Goal: Information Seeking & Learning: Understand process/instructions

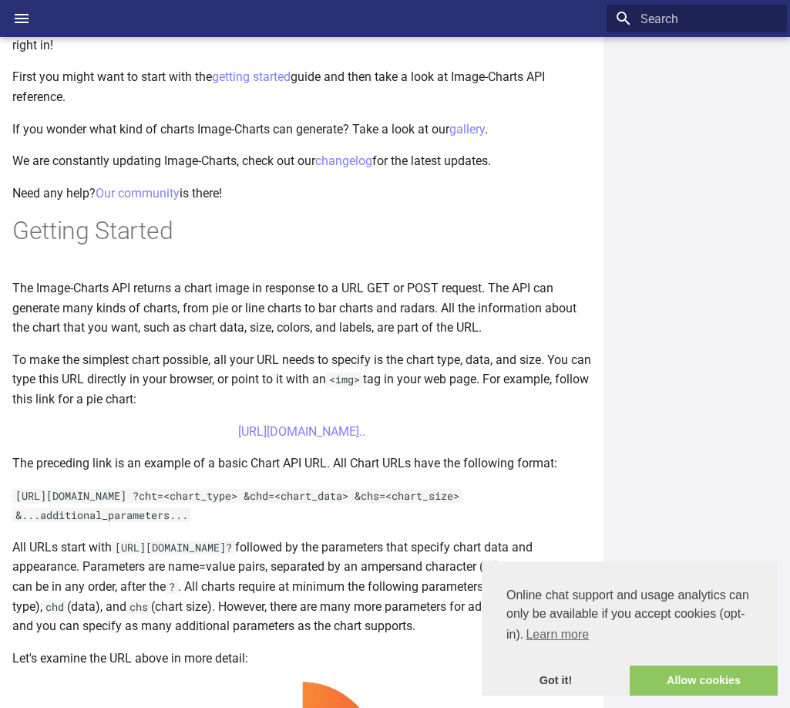
scroll to position [231, 0]
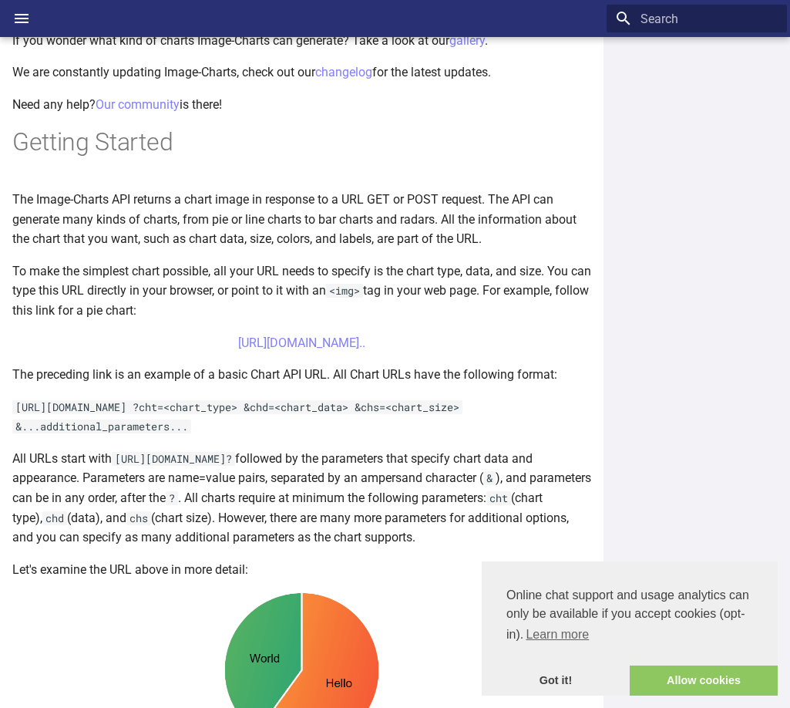
click at [112, 380] on p "The preceding link is an example of a basic Chart API URL. All Chart URLs have …" at bounding box center [301, 375] width 579 height 20
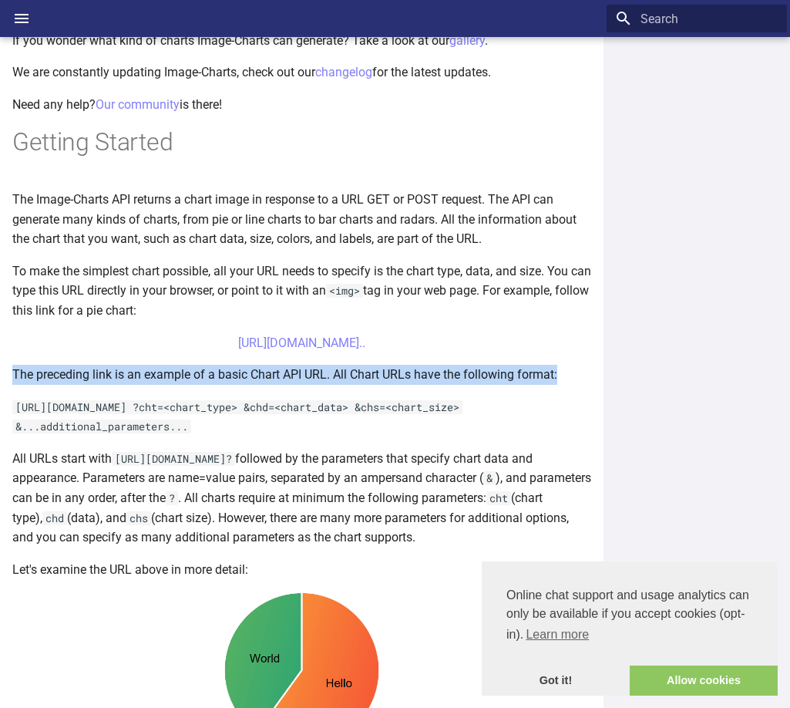
click at [112, 380] on p "The preceding link is an example of a basic Chart API URL. All Chart URLs have …" at bounding box center [301, 375] width 579 height 20
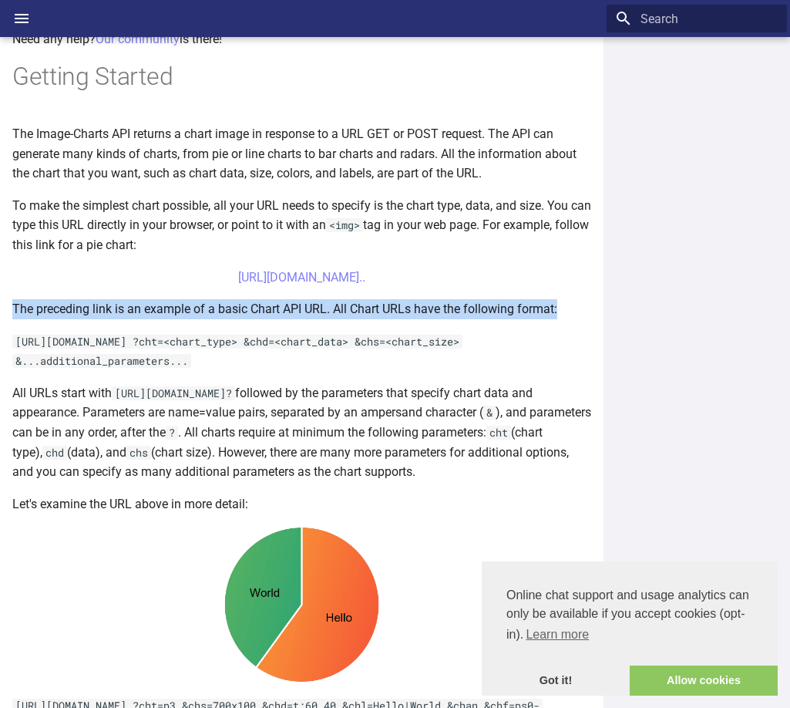
scroll to position [385, 0]
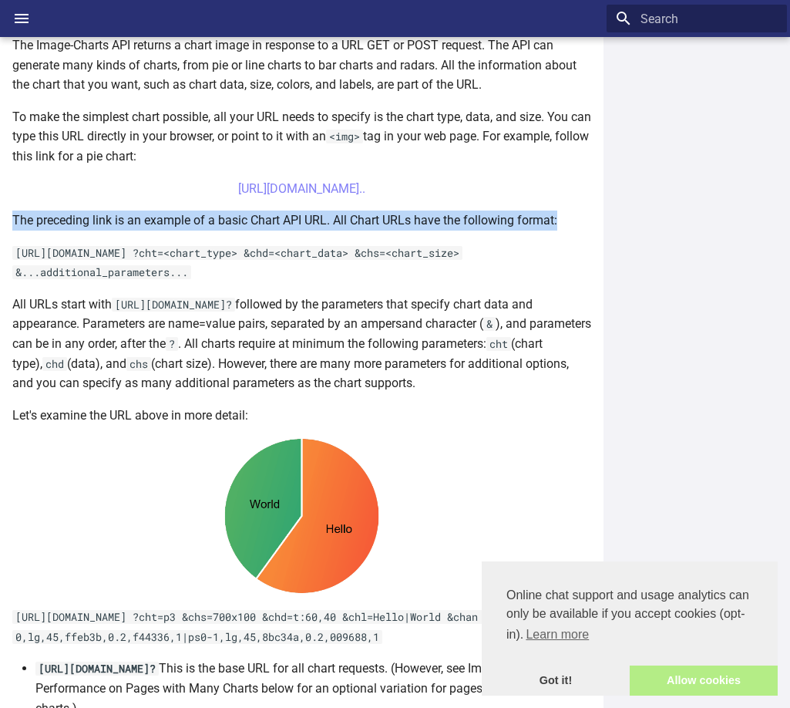
click at [697, 684] on link "Allow cookies" at bounding box center [704, 680] width 148 height 31
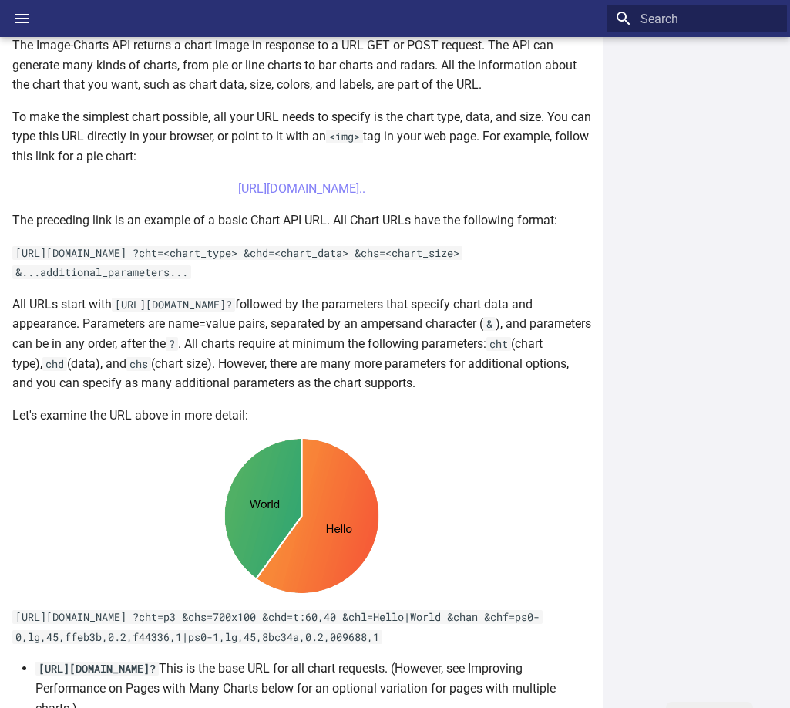
drag, startPoint x: 116, startPoint y: 303, endPoint x: 313, endPoint y: 309, distance: 197.4
click at [235, 309] on code "https://image-charts.com/chart?" at bounding box center [173, 305] width 123 height 14
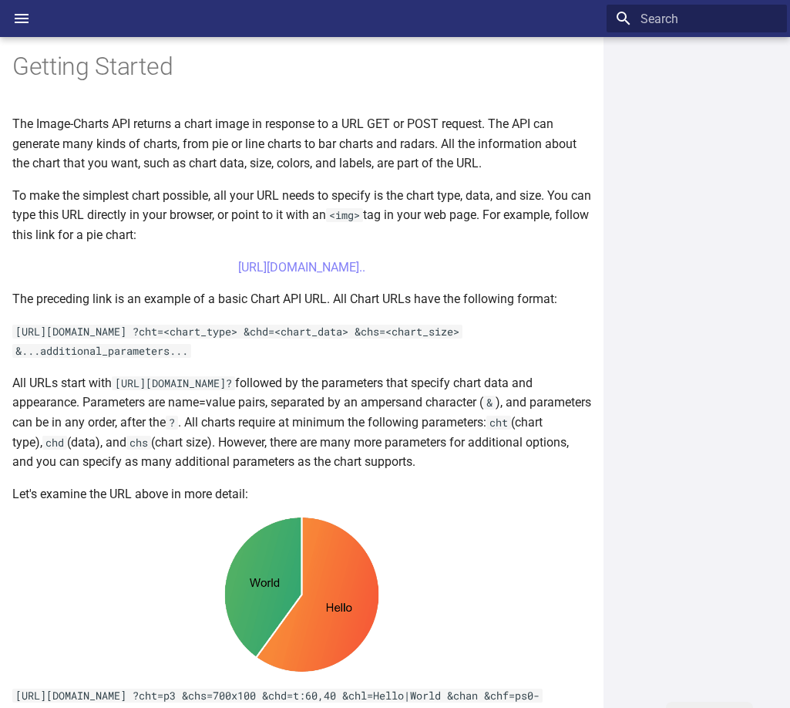
scroll to position [154, 0]
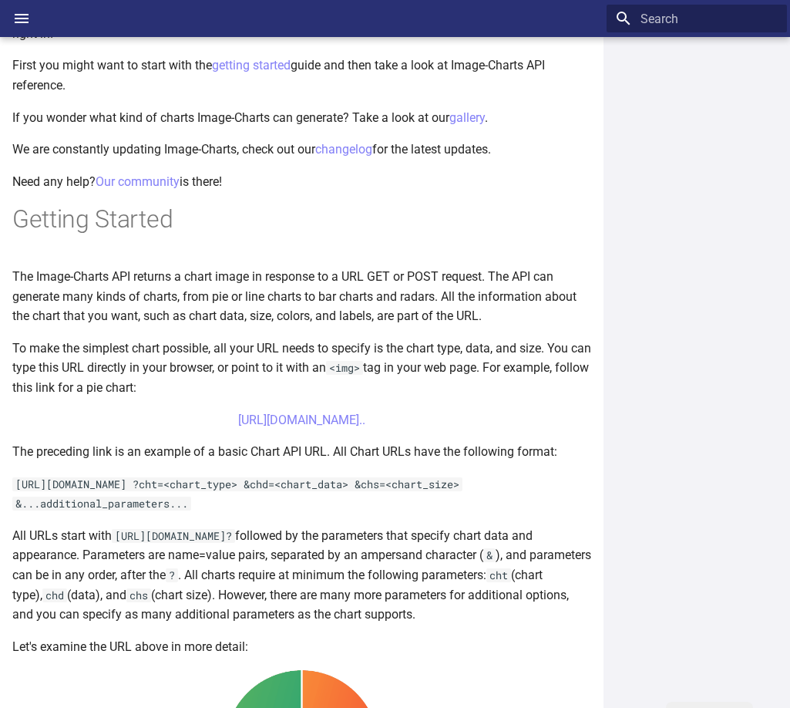
click at [96, 365] on p "To make the simplest chart possible, all your URL needs to specify is the chart…" at bounding box center [301, 367] width 579 height 59
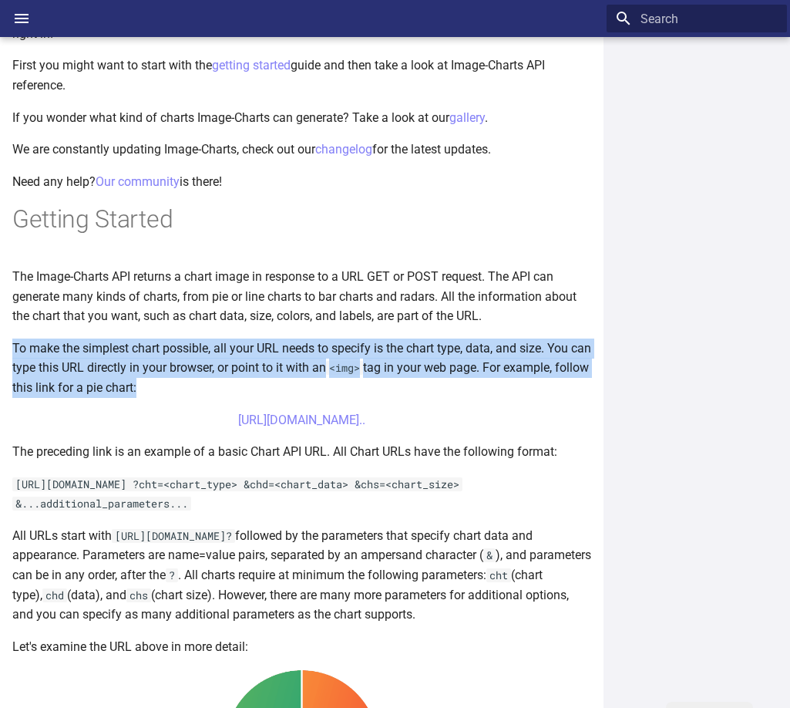
click at [96, 365] on p "To make the simplest chart possible, all your URL needs to specify is the chart…" at bounding box center [301, 367] width 579 height 59
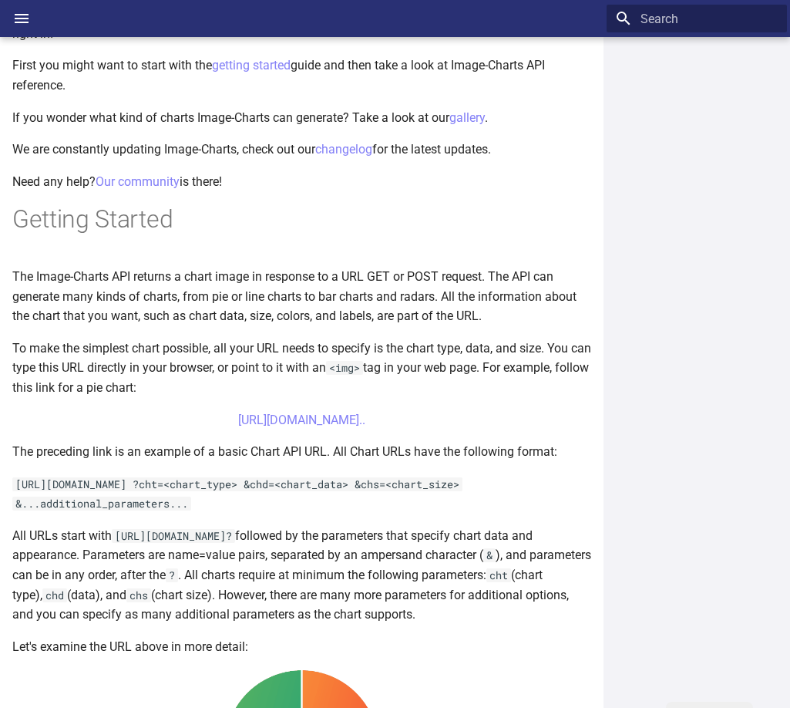
click at [116, 294] on p "The Image-Charts API returns a chart image in response to a URL GET or POST req…" at bounding box center [301, 296] width 579 height 59
click at [212, 355] on p "To make the simplest chart possible, all your URL needs to specify is the chart…" at bounding box center [301, 367] width 579 height 59
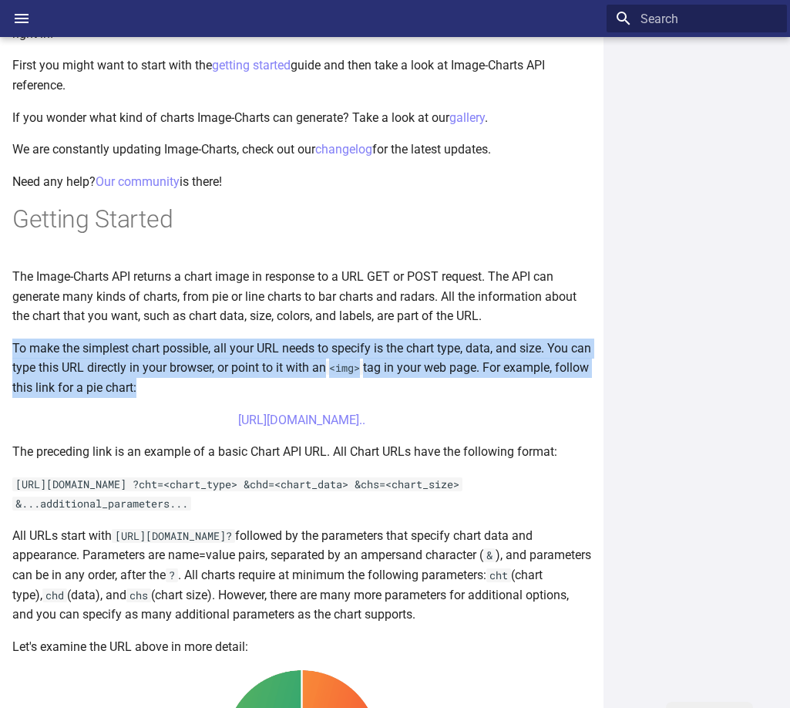
click at [212, 355] on p "To make the simplest chart possible, all your URL needs to specify is the chart…" at bounding box center [301, 367] width 579 height 59
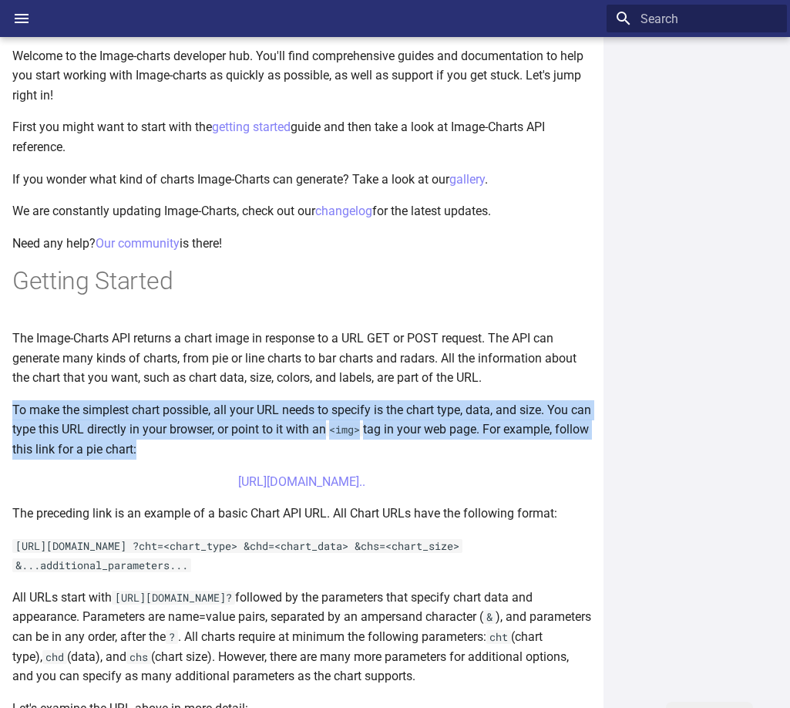
scroll to position [0, 0]
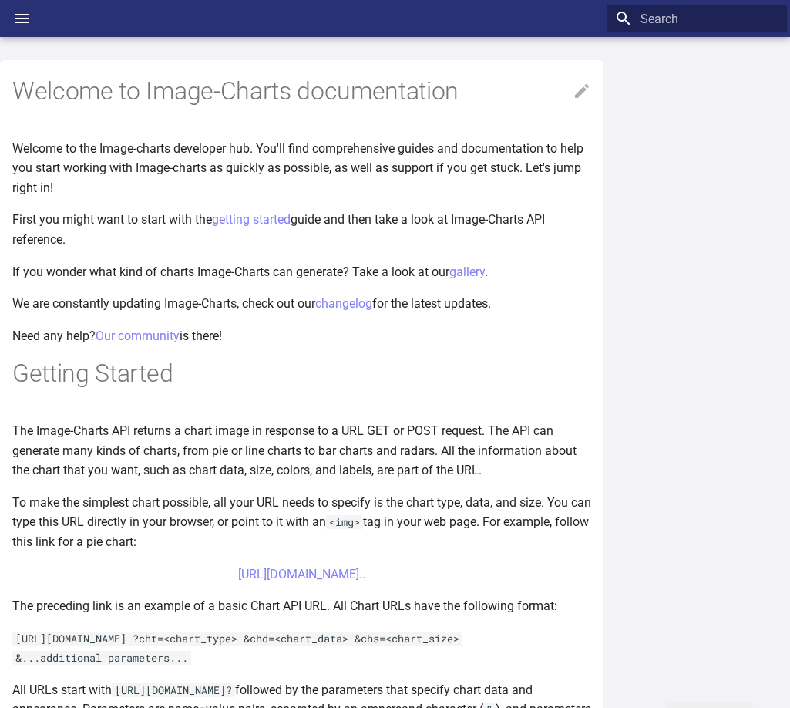
click at [89, 163] on p "Welcome to the Image-charts developer hub. You'll find comprehensive guides and…" at bounding box center [301, 168] width 579 height 59
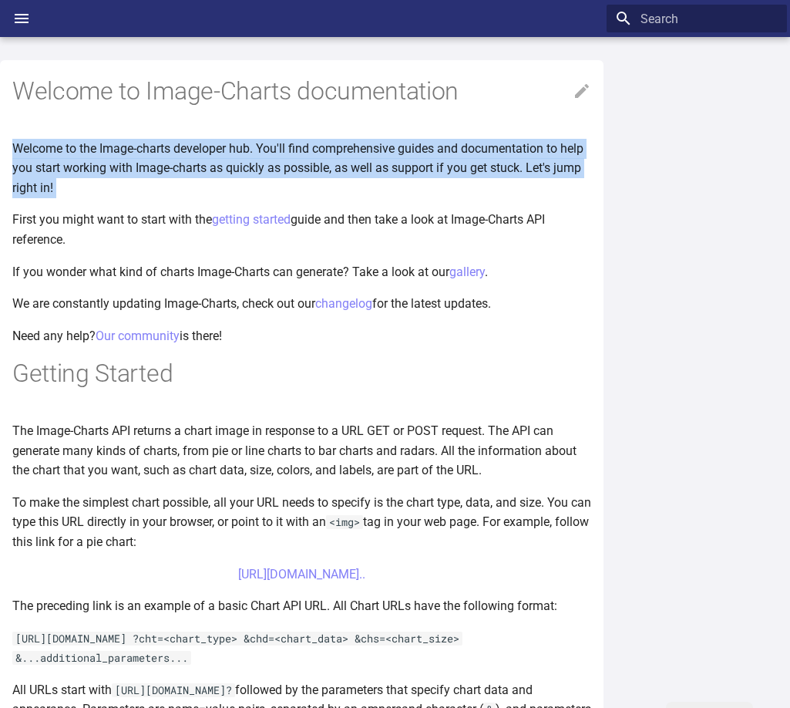
click at [89, 163] on p "Welcome to the Image-charts developer hub. You'll find comprehensive guides and…" at bounding box center [301, 168] width 579 height 59
click at [319, 152] on p "Welcome to the Image-charts developer hub. You'll find comprehensive guides and…" at bounding box center [301, 168] width 579 height 59
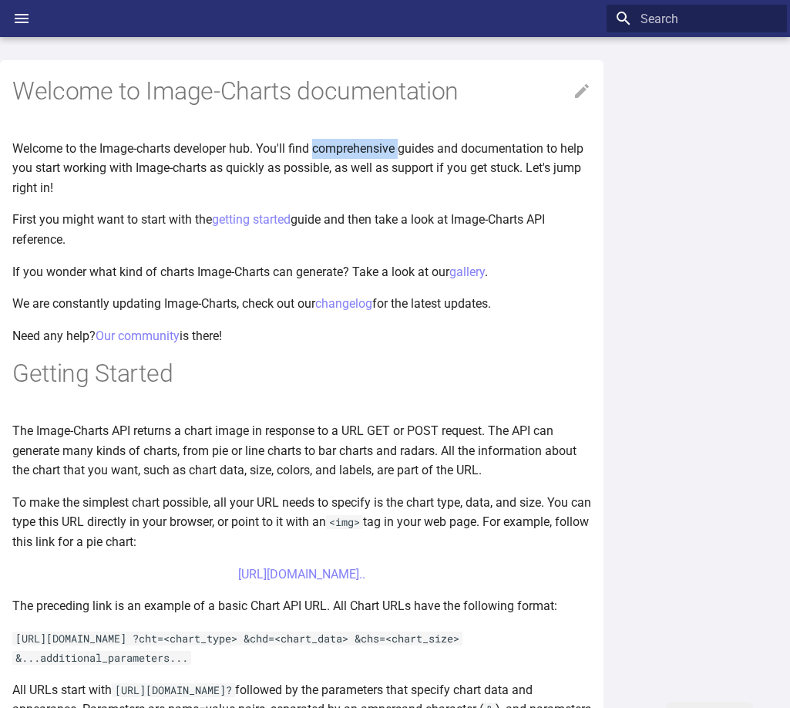
click at [319, 152] on p "Welcome to the Image-charts developer hub. You'll find comprehensive guides and…" at bounding box center [301, 168] width 579 height 59
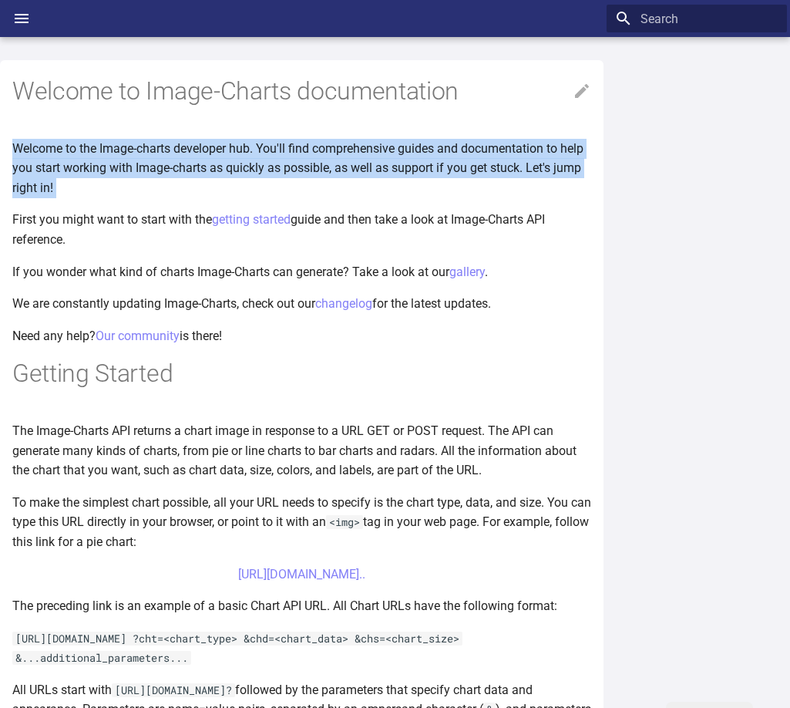
click at [319, 152] on p "Welcome to the Image-charts developer hub. You'll find comprehensive guides and…" at bounding box center [301, 168] width 579 height 59
click at [416, 150] on p "Welcome to the Image-charts developer hub. You'll find comprehensive guides and…" at bounding box center [301, 168] width 579 height 59
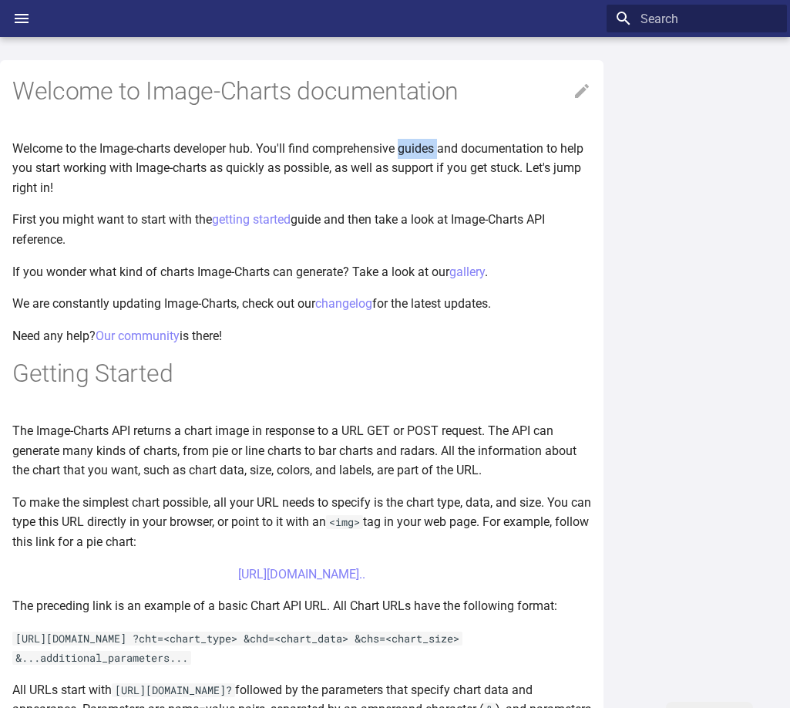
click at [416, 150] on p "Welcome to the Image-charts developer hub. You'll find comprehensive guides and…" at bounding box center [301, 168] width 579 height 59
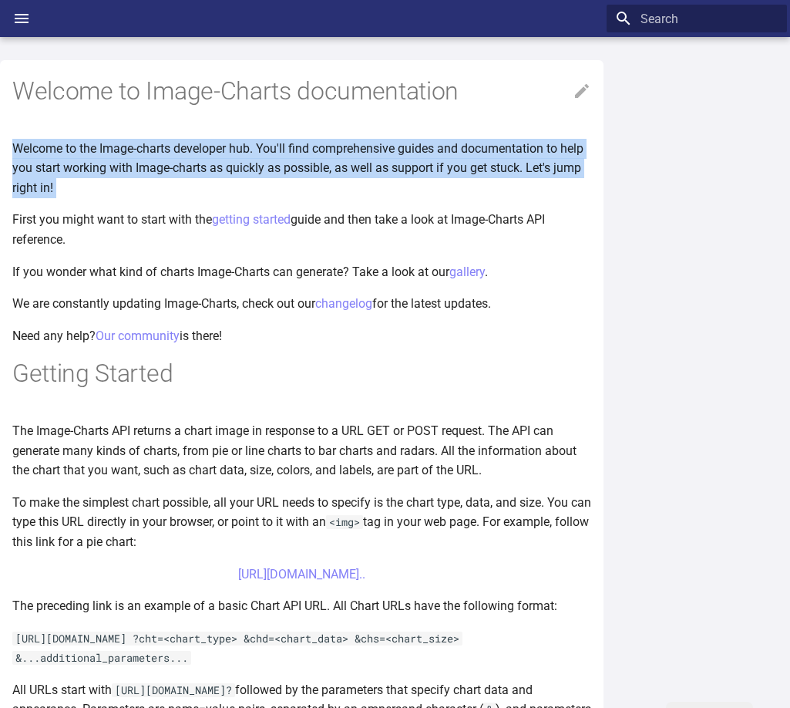
click at [416, 150] on p "Welcome to the Image-charts developer hub. You'll find comprehensive guides and…" at bounding box center [301, 168] width 579 height 59
click at [75, 170] on p "Welcome to the Image-charts developer hub. You'll find comprehensive guides and…" at bounding box center [301, 168] width 579 height 59
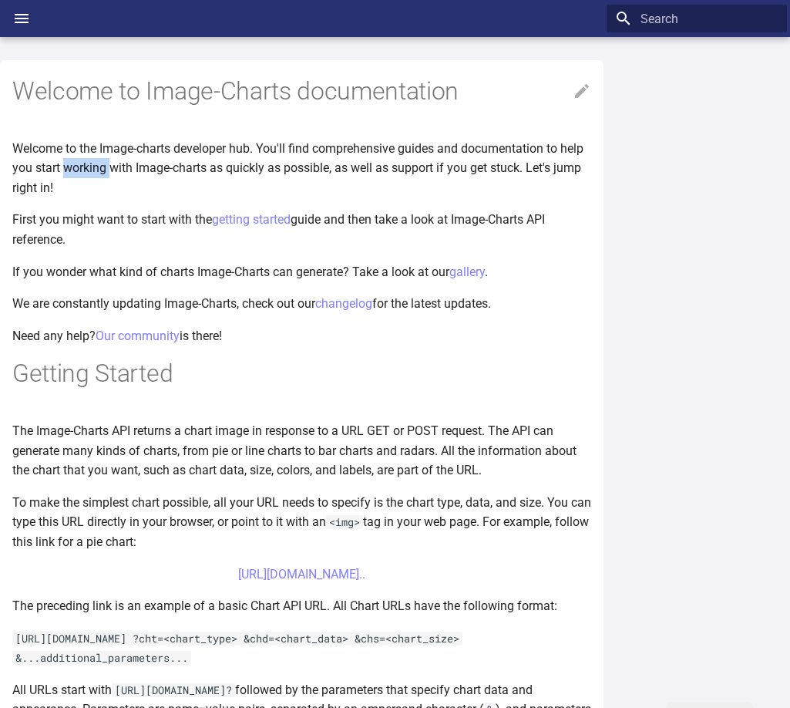
click at [75, 170] on p "Welcome to the Image-charts developer hub. You'll find comprehensive guides and…" at bounding box center [301, 168] width 579 height 59
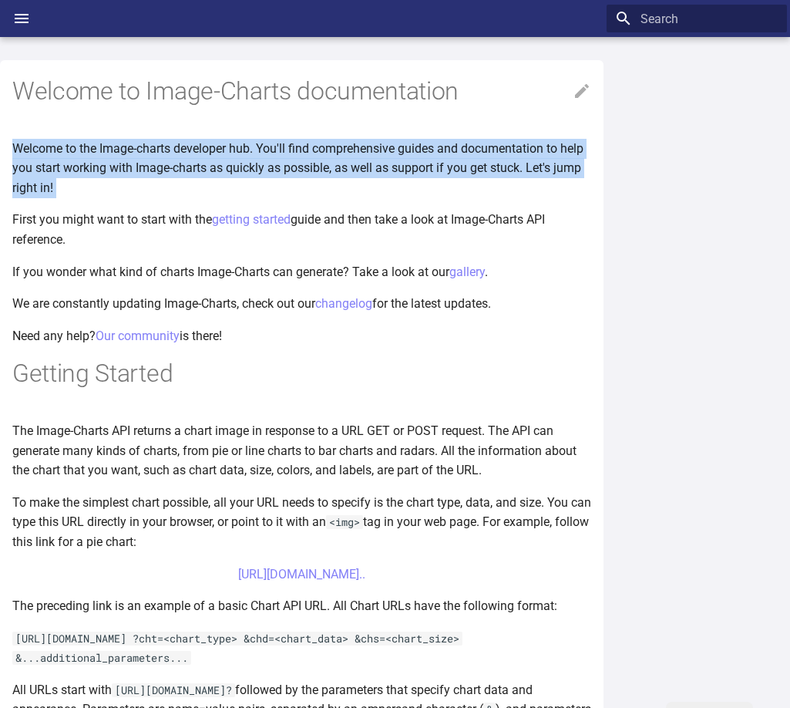
click at [75, 170] on p "Welcome to the Image-charts developer hub. You'll find comprehensive guides and…" at bounding box center [301, 168] width 579 height 59
click at [221, 166] on p "Welcome to the Image-charts developer hub. You'll find comprehensive guides and…" at bounding box center [301, 168] width 579 height 59
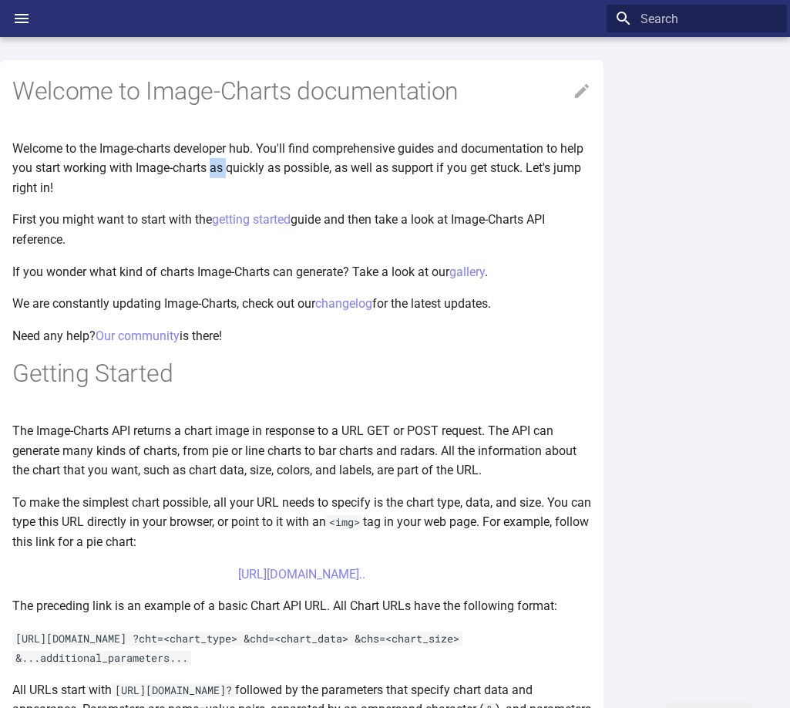
click at [221, 166] on p "Welcome to the Image-charts developer hub. You'll find comprehensive guides and…" at bounding box center [301, 168] width 579 height 59
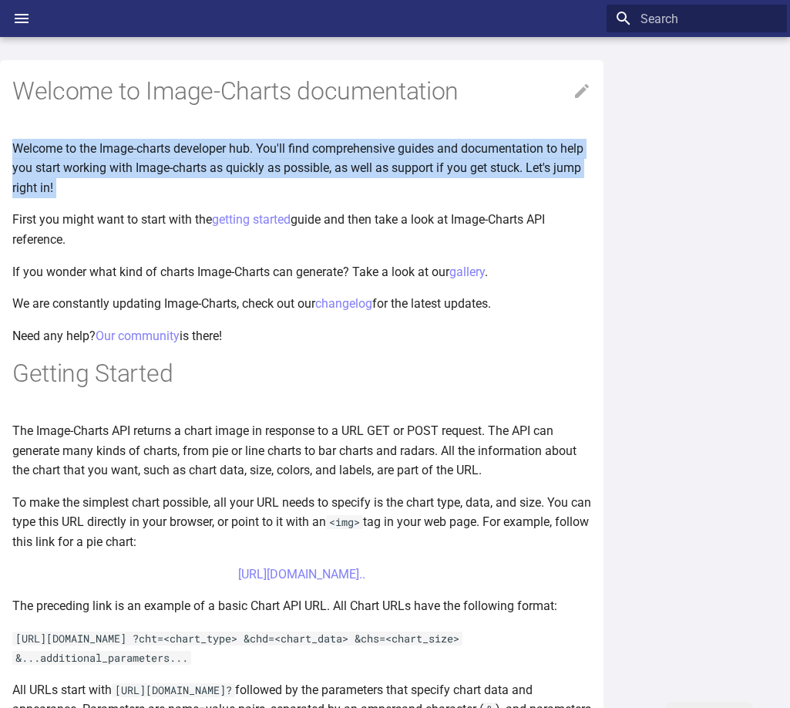
click at [221, 166] on p "Welcome to the Image-charts developer hub. You'll find comprehensive guides and…" at bounding box center [301, 168] width 579 height 59
click at [373, 163] on p "Welcome to the Image-charts developer hub. You'll find comprehensive guides and…" at bounding box center [301, 168] width 579 height 59
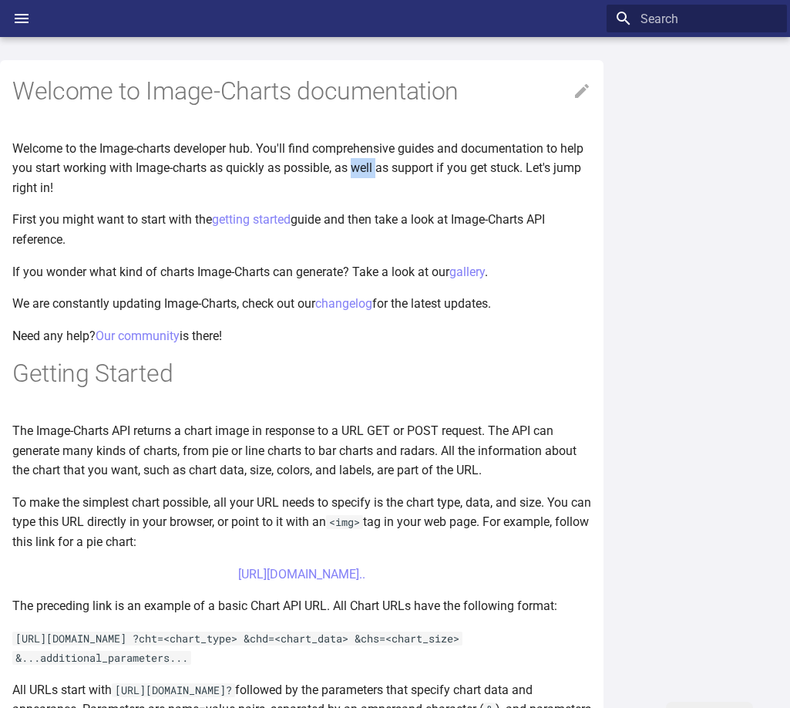
click at [373, 163] on p "Welcome to the Image-charts developer hub. You'll find comprehensive guides and…" at bounding box center [301, 168] width 579 height 59
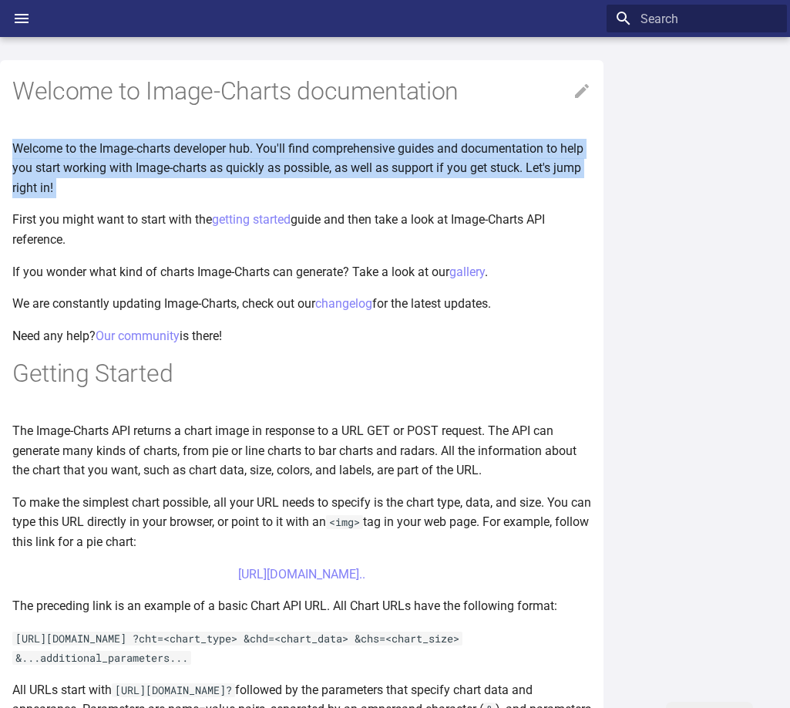
click at [373, 163] on p "Welcome to the Image-charts developer hub. You'll find comprehensive guides and…" at bounding box center [301, 168] width 579 height 59
click at [370, 163] on p "Welcome to the Image-charts developer hub. You'll find comprehensive guides and…" at bounding box center [301, 168] width 579 height 59
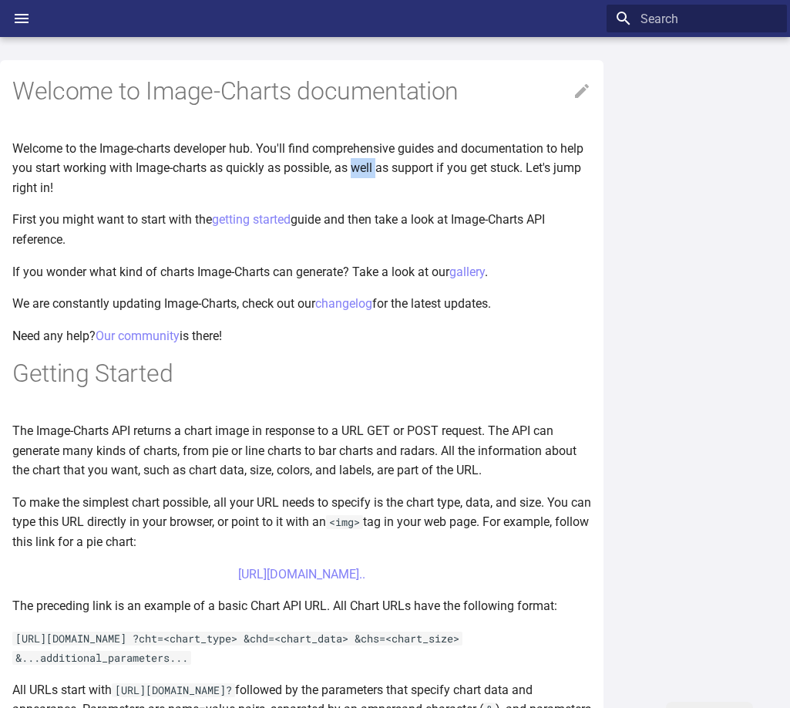
click at [370, 163] on p "Welcome to the Image-charts developer hub. You'll find comprehensive guides and…" at bounding box center [301, 168] width 579 height 59
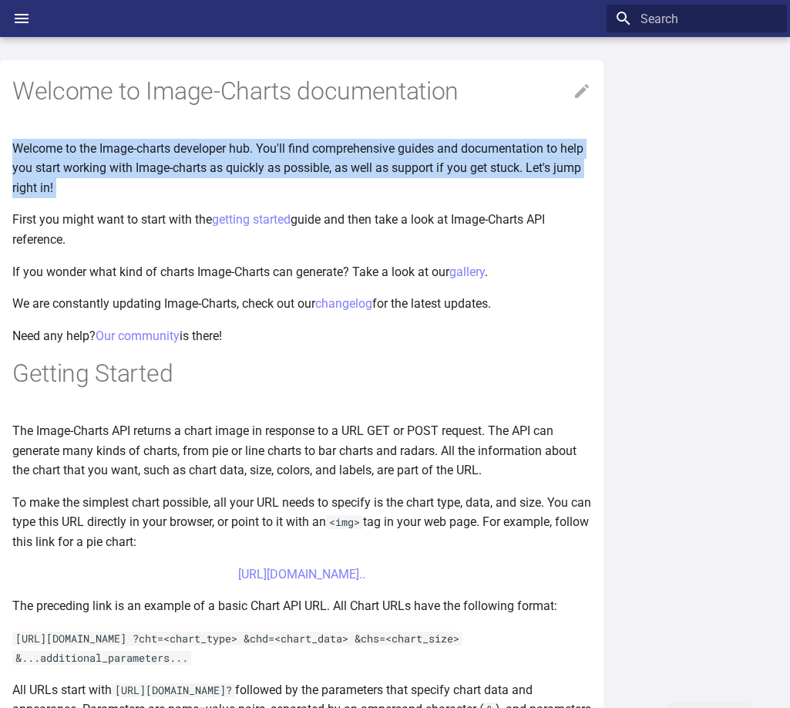
click at [370, 163] on p "Welcome to the Image-charts developer hub. You'll find comprehensive guides and…" at bounding box center [301, 168] width 579 height 59
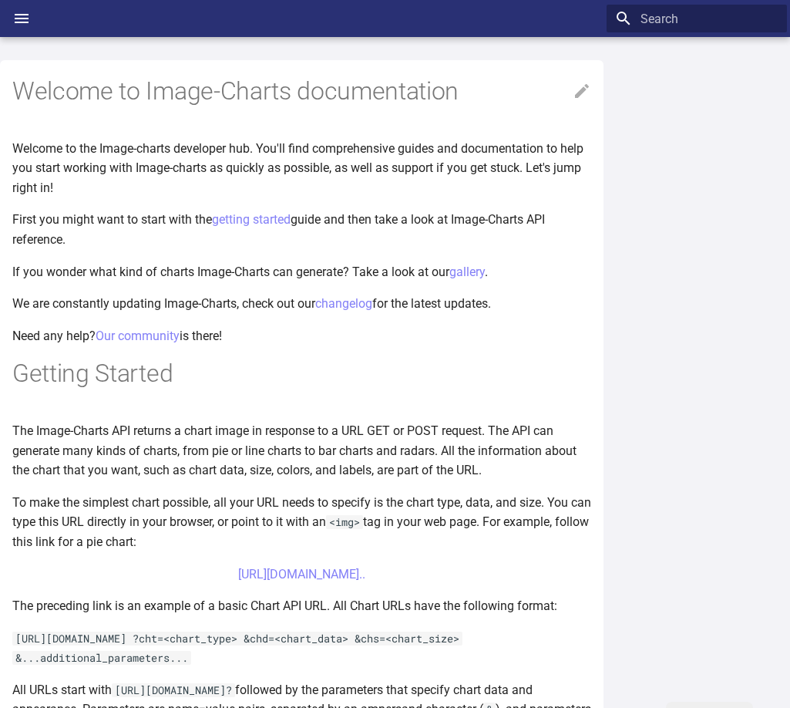
click at [31, 220] on p "First you might want to start with the getting started guide and then take a lo…" at bounding box center [301, 229] width 579 height 39
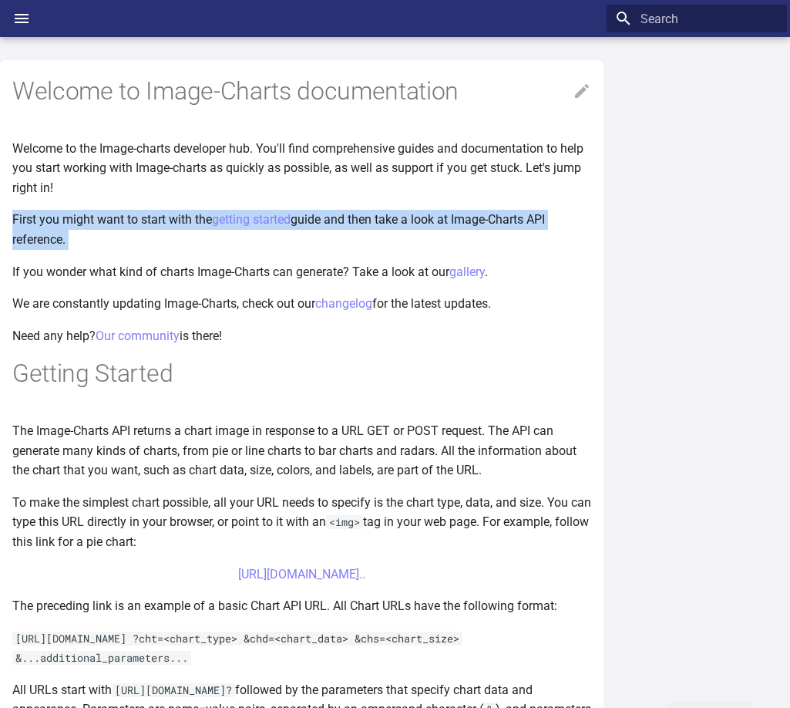
click at [31, 220] on p "First you might want to start with the getting started guide and then take a lo…" at bounding box center [301, 229] width 579 height 39
click at [140, 238] on p "First you might want to start with the getting started guide and then take a lo…" at bounding box center [301, 229] width 579 height 39
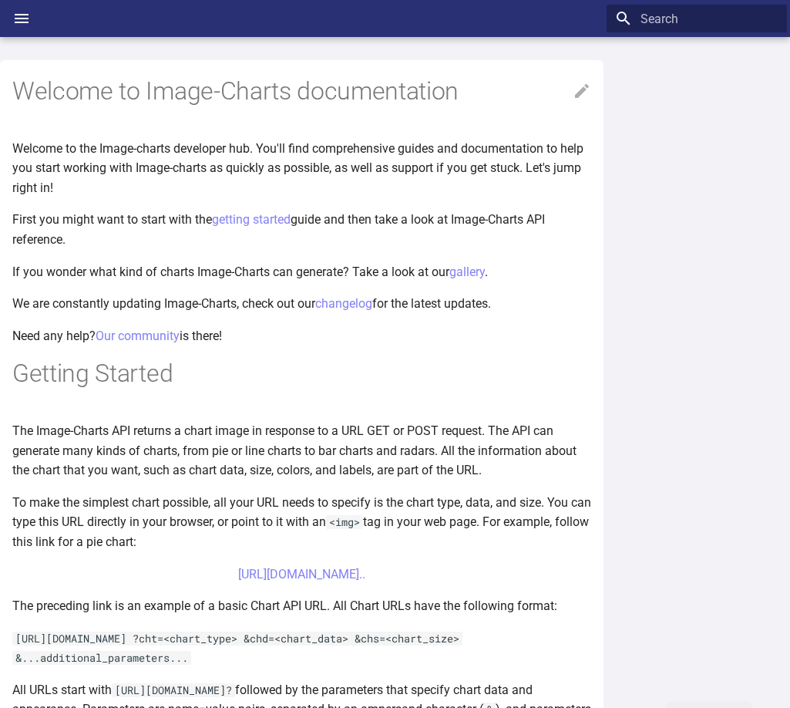
click at [120, 216] on p "First you might want to start with the getting started guide and then take a lo…" at bounding box center [301, 229] width 579 height 39
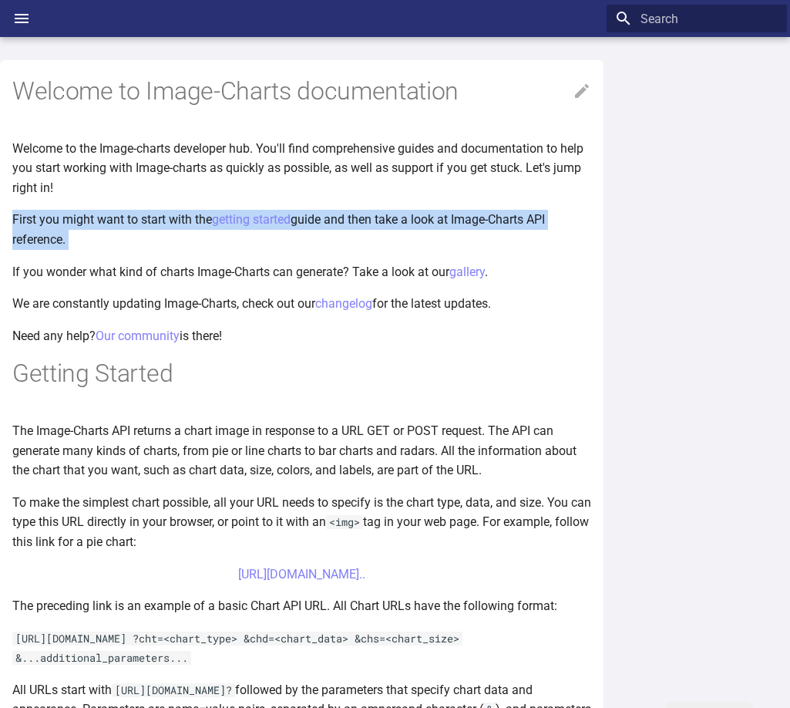
click at [120, 216] on p "First you might want to start with the getting started guide and then take a lo…" at bounding box center [301, 229] width 579 height 39
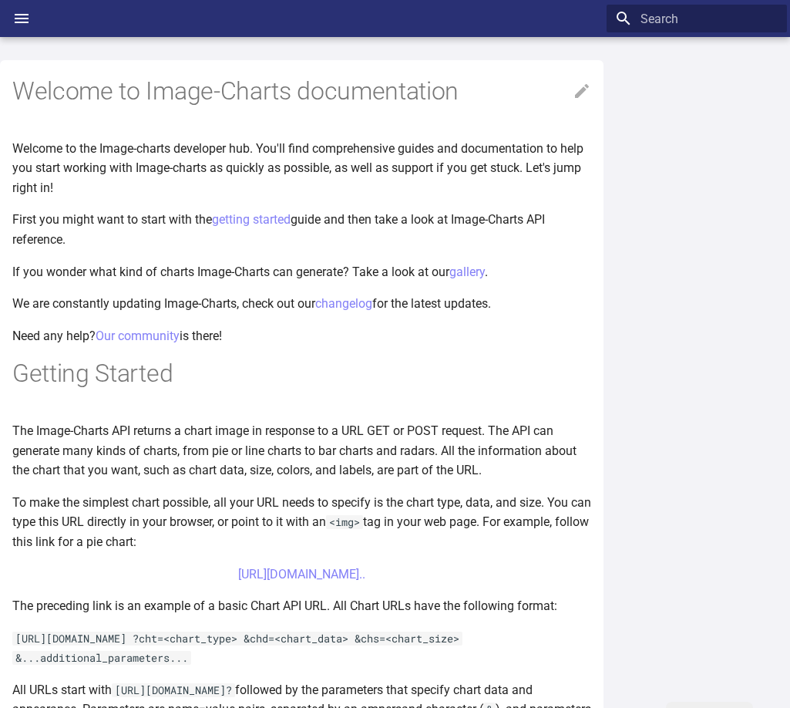
click at [365, 220] on p "First you might want to start with the getting started guide and then take a lo…" at bounding box center [301, 229] width 579 height 39
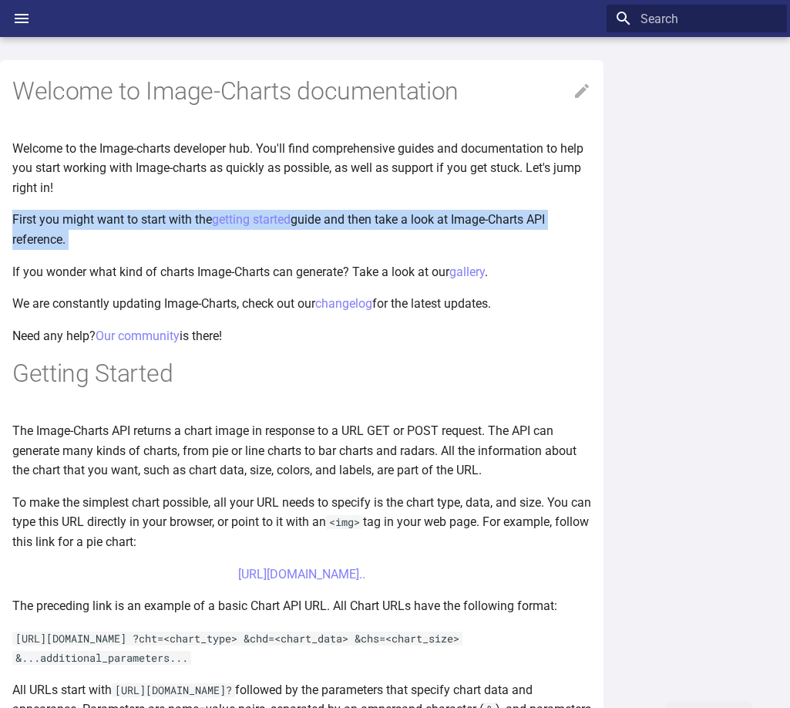
click at [365, 220] on p "First you might want to start with the getting started guide and then take a lo…" at bounding box center [301, 229] width 579 height 39
click at [519, 220] on p "First you might want to start with the getting started guide and then take a lo…" at bounding box center [301, 229] width 579 height 39
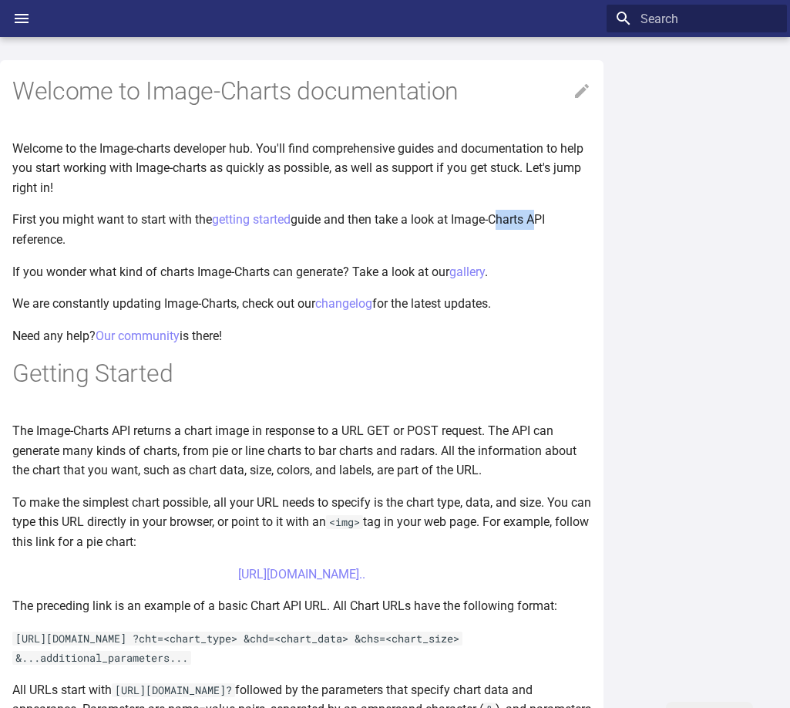
click at [519, 220] on p "First you might want to start with the getting started guide and then take a lo…" at bounding box center [301, 229] width 579 height 39
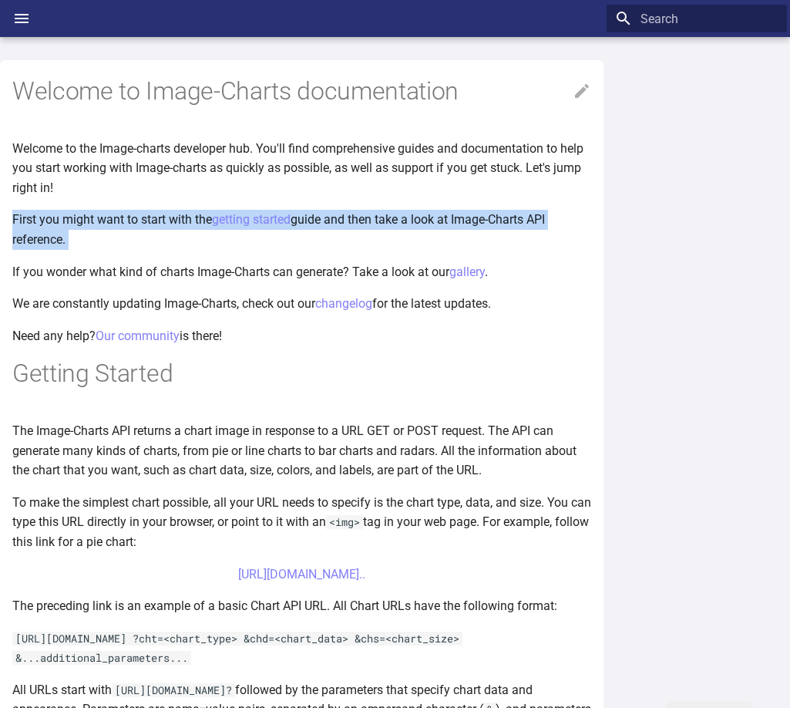
click at [519, 220] on p "First you might want to start with the getting started guide and then take a lo…" at bounding box center [301, 229] width 579 height 39
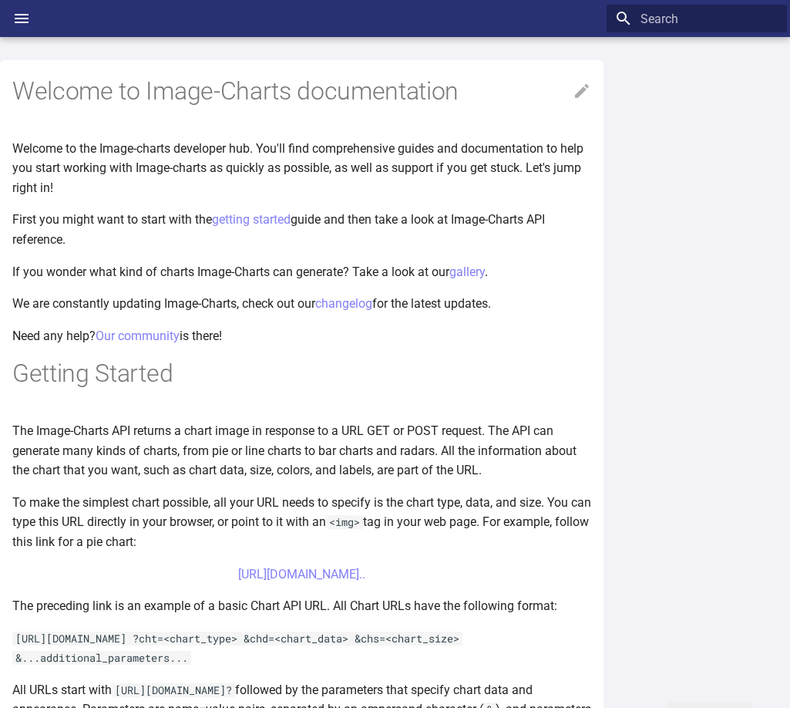
click at [35, 278] on p "If you wonder what kind of charts Image-Charts can generate? Take a look at our…" at bounding box center [301, 272] width 579 height 20
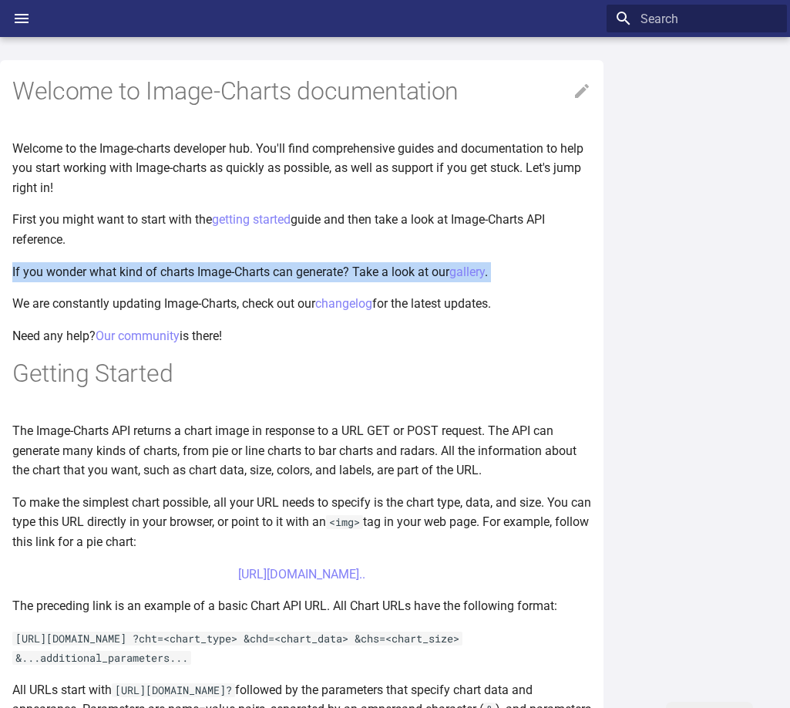
click at [35, 278] on p "If you wonder what kind of charts Image-Charts can generate? Take a look at our…" at bounding box center [301, 272] width 579 height 20
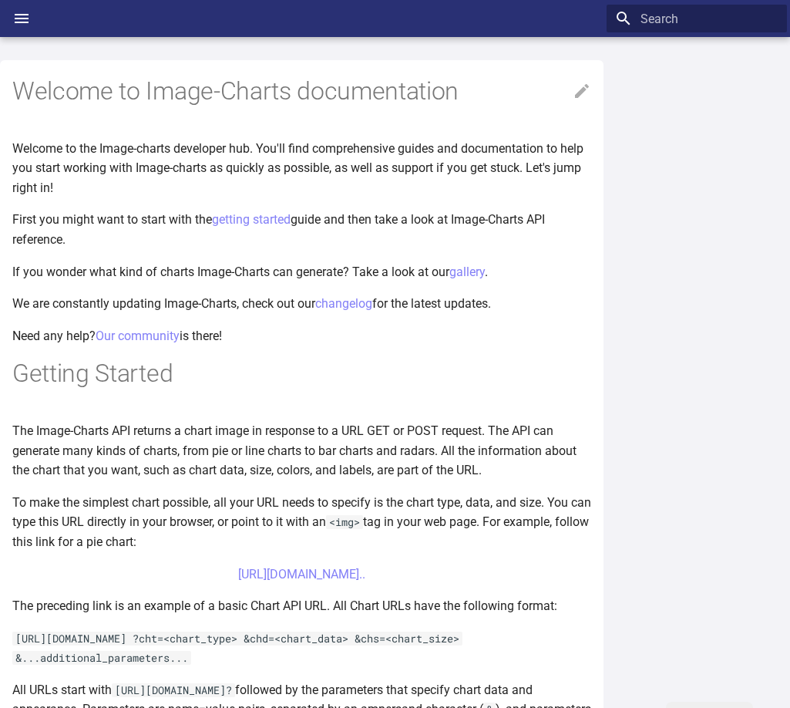
click at [260, 297] on p "We are constantly updating Image-Charts, check out our changelog for the latest…" at bounding box center [301, 304] width 579 height 20
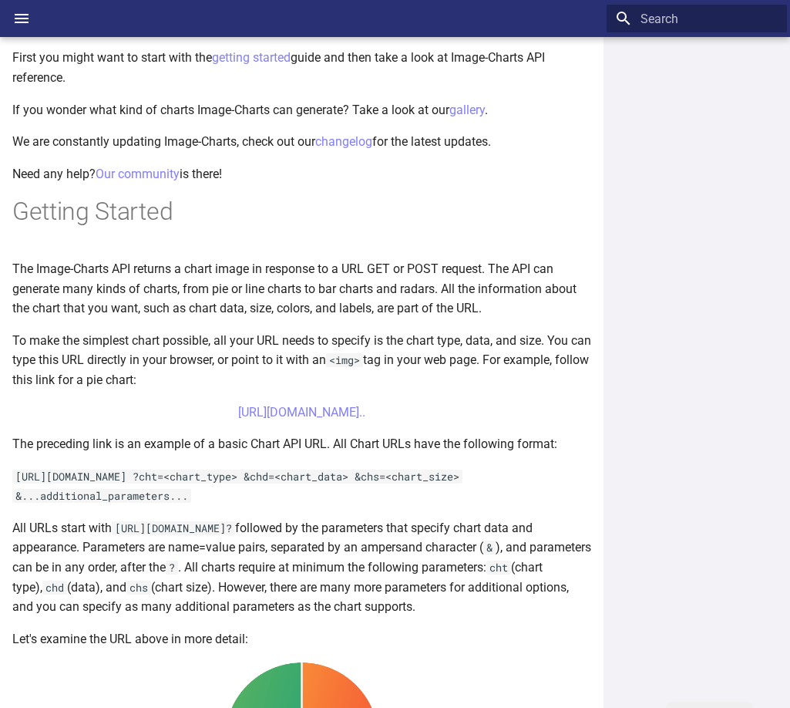
scroll to position [308, 0]
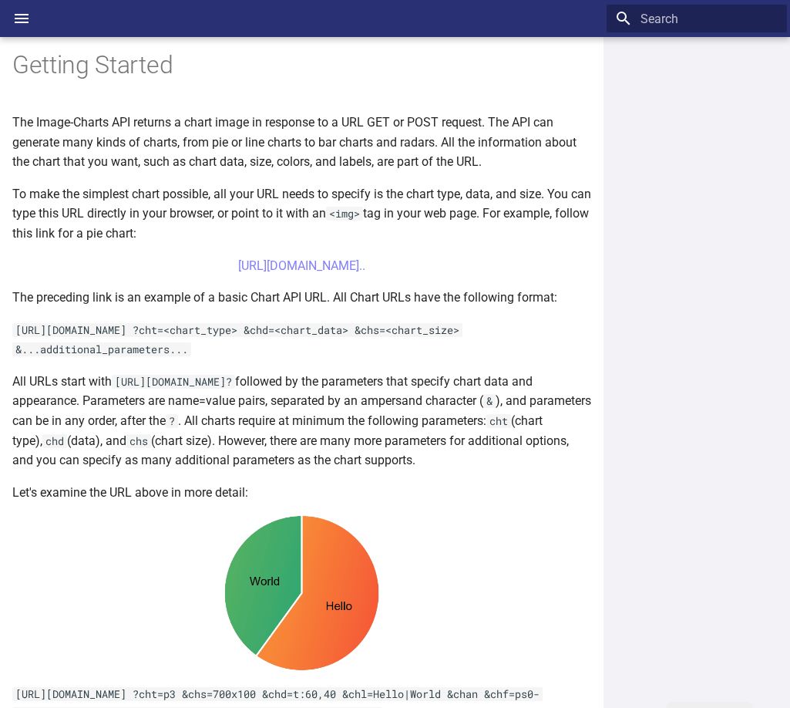
click at [358, 392] on p "All URLs start with https://image-charts.com/chart? followed by the parameters …" at bounding box center [301, 421] width 579 height 99
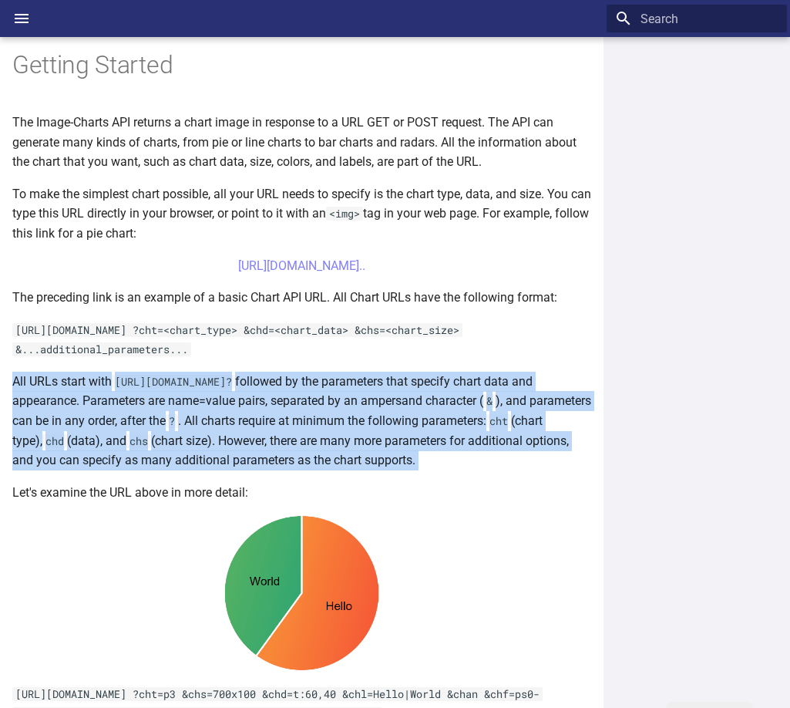
click at [358, 392] on p "All URLs start with https://image-charts.com/chart? followed by the parameters …" at bounding box center [301, 421] width 579 height 99
click at [463, 380] on p "All URLs start with https://image-charts.com/chart? followed by the parameters …" at bounding box center [301, 421] width 579 height 99
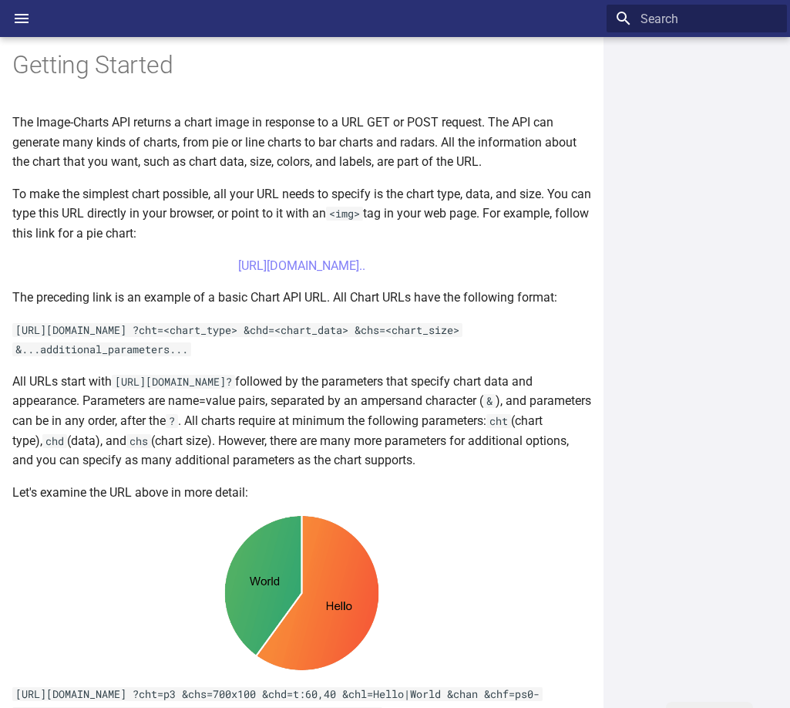
click at [74, 405] on p "All URLs start with https://image-charts.com/chart? followed by the parameters …" at bounding box center [301, 421] width 579 height 99
click at [171, 401] on p "All URLs start with https://image-charts.com/chart? followed by the parameters …" at bounding box center [301, 421] width 579 height 99
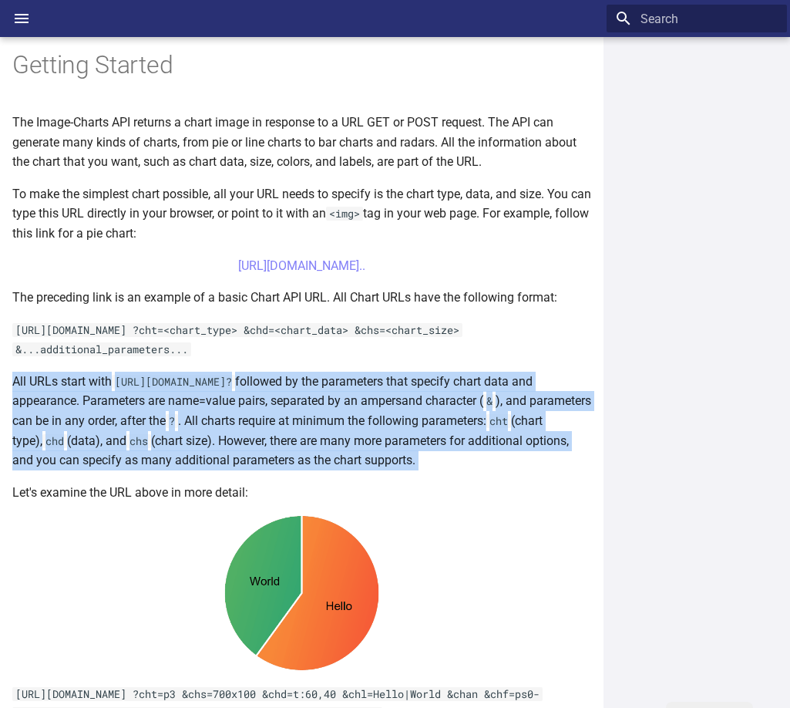
click at [171, 401] on p "All URLs start with https://image-charts.com/chart? followed by the parameters …" at bounding box center [301, 421] width 579 height 99
click at [280, 402] on p "All URLs start with https://image-charts.com/chart? followed by the parameters …" at bounding box center [301, 421] width 579 height 99
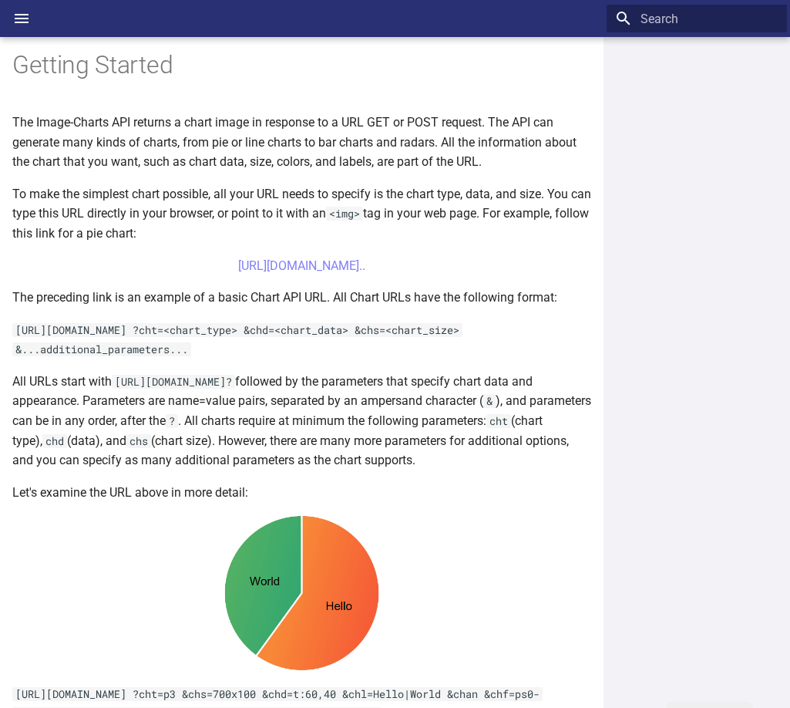
click at [338, 403] on p "All URLs start with https://image-charts.com/chart? followed by the parameters …" at bounding box center [301, 421] width 579 height 99
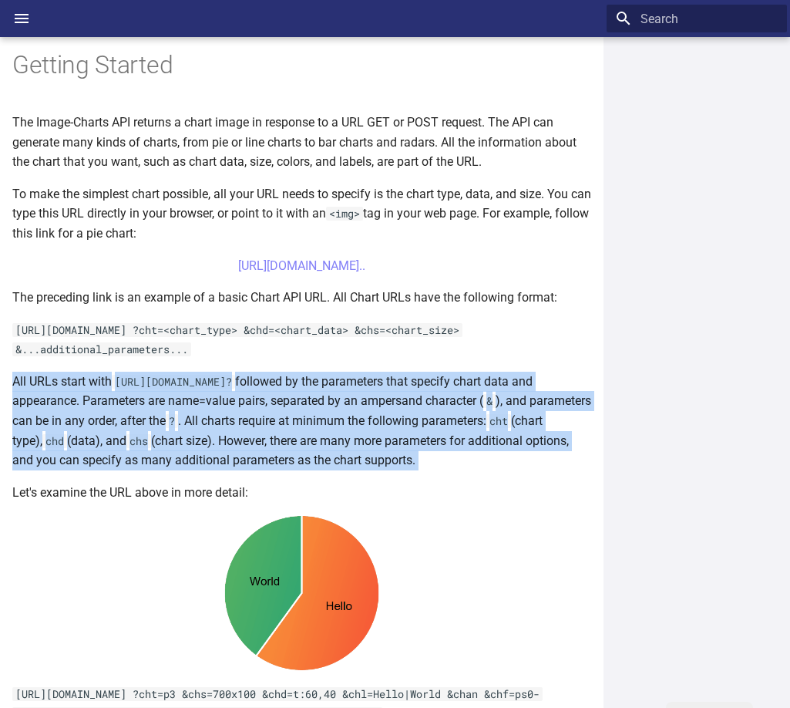
click at [338, 403] on p "All URLs start with https://image-charts.com/chart? followed by the parameters …" at bounding box center [301, 421] width 579 height 99
click at [148, 419] on p "All URLs start with https://image-charts.com/chart? followed by the parameters …" at bounding box center [301, 421] width 579 height 99
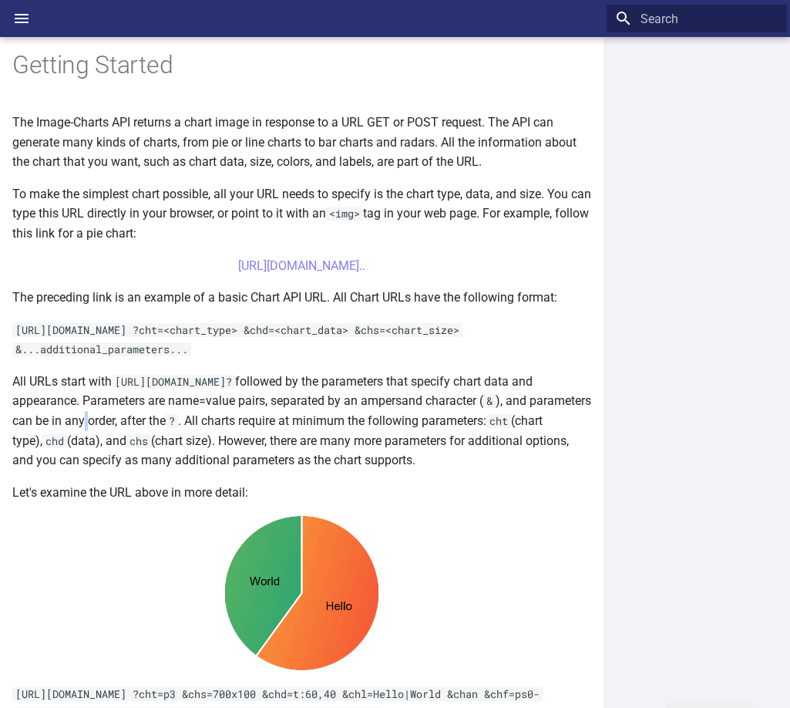
click at [148, 419] on p "All URLs start with https://image-charts.com/chart? followed by the parameters …" at bounding box center [301, 421] width 579 height 99
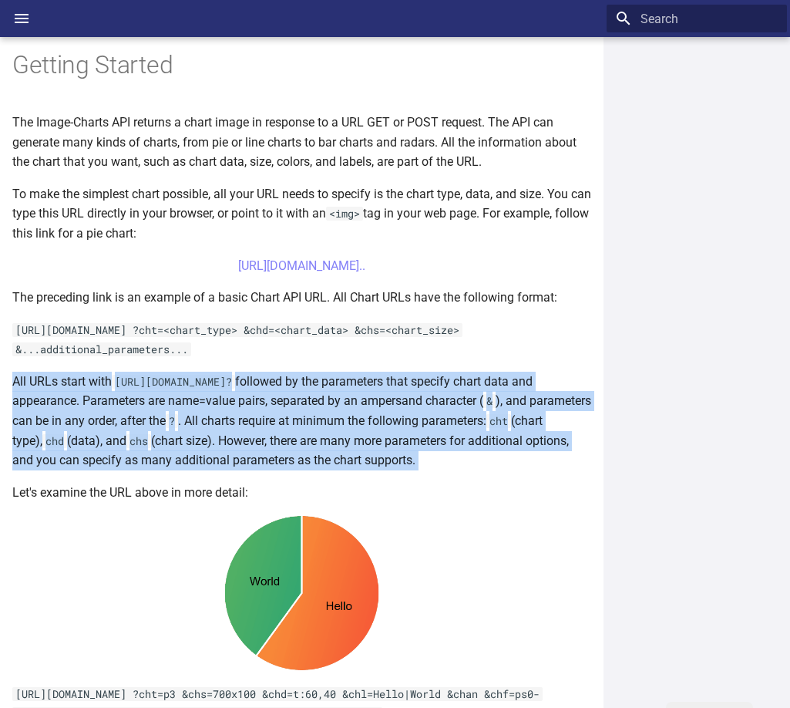
click at [148, 419] on p "All URLs start with https://image-charts.com/chart? followed by the parameters …" at bounding box center [301, 421] width 579 height 99
click at [315, 417] on p "All URLs start with https://image-charts.com/chart? followed by the parameters …" at bounding box center [301, 421] width 579 height 99
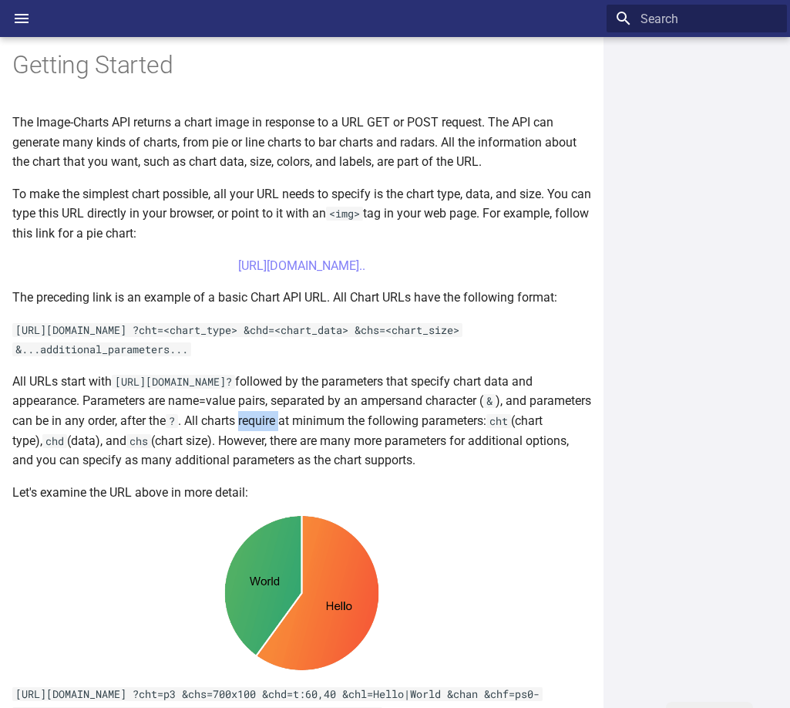
click at [315, 417] on p "All URLs start with https://image-charts.com/chart? followed by the parameters …" at bounding box center [301, 421] width 579 height 99
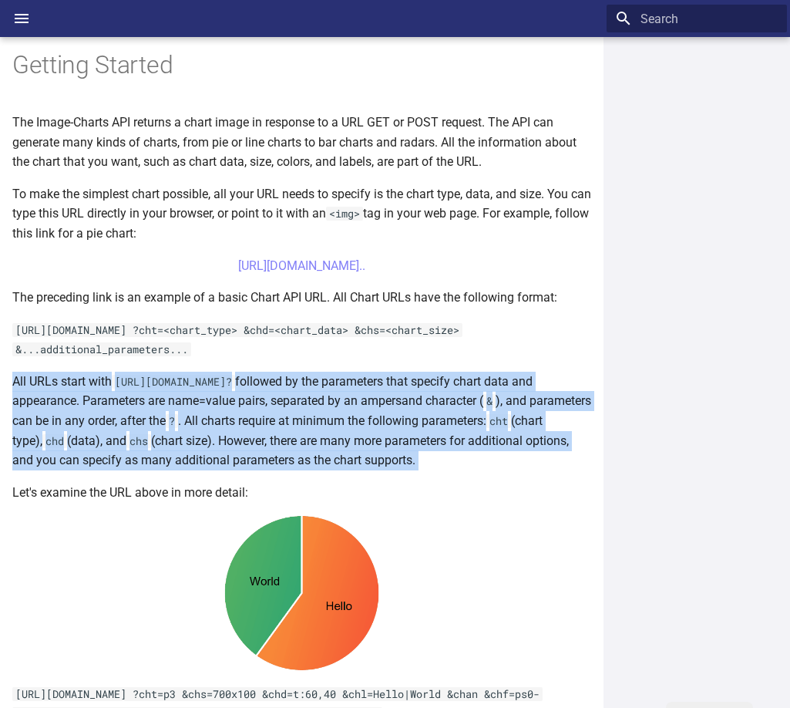
click at [315, 417] on p "All URLs start with https://image-charts.com/chart? followed by the parameters …" at bounding box center [301, 421] width 579 height 99
click at [362, 419] on p "All URLs start with https://image-charts.com/chart? followed by the parameters …" at bounding box center [301, 421] width 579 height 99
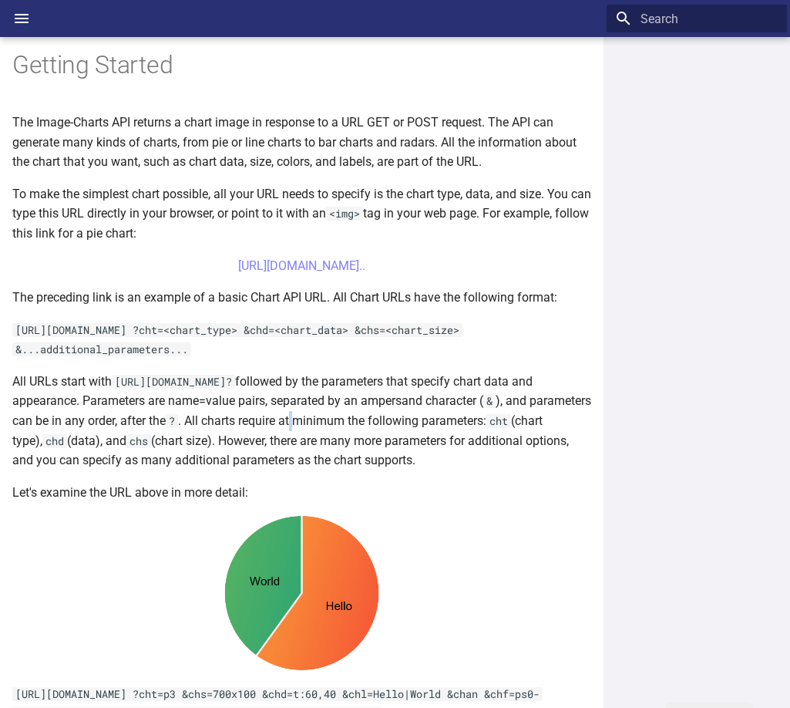
click at [362, 419] on p "All URLs start with https://image-charts.com/chart? followed by the parameters …" at bounding box center [301, 421] width 579 height 99
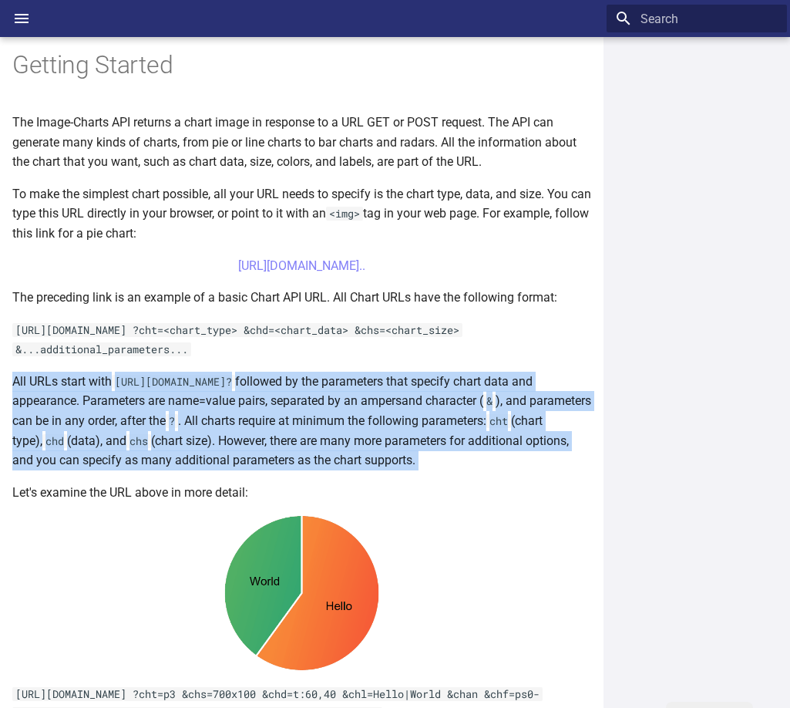
click at [362, 419] on p "All URLs start with https://image-charts.com/chart? followed by the parameters …" at bounding box center [301, 421] width 579 height 99
click at [405, 444] on p "All URLs start with https://image-charts.com/chart? followed by the parameters …" at bounding box center [301, 421] width 579 height 99
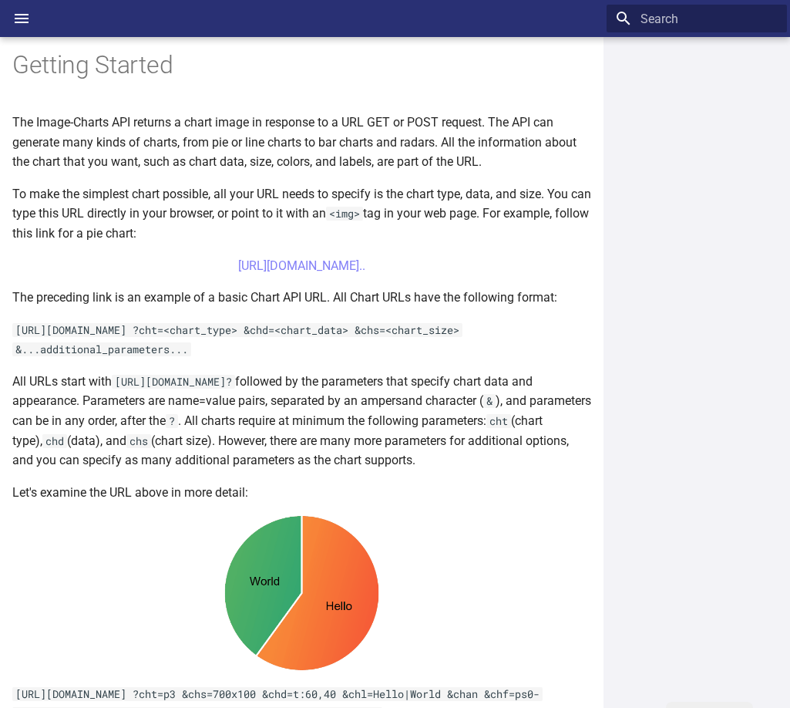
scroll to position [463, 0]
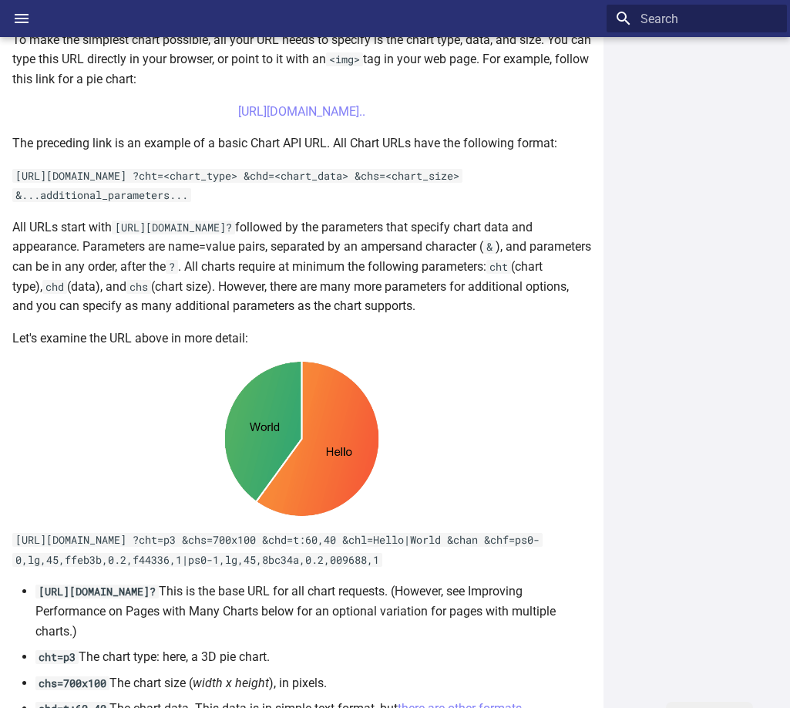
click at [286, 291] on p "All URLs start with https://image-charts.com/chart? followed by the parameters …" at bounding box center [301, 266] width 579 height 99
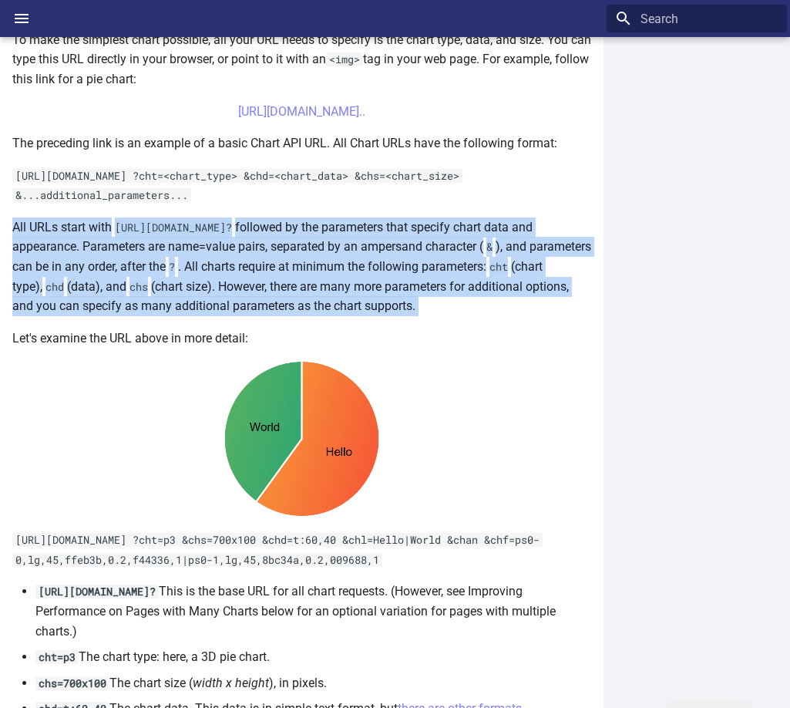
click at [286, 291] on p "All URLs start with https://image-charts.com/chart? followed by the parameters …" at bounding box center [301, 266] width 579 height 99
click at [429, 284] on p "All URLs start with https://image-charts.com/chart? followed by the parameters …" at bounding box center [301, 266] width 579 height 99
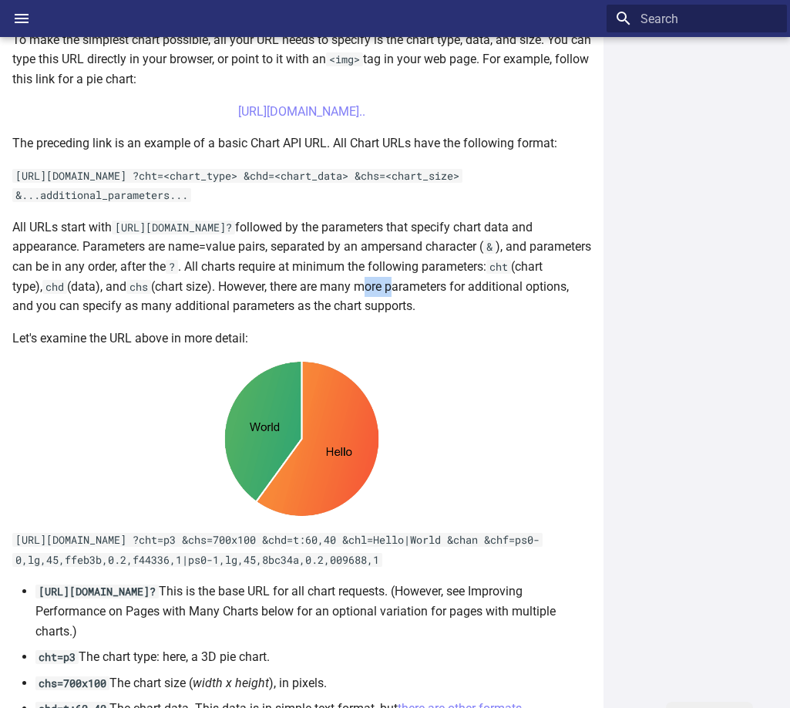
click at [429, 284] on p "All URLs start with https://image-charts.com/chart? followed by the parameters …" at bounding box center [301, 266] width 579 height 99
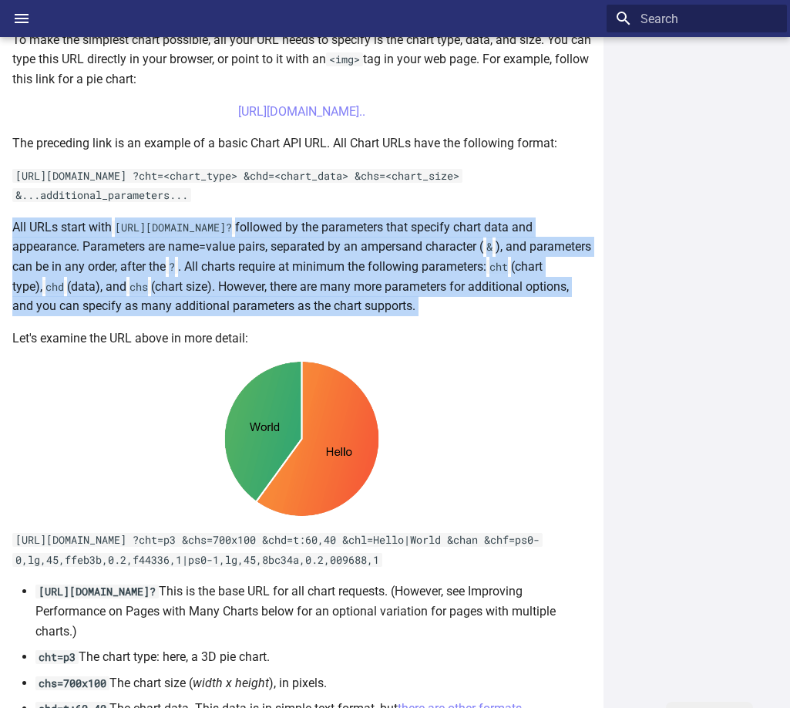
click at [429, 284] on p "All URLs start with https://image-charts.com/chart? followed by the parameters …" at bounding box center [301, 266] width 579 height 99
click at [500, 281] on p "All URLs start with https://image-charts.com/chart? followed by the parameters …" at bounding box center [301, 266] width 579 height 99
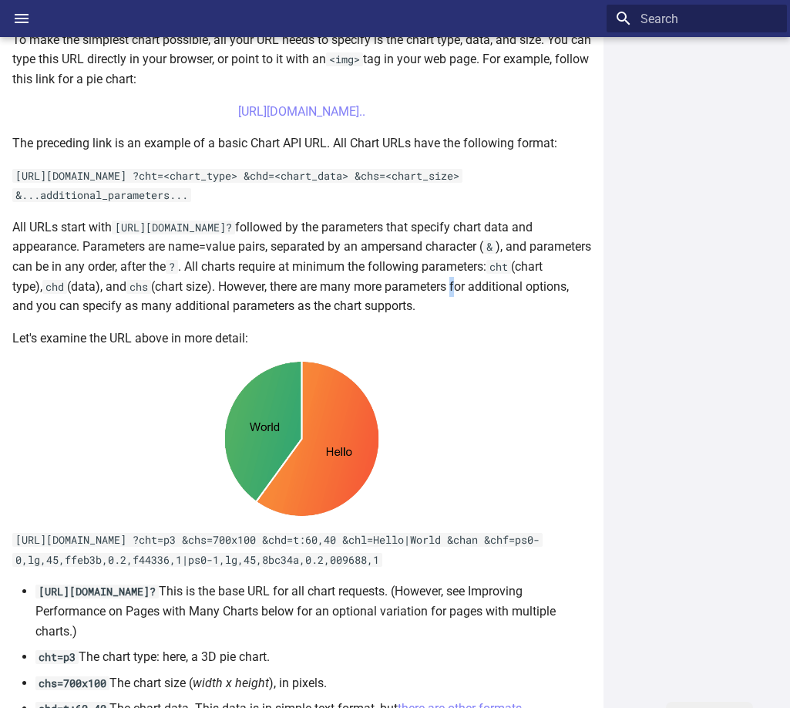
click at [500, 281] on p "All URLs start with https://image-charts.com/chart? followed by the parameters …" at bounding box center [301, 266] width 579 height 99
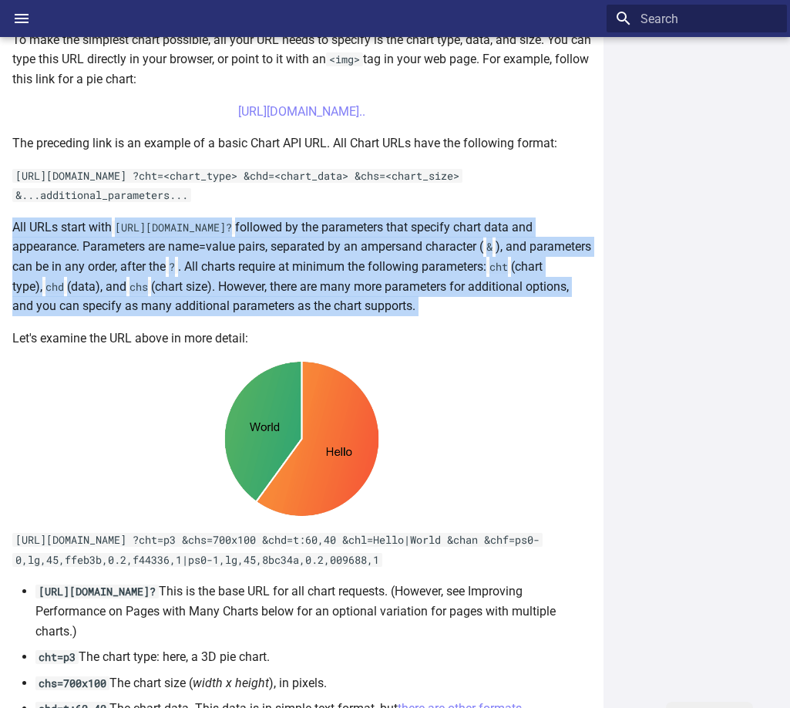
click at [500, 281] on p "All URLs start with https://image-charts.com/chart? followed by the parameters …" at bounding box center [301, 266] width 579 height 99
click at [44, 302] on p "All URLs start with https://image-charts.com/chart? followed by the parameters …" at bounding box center [301, 266] width 579 height 99
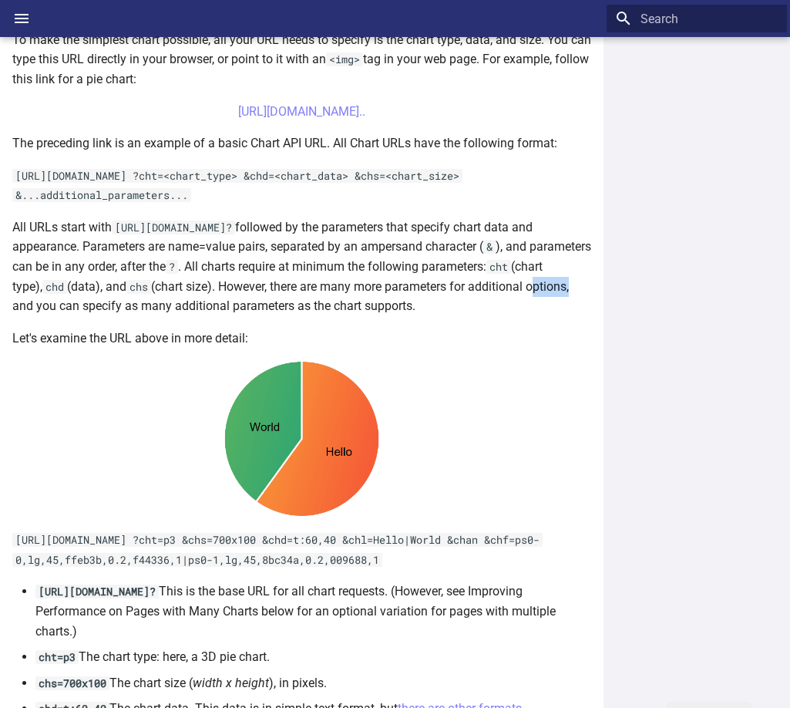
click at [44, 302] on p "All URLs start with https://image-charts.com/chart? followed by the parameters …" at bounding box center [301, 266] width 579 height 99
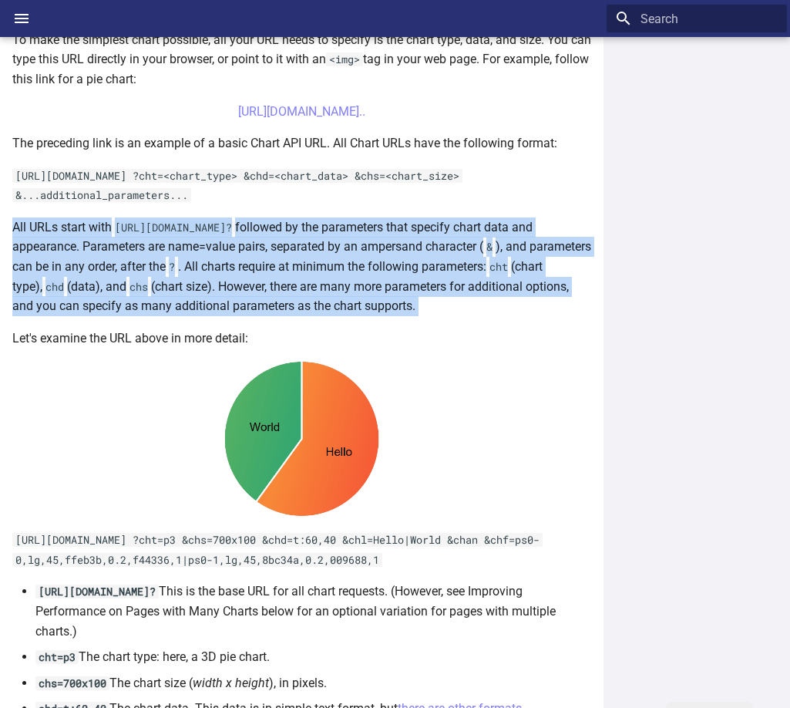
click at [44, 302] on p "All URLs start with https://image-charts.com/chart? followed by the parameters …" at bounding box center [301, 266] width 579 height 99
click at [217, 307] on p "All URLs start with https://image-charts.com/chart? followed by the parameters …" at bounding box center [301, 266] width 579 height 99
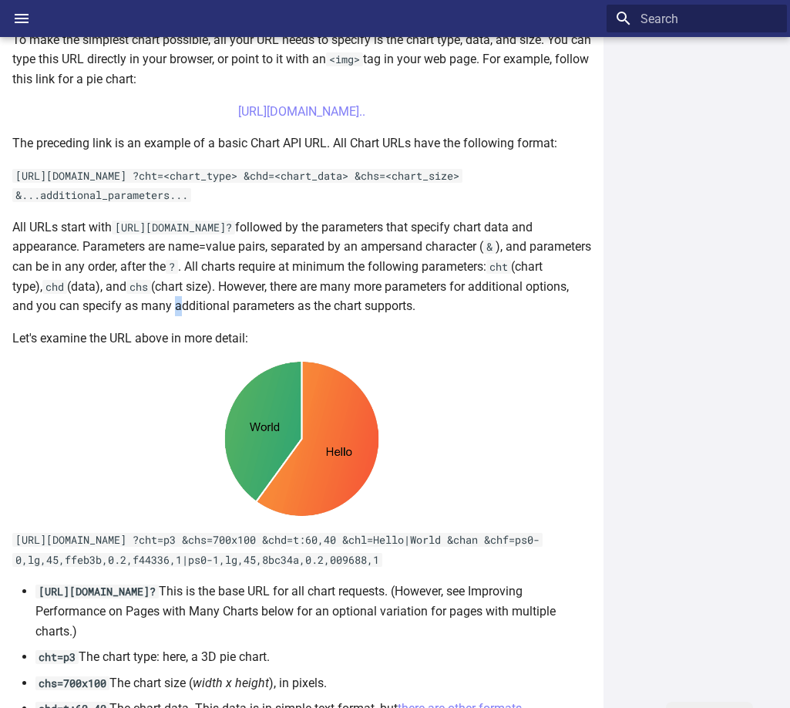
click at [217, 307] on p "All URLs start with https://image-charts.com/chart? followed by the parameters …" at bounding box center [301, 266] width 579 height 99
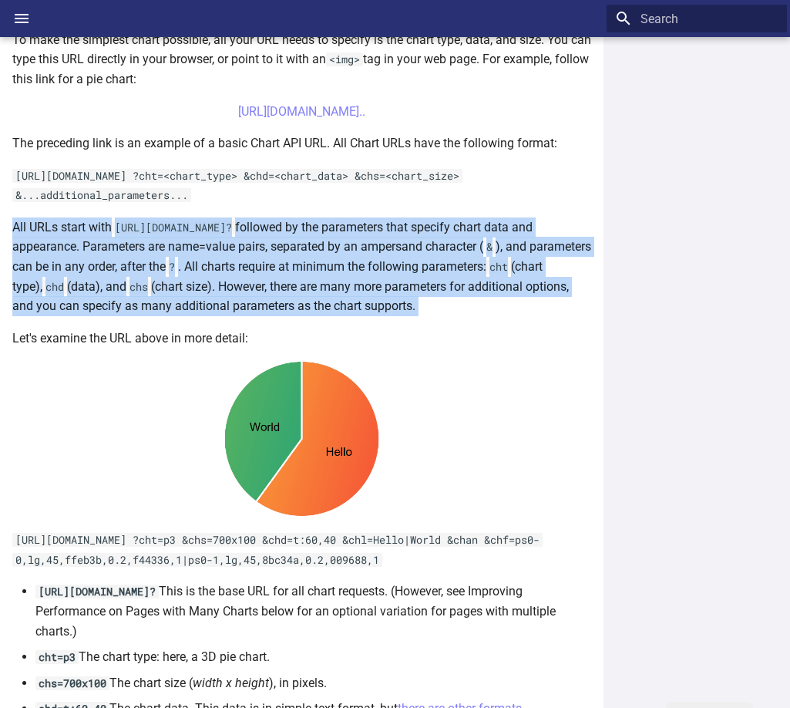
click at [217, 307] on p "All URLs start with https://image-charts.com/chart? followed by the parameters …" at bounding box center [301, 266] width 579 height 99
click at [424, 291] on p "All URLs start with https://image-charts.com/chart? followed by the parameters …" at bounding box center [301, 266] width 579 height 99
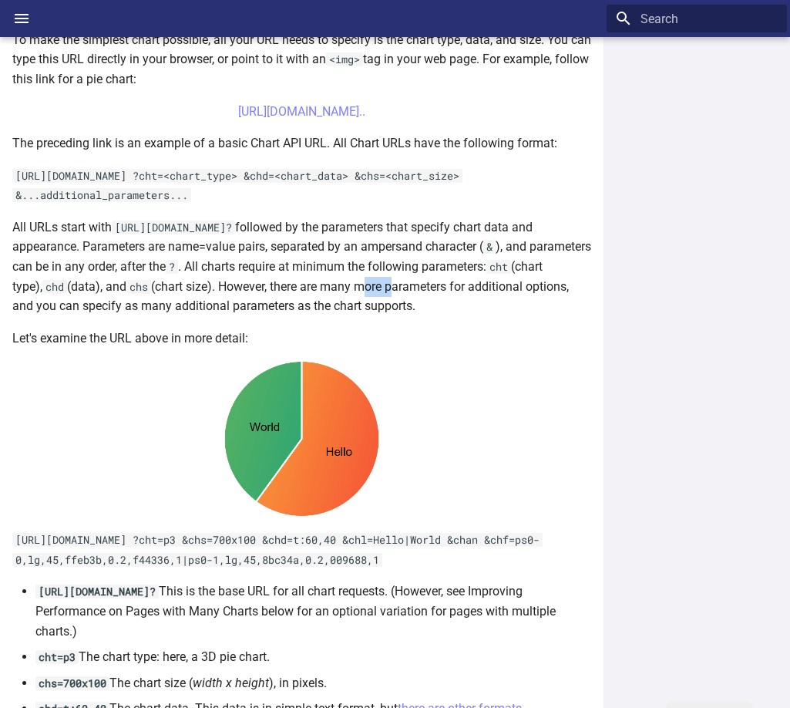
click at [424, 291] on p "All URLs start with https://image-charts.com/chart? followed by the parameters …" at bounding box center [301, 266] width 579 height 99
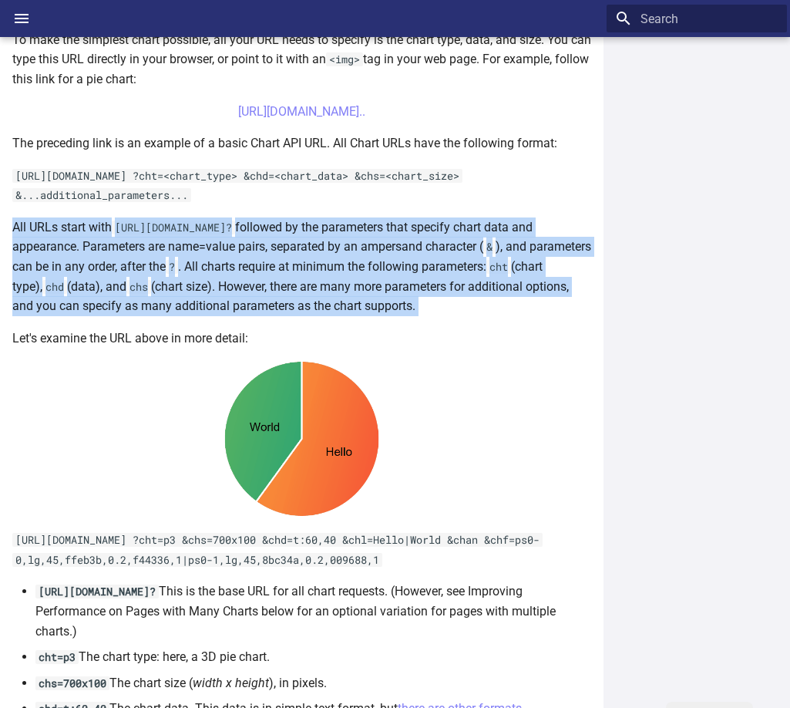
click at [424, 291] on p "All URLs start with https://image-charts.com/chart? followed by the parameters …" at bounding box center [301, 266] width 579 height 99
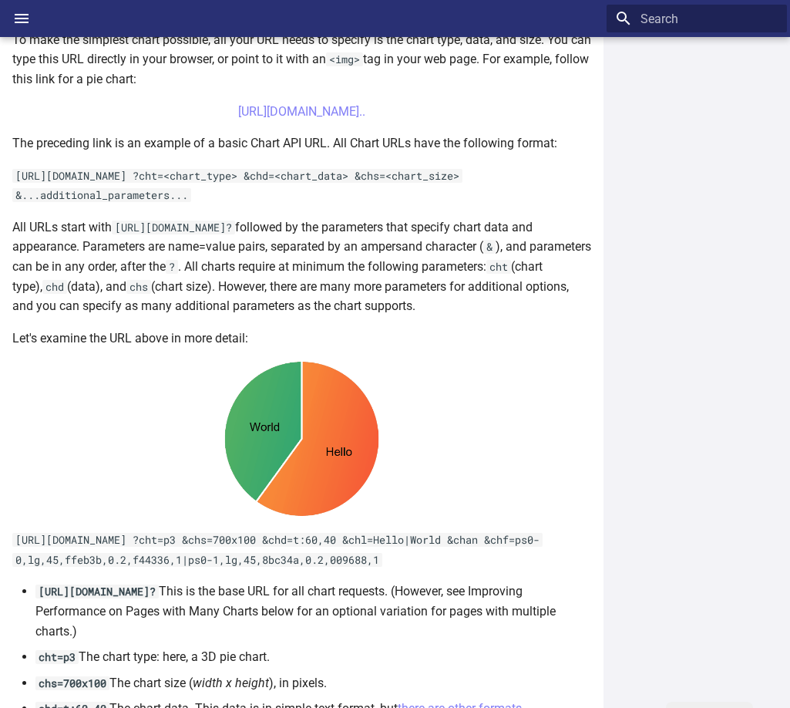
click at [638, 267] on div at bounding box center [697, 373] width 180 height 634
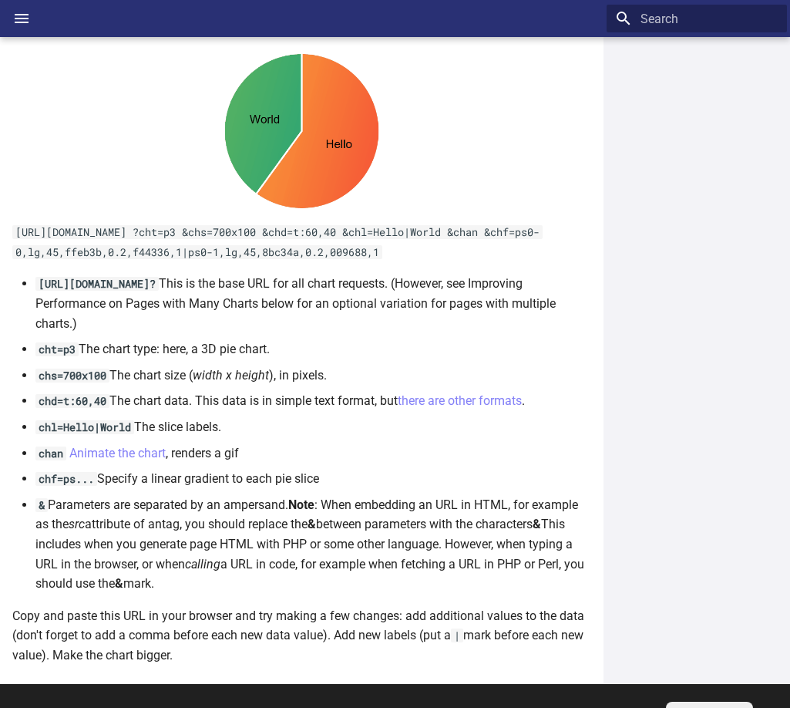
scroll to position [771, 0]
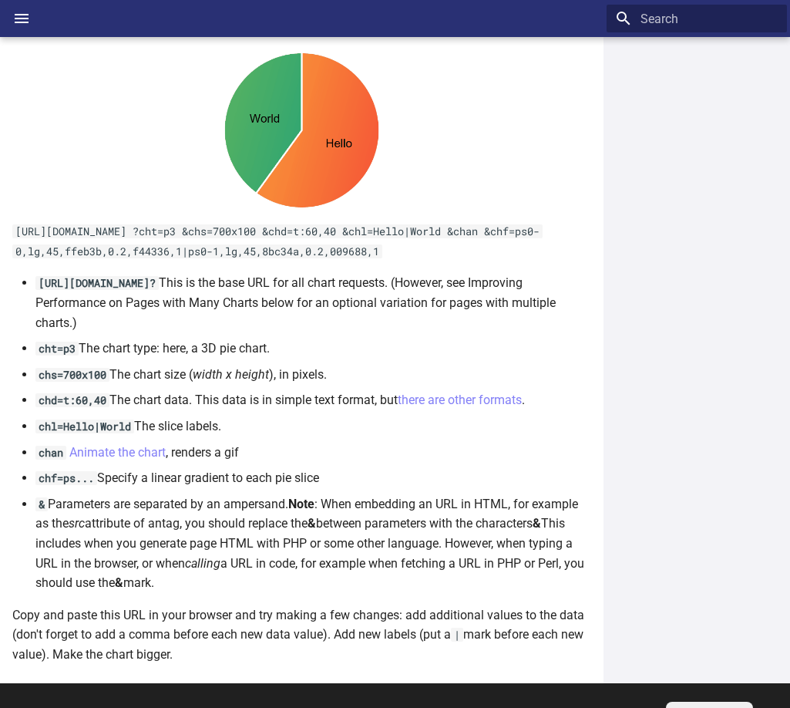
click at [25, 614] on p "Copy and paste this URL in your browser and try making a few changes: add addit…" at bounding box center [301, 634] width 579 height 59
click at [330, 621] on p "Copy and paste this URL in your browser and try making a few changes: add addit…" at bounding box center [301, 634] width 579 height 59
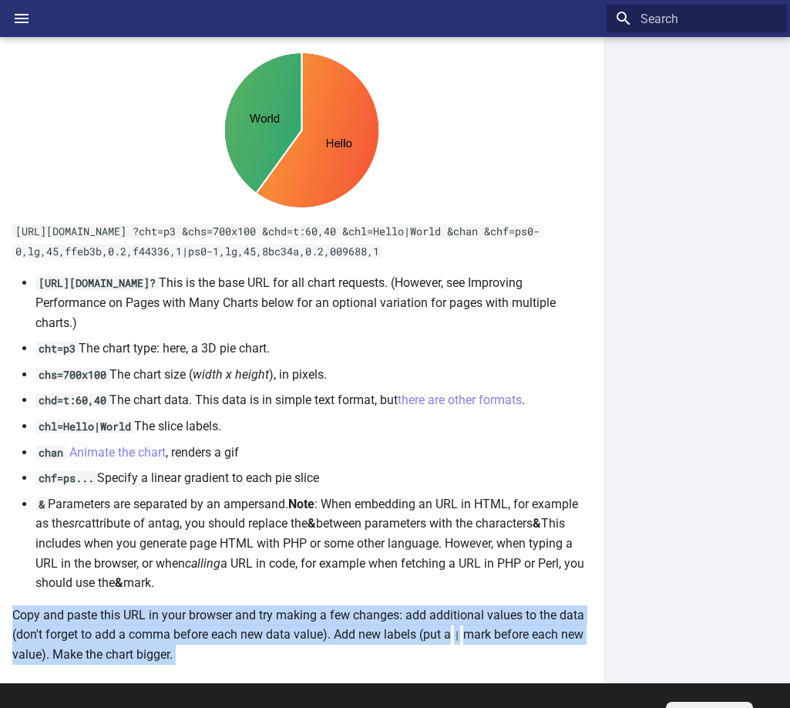
click at [330, 621] on p "Copy and paste this URL in your browser and try making a few changes: add addit…" at bounding box center [301, 634] width 579 height 59
click at [439, 616] on p "Copy and paste this URL in your browser and try making a few changes: add addit…" at bounding box center [301, 634] width 579 height 59
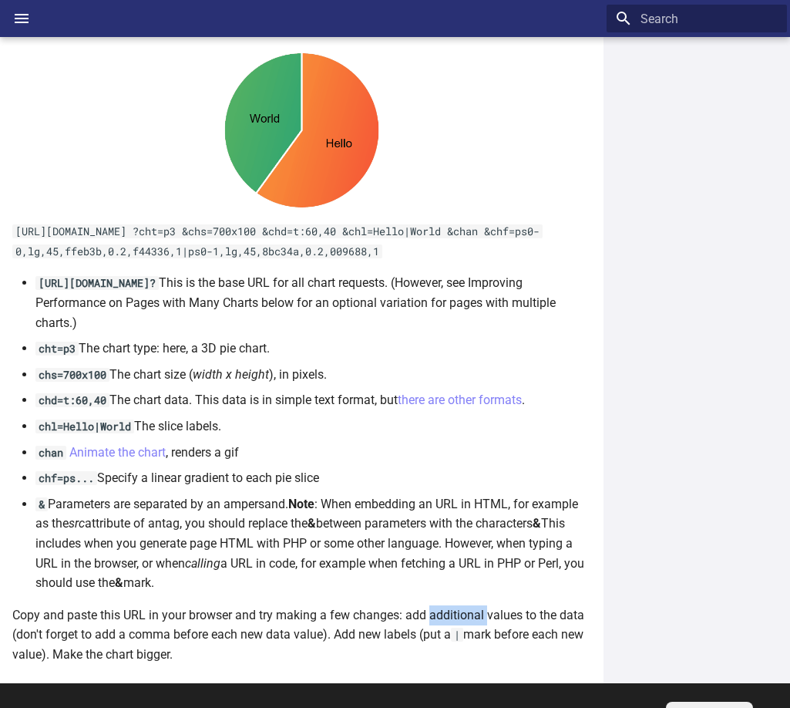
click at [439, 616] on p "Copy and paste this URL in your browser and try making a few changes: add addit…" at bounding box center [301, 634] width 579 height 59
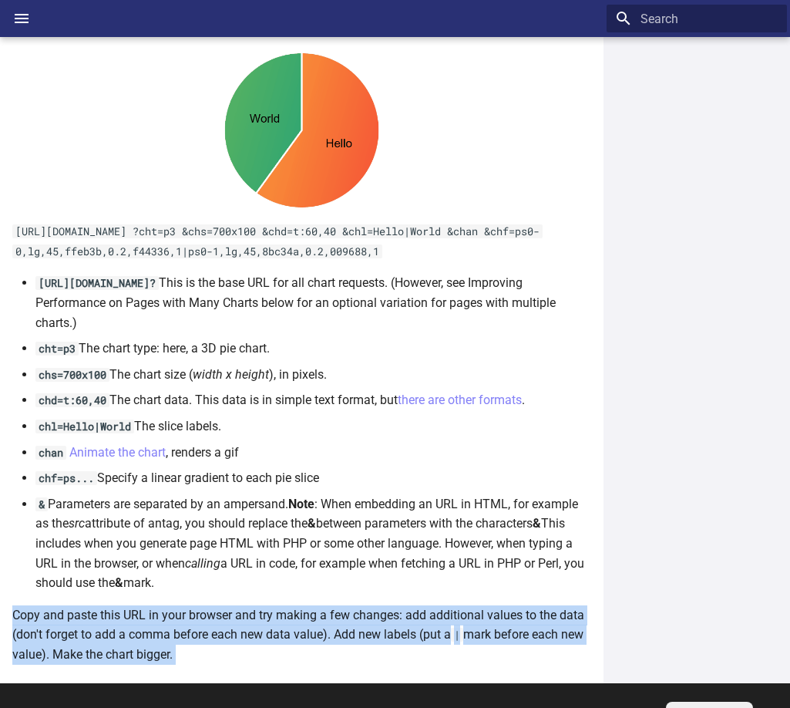
click at [439, 616] on p "Copy and paste this URL in your browser and try making a few changes: add addit…" at bounding box center [301, 634] width 579 height 59
click at [46, 635] on p "Copy and paste this URL in your browser and try making a few changes: add addit…" at bounding box center [301, 634] width 579 height 59
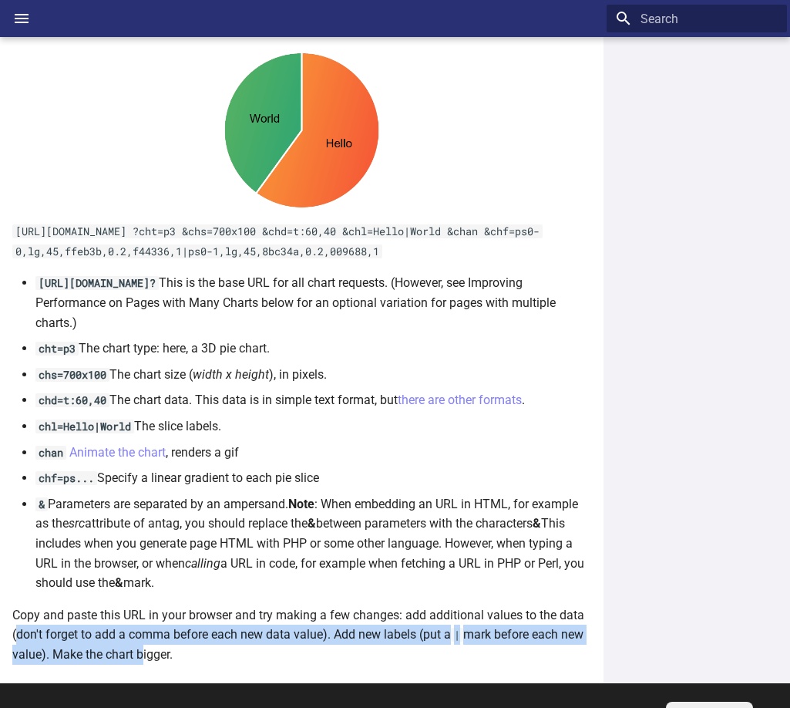
drag, startPoint x: 18, startPoint y: 637, endPoint x: 163, endPoint y: 650, distance: 145.5
click at [163, 650] on p "Copy and paste this URL in your browser and try making a few changes: add addit…" at bounding box center [301, 634] width 579 height 59
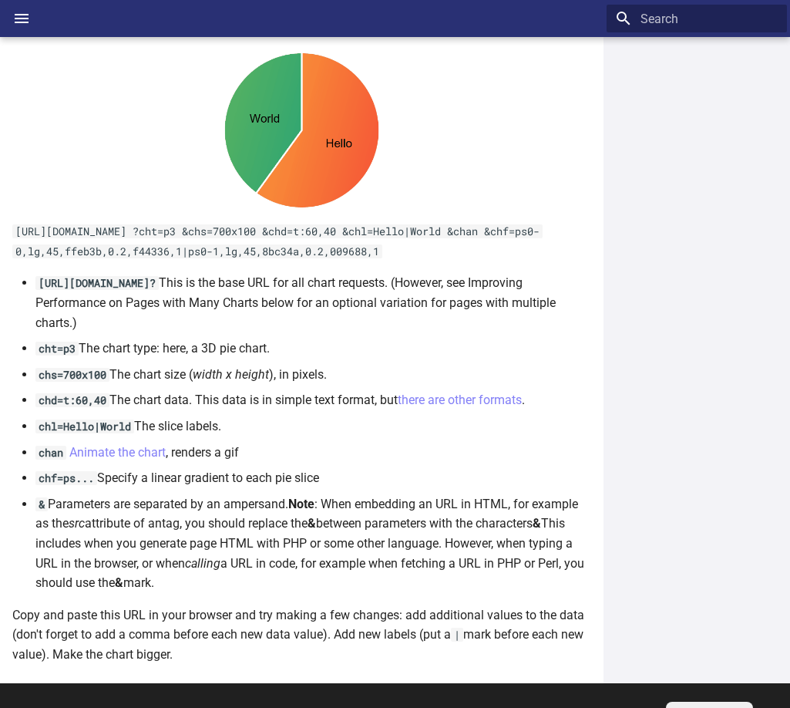
click at [130, 353] on li "cht=p3 The chart type: here, a 3D pie chart." at bounding box center [313, 348] width 556 height 20
click at [122, 372] on li "chs=700x100 The chart size ( width x height ), in pixels." at bounding box center [313, 375] width 556 height 20
click at [121, 372] on li "chs=700x100 The chart size ( width x height ), in pixels." at bounding box center [313, 375] width 556 height 20
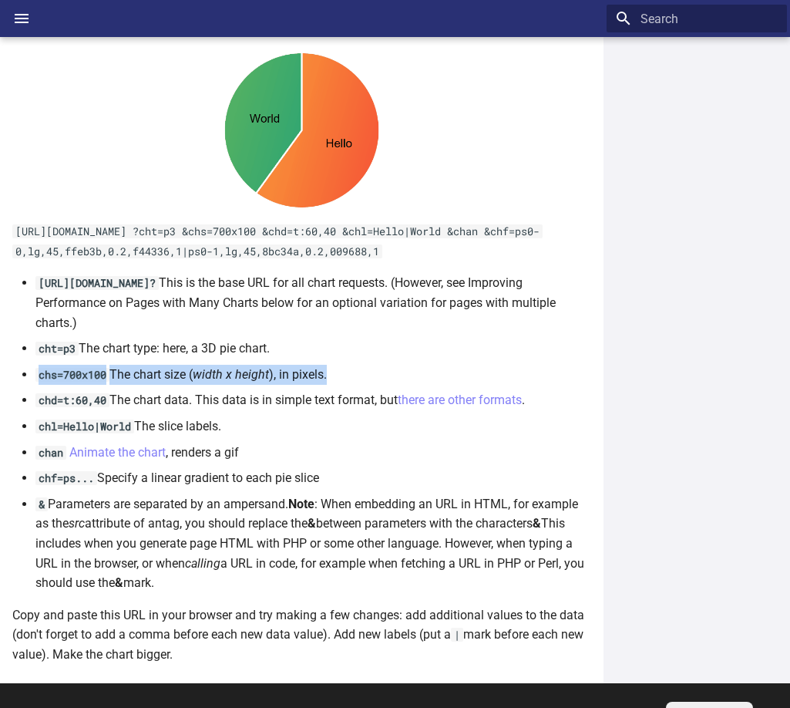
drag, startPoint x: 121, startPoint y: 372, endPoint x: 136, endPoint y: 364, distance: 17.6
click at [120, 372] on li "chs=700x100 The chart size ( width x height ), in pixels." at bounding box center [313, 375] width 556 height 20
click at [133, 397] on li "chd=t:60,40 The chart data. This data is in simple text format, but there are o…" at bounding box center [313, 400] width 556 height 20
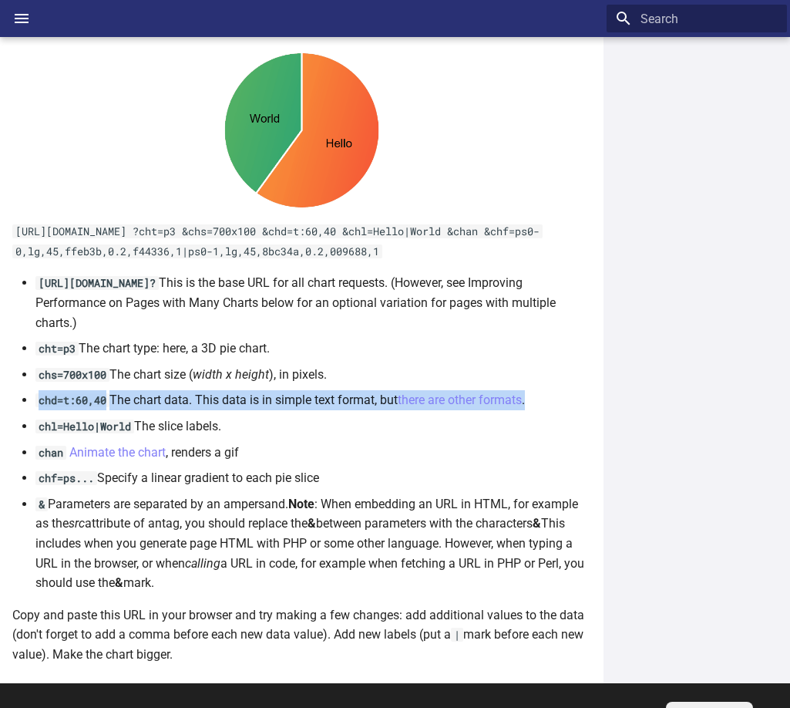
click at [133, 397] on li "chd=t:60,40 The chart data. This data is in simple text format, but there are o…" at bounding box center [313, 400] width 556 height 20
click at [139, 406] on li "chd=t:60,40 The chart data. This data is in simple text format, but there are o…" at bounding box center [313, 400] width 556 height 20
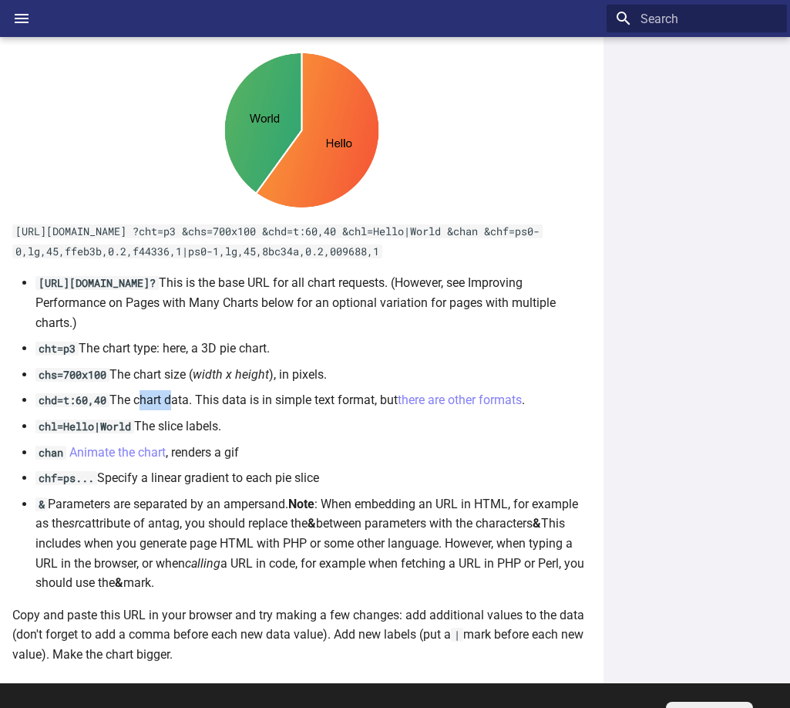
click at [139, 406] on li "chd=t:60,40 The chart data. This data is in simple text format, but there are o…" at bounding box center [313, 400] width 556 height 20
click at [295, 402] on li "chd=t:60,40 The chart data. This data is in simple text format, but there are o…" at bounding box center [313, 400] width 556 height 20
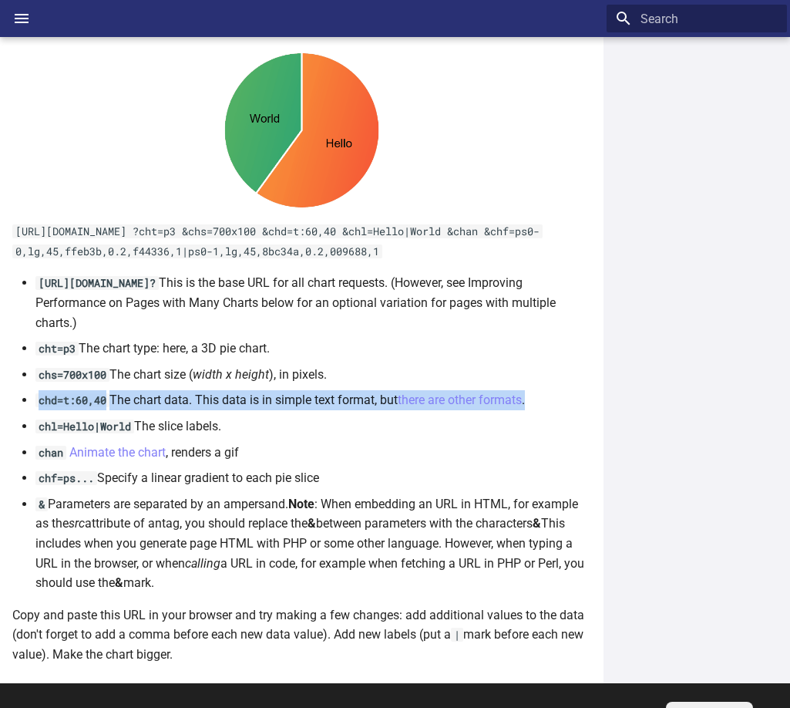
click at [295, 402] on li "chd=t:60,40 The chart data. This data is in simple text format, but there are o…" at bounding box center [313, 400] width 556 height 20
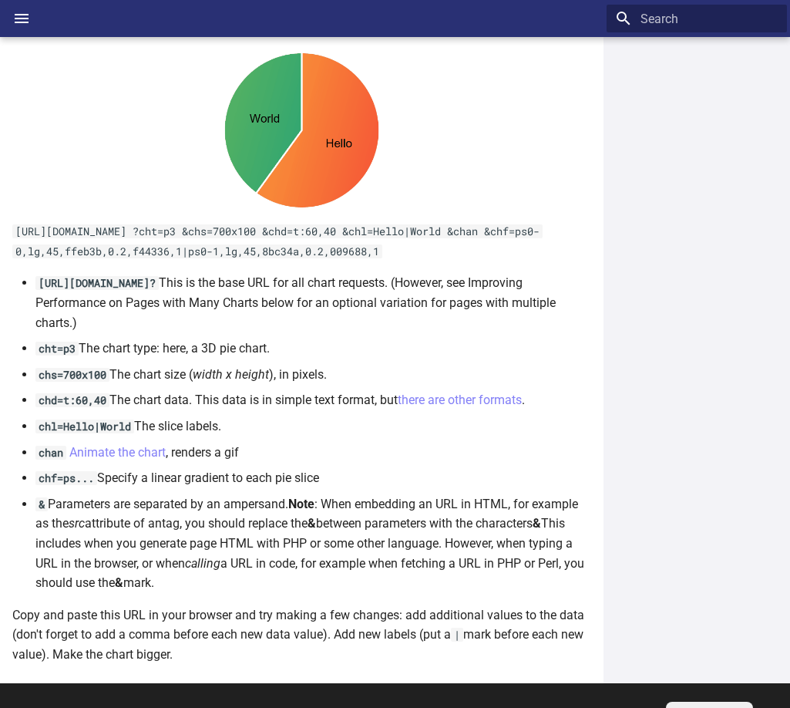
drag, startPoint x: 405, startPoint y: 446, endPoint x: 416, endPoint y: 418, distance: 30.1
click at [403, 442] on li "chan Animate the chart , renders a gif" at bounding box center [313, 452] width 556 height 20
drag, startPoint x: 224, startPoint y: 427, endPoint x: 139, endPoint y: 426, distance: 84.8
click at [139, 426] on li "chl=Hello|World The slice labels." at bounding box center [313, 426] width 556 height 20
click at [197, 456] on li "chan Animate the chart , renders a gif" at bounding box center [313, 452] width 556 height 20
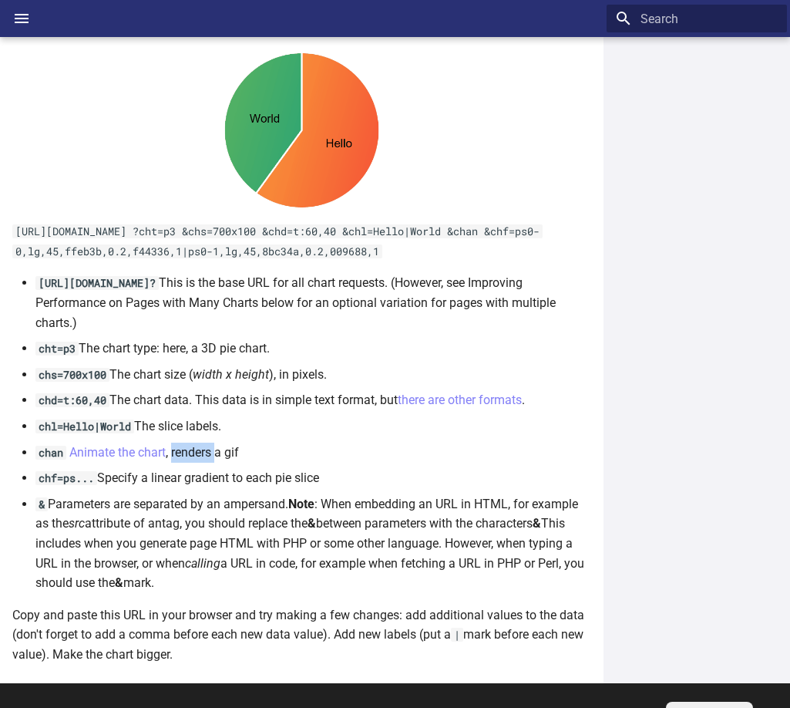
click at [197, 456] on li "chan Animate the chart , renders a gif" at bounding box center [313, 452] width 556 height 20
click at [111, 482] on li "chf=ps... Specify a linear gradient to each pie slice" at bounding box center [313, 478] width 556 height 20
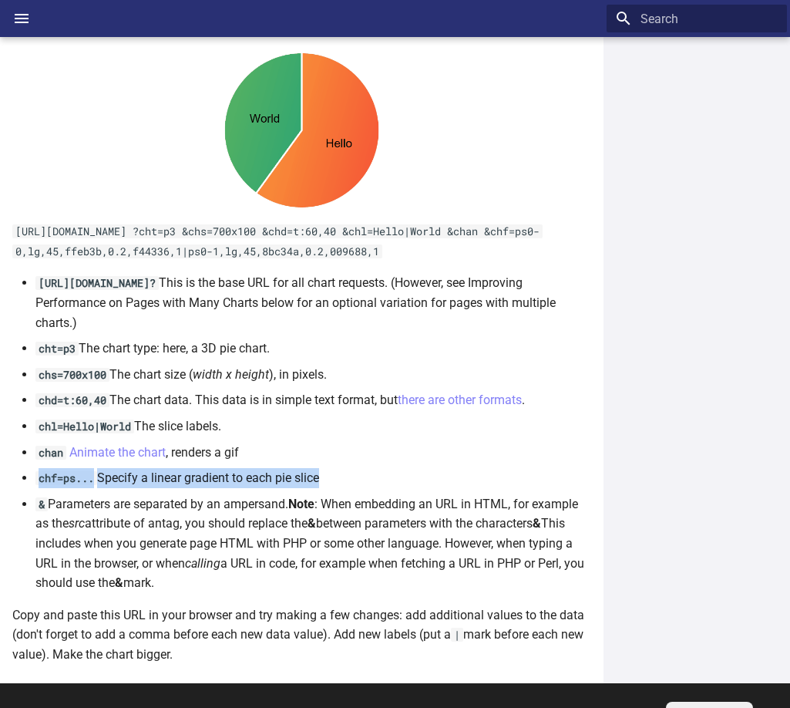
click at [111, 482] on li "chf=ps... Specify a linear gradient to each pie slice" at bounding box center [313, 478] width 556 height 20
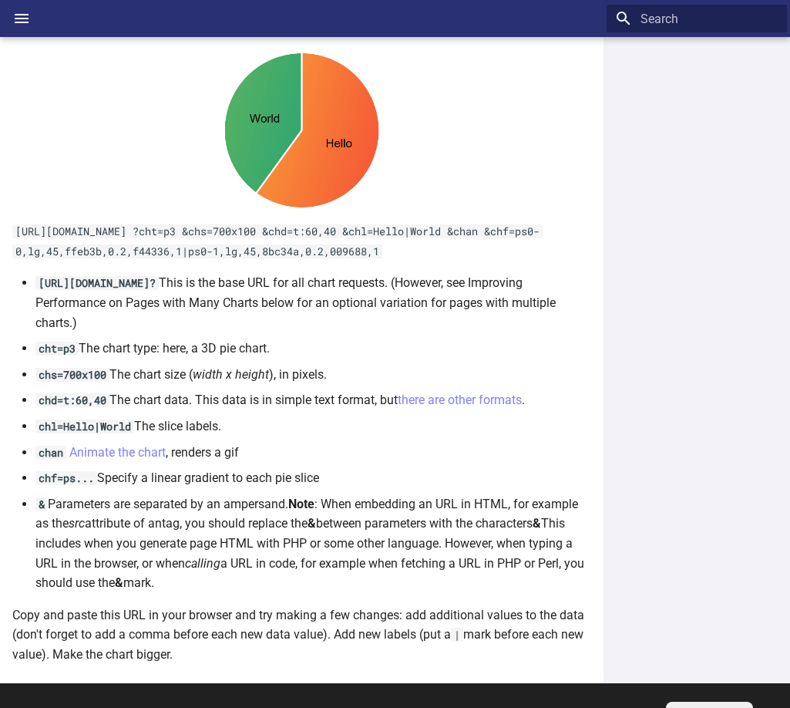
click at [97, 513] on li "& Parameters are separated by an ampersand. Note : When embedding an URL in HTM…" at bounding box center [313, 543] width 556 height 99
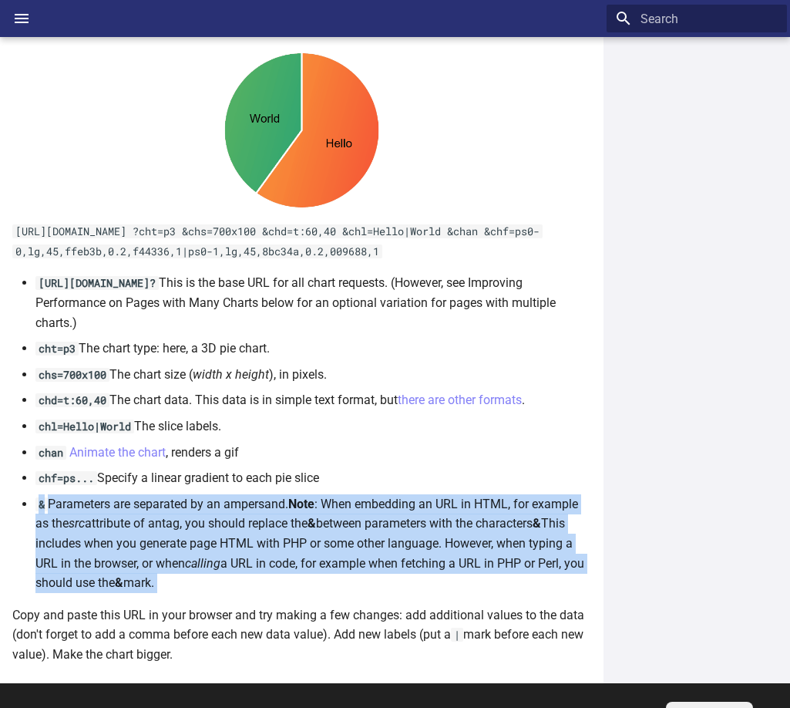
click at [97, 513] on li "& Parameters are separated by an ampersand. Note : When embedding an URL in HTM…" at bounding box center [313, 543] width 556 height 99
click at [237, 506] on li "& Parameters are separated by an ampersand. Note : When embedding an URL in HTM…" at bounding box center [313, 543] width 556 height 99
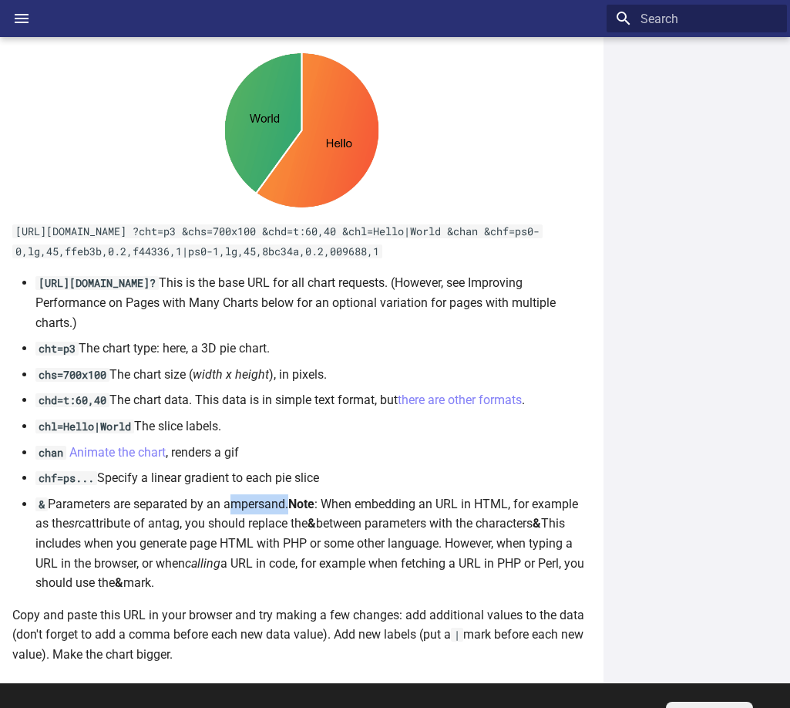
click at [237, 506] on li "& Parameters are separated by an ampersand. Note : When embedding an URL in HTM…" at bounding box center [313, 543] width 556 height 99
click at [353, 506] on li "& Parameters are separated by an ampersand. Note : When embedding an URL in HTM…" at bounding box center [313, 543] width 556 height 99
click at [382, 505] on li "& Parameters are separated by an ampersand. Note : When embedding an URL in HTM…" at bounding box center [313, 543] width 556 height 99
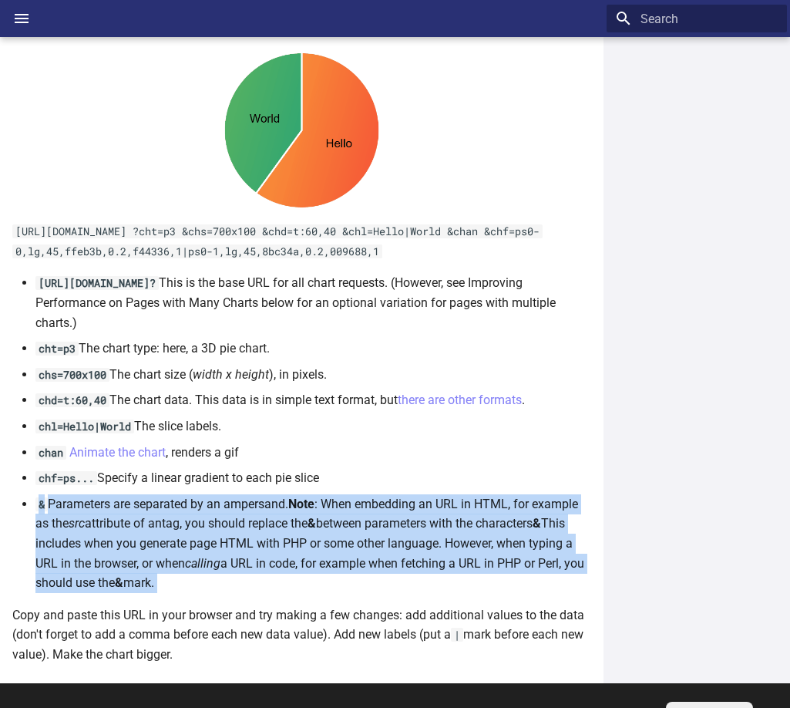
click at [382, 505] on li "& Parameters are separated by an ampersand. Note : When embedding an URL in HTM…" at bounding box center [313, 543] width 556 height 99
click at [450, 509] on li "& Parameters are separated by an ampersand. Note : When embedding an URL in HTM…" at bounding box center [313, 543] width 556 height 99
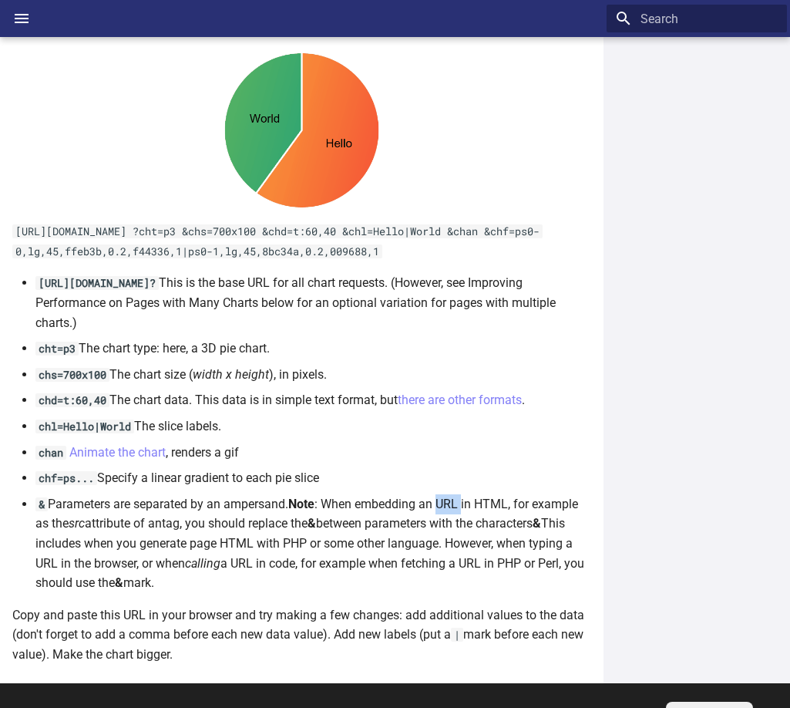
click at [450, 509] on li "& Parameters are separated by an ampersand. Note : When embedding an URL in HTM…" at bounding box center [313, 543] width 556 height 99
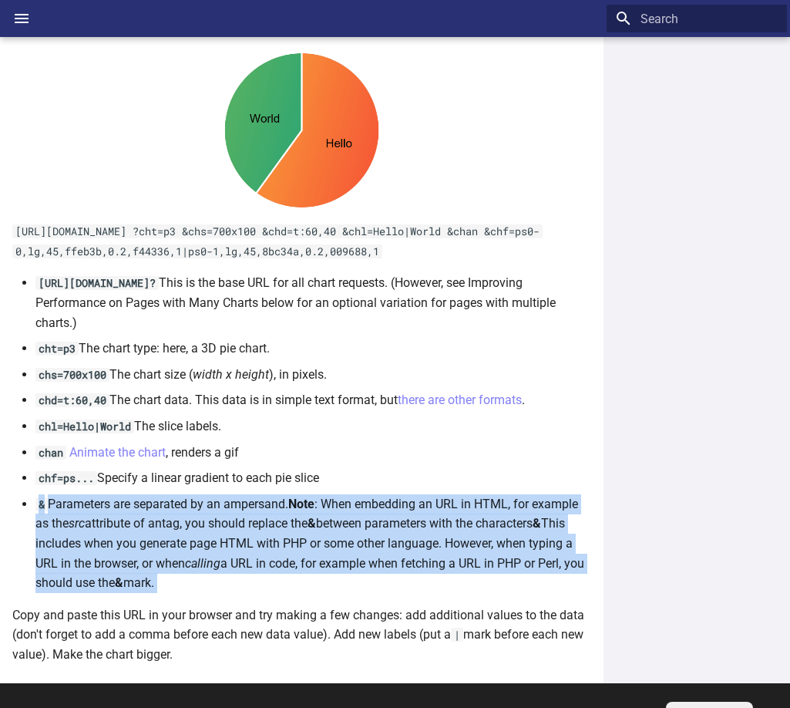
click at [450, 509] on li "& Parameters are separated by an ampersand. Note : When embedding an URL in HTM…" at bounding box center [313, 543] width 556 height 99
click at [492, 504] on li "& Parameters are separated by an ampersand. Note : When embedding an URL in HTM…" at bounding box center [313, 543] width 556 height 99
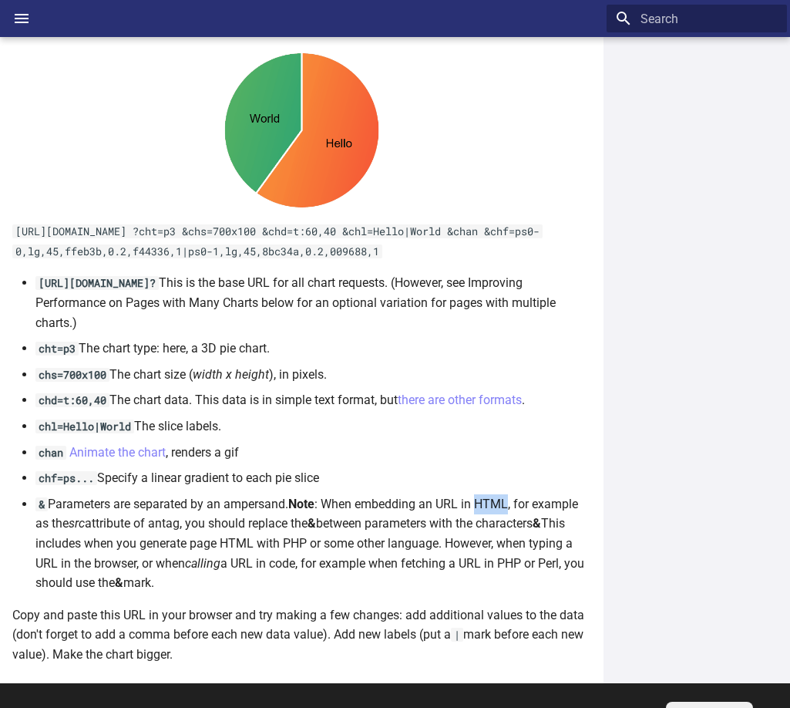
click at [492, 504] on li "& Parameters are separated by an ampersand. Note : When embedding an URL in HTM…" at bounding box center [313, 543] width 556 height 99
click at [75, 528] on em "src" at bounding box center [77, 523] width 16 height 15
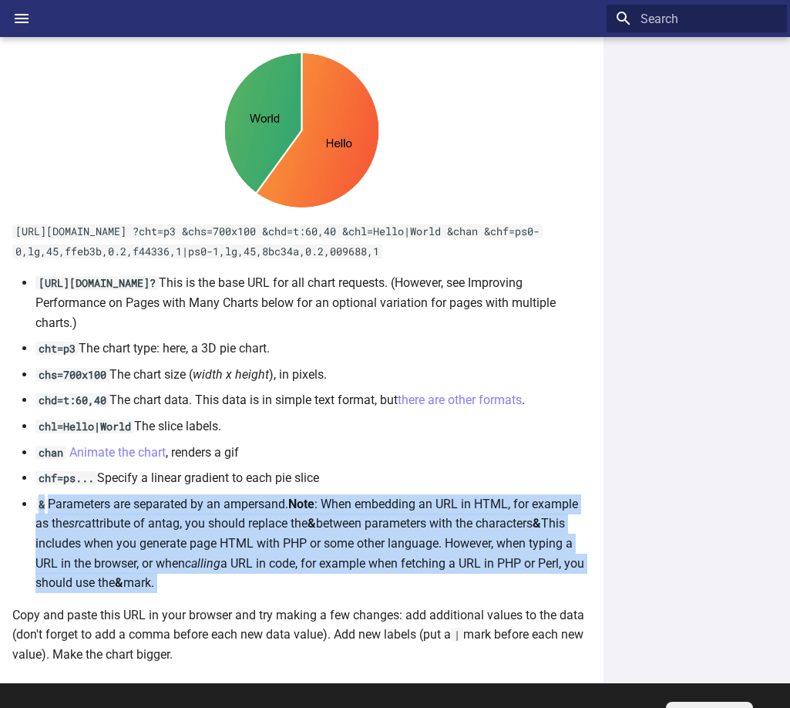
click at [75, 528] on em "src" at bounding box center [77, 523] width 16 height 15
click at [109, 527] on li "& Parameters are separated by an ampersand. Note : When embedding an URL in HTM…" at bounding box center [313, 543] width 556 height 99
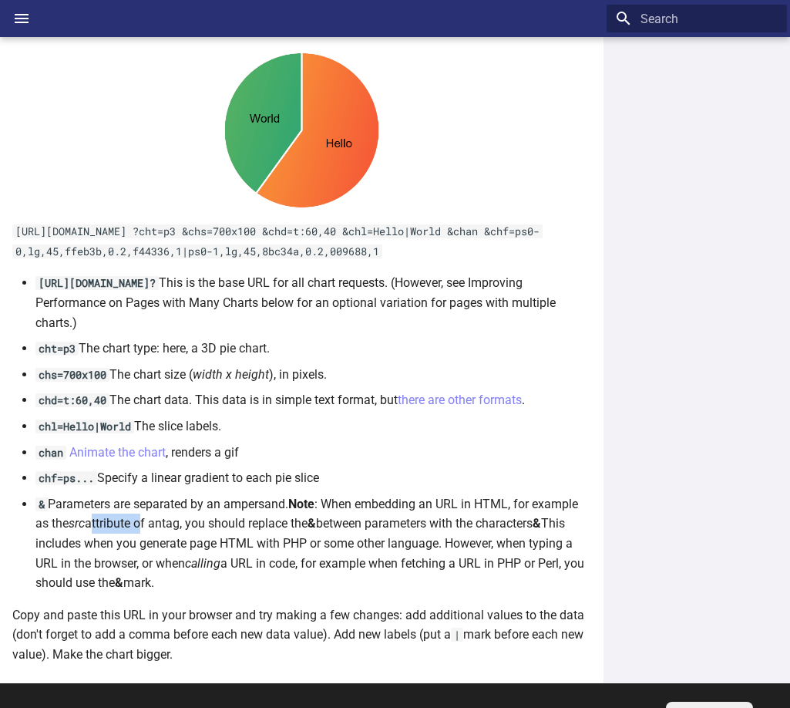
click at [109, 527] on li "& Parameters are separated by an ampersand. Note : When embedding an URL in HTM…" at bounding box center [313, 543] width 556 height 99
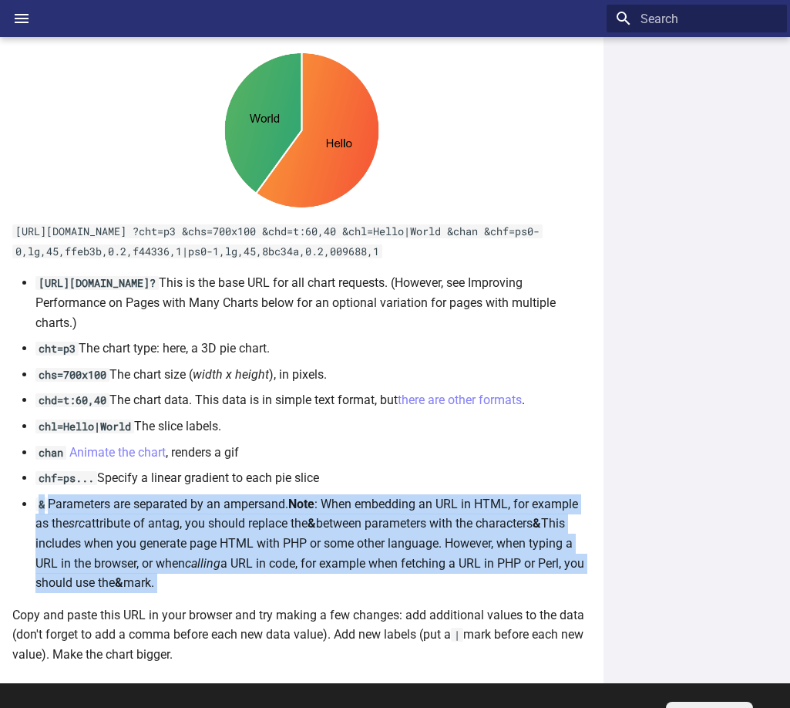
click at [109, 527] on li "& Parameters are separated by an ampersand. Note : When embedding an URL in HTM…" at bounding box center [313, 543] width 556 height 99
click at [234, 528] on li "& Parameters are separated by an ampersand. Note : When embedding an URL in HTM…" at bounding box center [313, 543] width 556 height 99
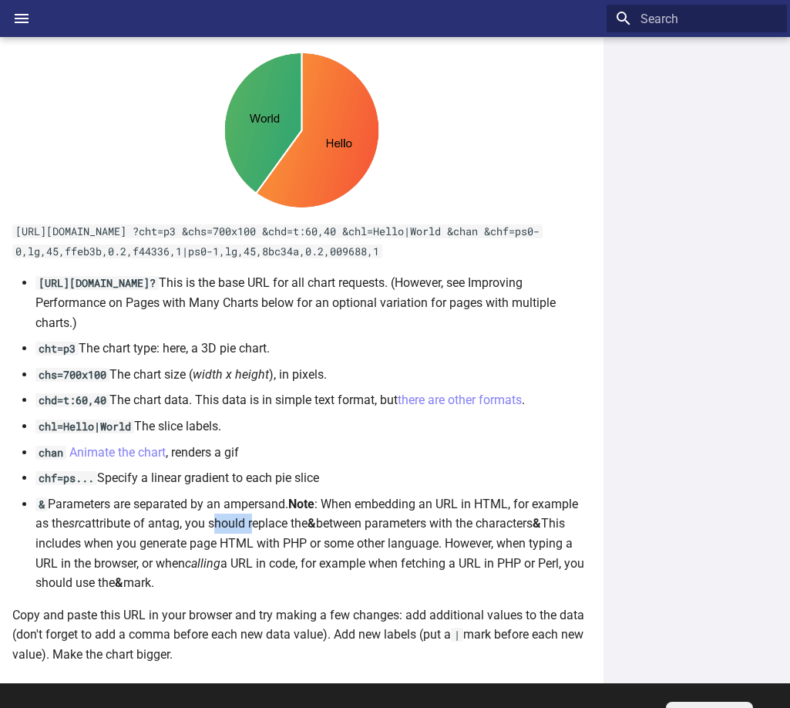
click at [234, 528] on li "& Parameters are separated by an ampersand. Note : When embedding an URL in HTM…" at bounding box center [313, 543] width 556 height 99
click at [362, 547] on li "& Parameters are separated by an ampersand. Note : When embedding an URL in HTM…" at bounding box center [313, 543] width 556 height 99
drag, startPoint x: 35, startPoint y: 543, endPoint x: 228, endPoint y: 575, distance: 195.4
click at [228, 575] on li "& Parameters are separated by an ampersand. Note : When embedding an URL in HTM…" at bounding box center [313, 543] width 556 height 99
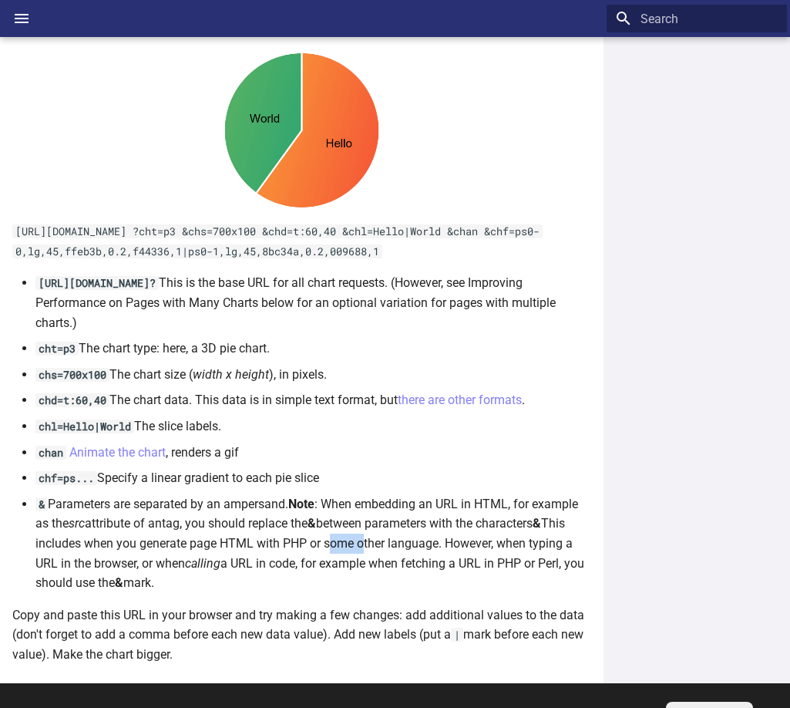
click at [256, 543] on li "& Parameters are separated by an ampersand. Note : When embedding an URL in HTM…" at bounding box center [313, 543] width 556 height 99
click at [309, 543] on li "& Parameters are separated by an ampersand. Note : When embedding an URL in HTM…" at bounding box center [313, 543] width 556 height 99
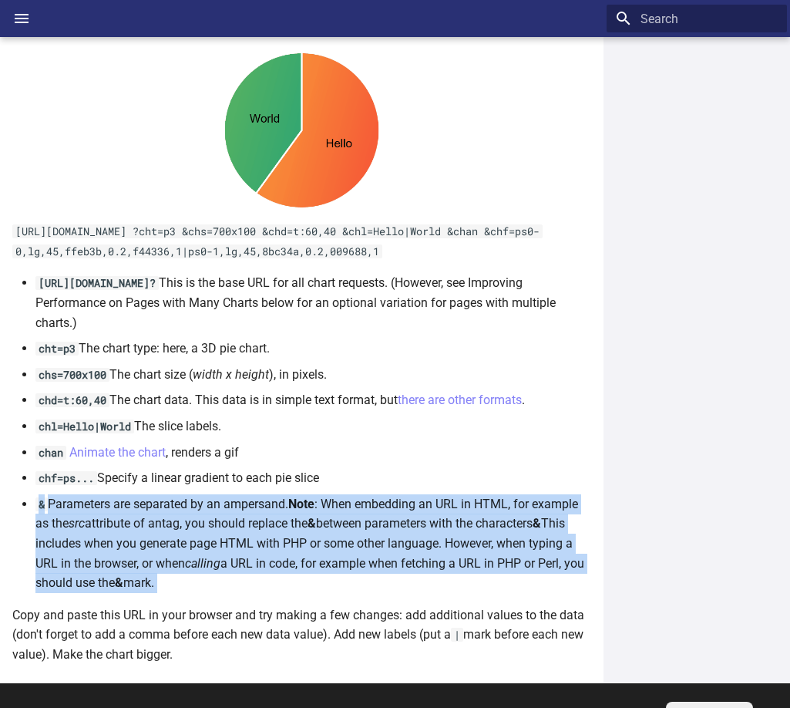
click at [309, 543] on li "& Parameters are separated by an ampersand. Note : When embedding an URL in HTM…" at bounding box center [313, 543] width 556 height 99
click at [355, 544] on li "& Parameters are separated by an ampersand. Note : When embedding an URL in HTM…" at bounding box center [313, 543] width 556 height 99
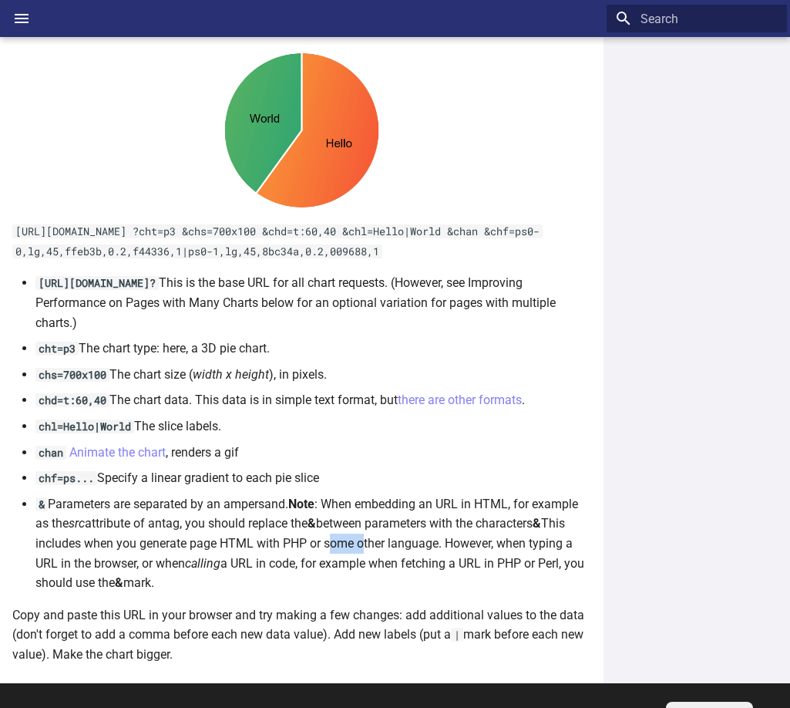
click at [355, 544] on li "& Parameters are separated by an ampersand. Note : When embedding an URL in HTM…" at bounding box center [313, 543] width 556 height 99
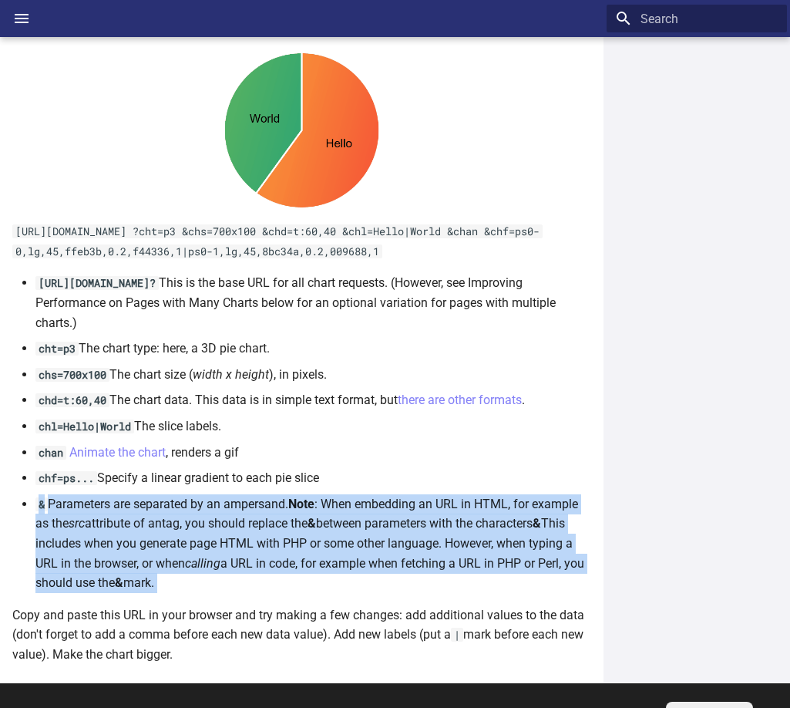
click at [355, 544] on li "& Parameters are separated by an ampersand. Note : When embedding an URL in HTM…" at bounding box center [313, 543] width 556 height 99
click at [488, 537] on li "& Parameters are separated by an ampersand. Note : When embedding an URL in HTM…" at bounding box center [313, 543] width 556 height 99
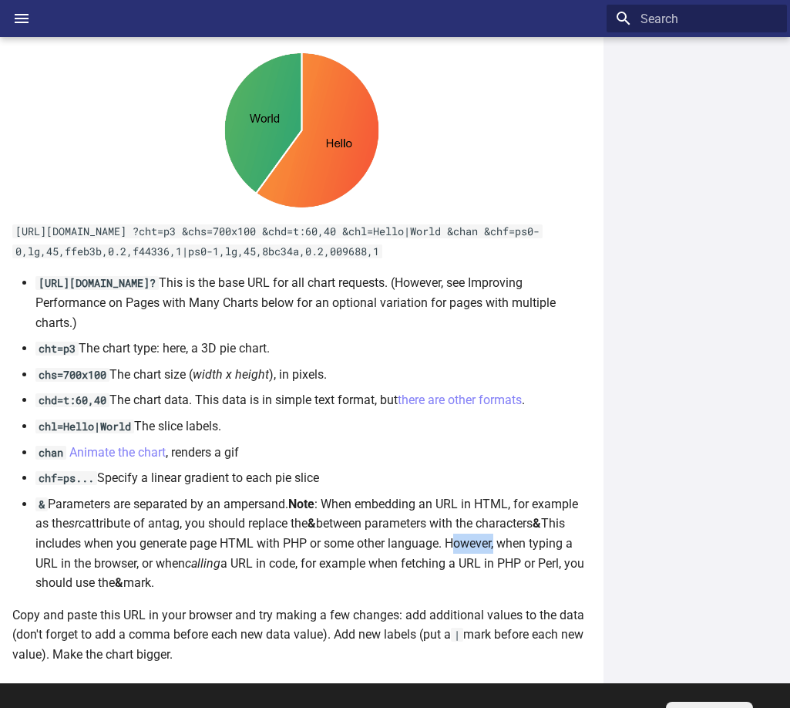
click at [488, 537] on li "& Parameters are separated by an ampersand. Note : When embedding an URL in HTM…" at bounding box center [313, 543] width 556 height 99
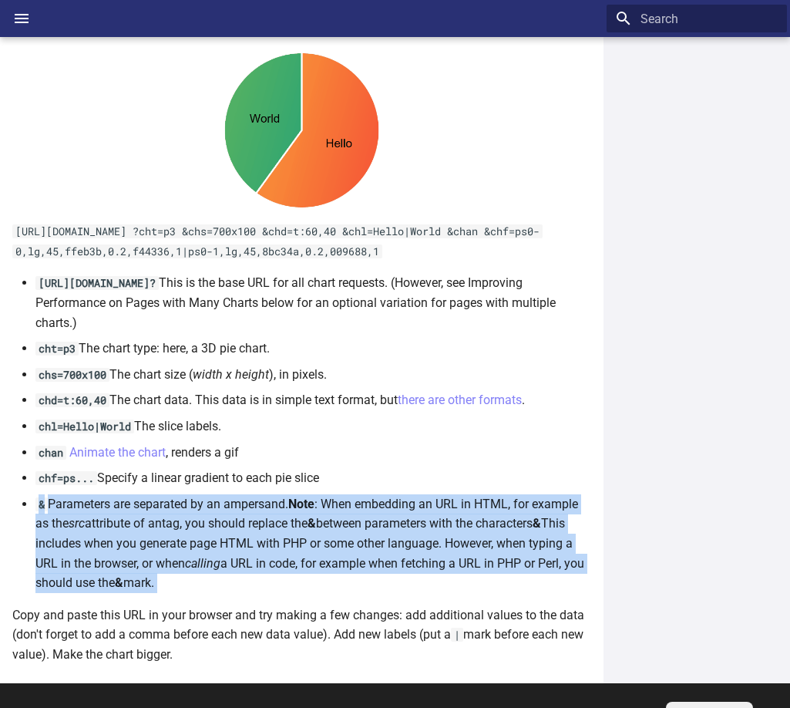
click at [488, 537] on li "& Parameters are separated by an ampersand. Note : When embedding an URL in HTM…" at bounding box center [313, 543] width 556 height 99
click at [88, 557] on li "& Parameters are separated by an ampersand. Note : When embedding an URL in HTM…" at bounding box center [313, 543] width 556 height 99
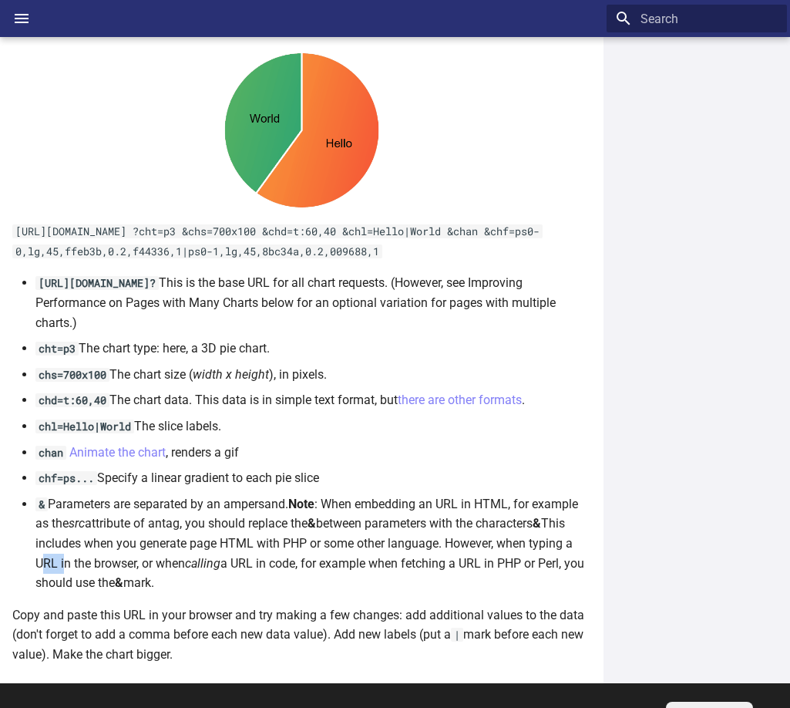
click at [88, 557] on li "& Parameters are separated by an ampersand. Note : When embedding an URL in HTM…" at bounding box center [313, 543] width 556 height 99
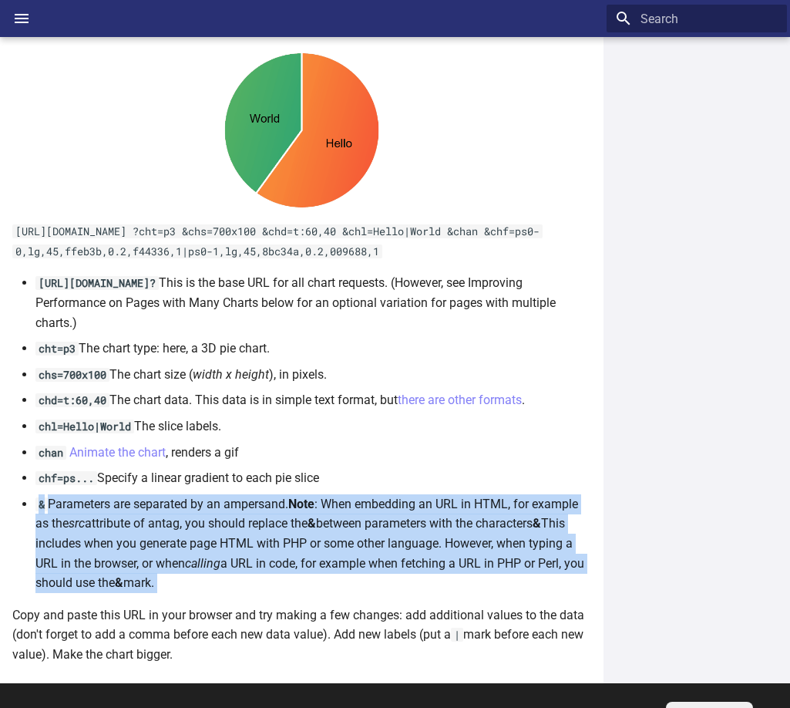
click at [88, 557] on li "& Parameters are separated by an ampersand. Note : When embedding an URL in HTM…" at bounding box center [313, 543] width 556 height 99
click at [220, 564] on em "calling" at bounding box center [202, 563] width 35 height 15
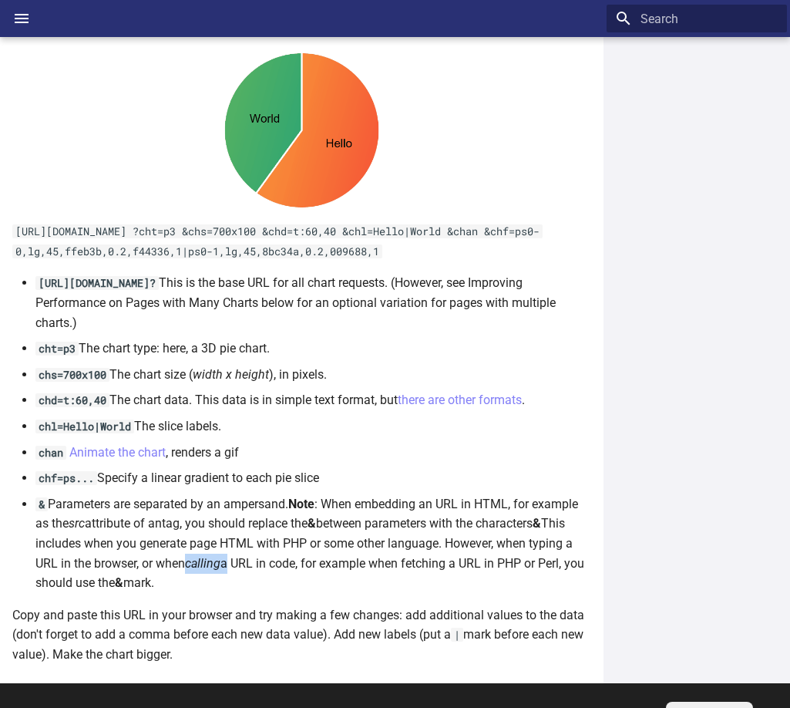
click at [220, 564] on em "calling" at bounding box center [202, 563] width 35 height 15
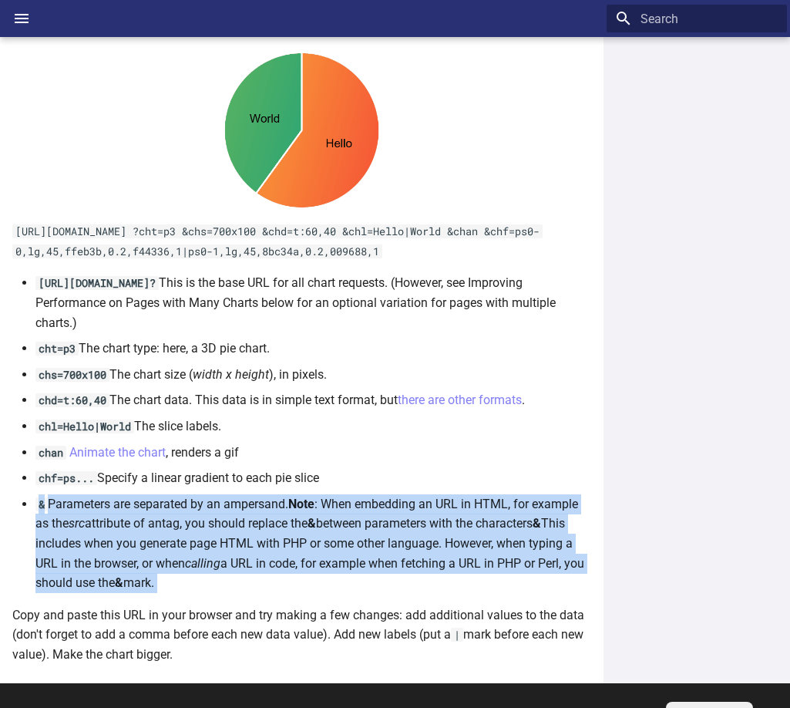
click at [220, 564] on em "calling" at bounding box center [202, 563] width 35 height 15
click at [395, 567] on li "& Parameters are separated by an ampersand. Note : When embedding an URL in HTM…" at bounding box center [313, 543] width 556 height 99
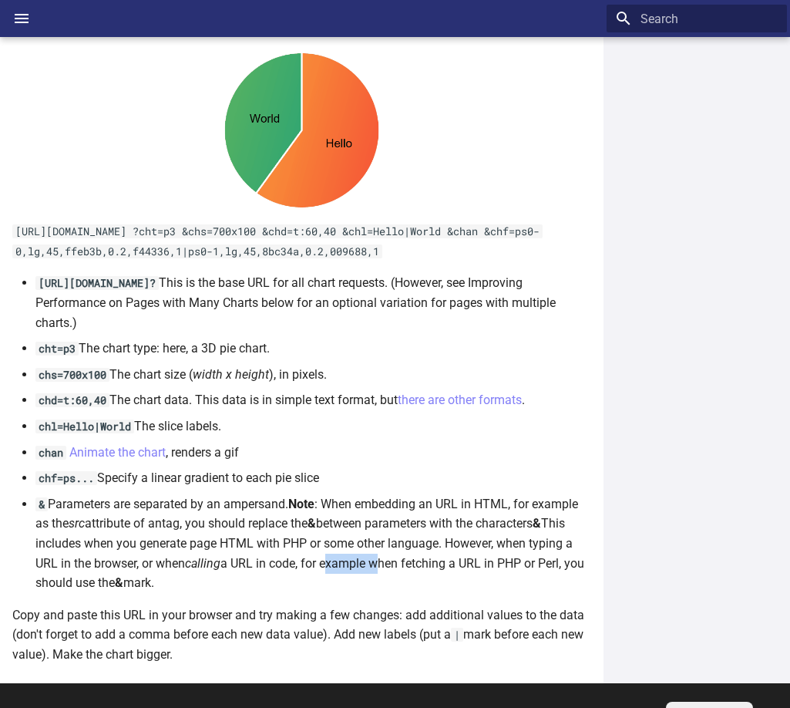
click at [395, 567] on li "& Parameters are separated by an ampersand. Note : When embedding an URL in HTM…" at bounding box center [313, 543] width 556 height 99
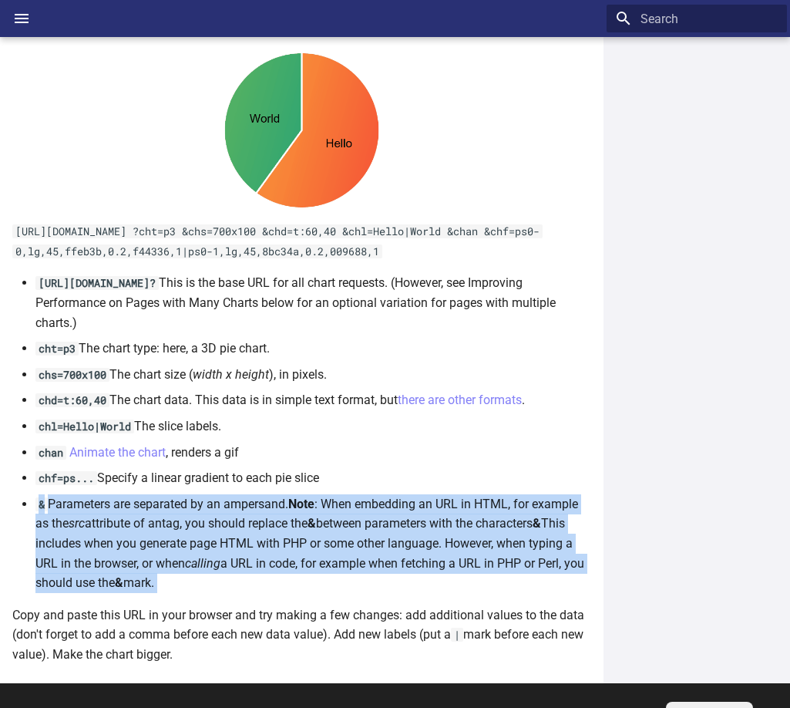
click at [395, 567] on li "& Parameters are separated by an ampersand. Note : When embedding an URL in HTM…" at bounding box center [313, 543] width 556 height 99
click at [327, 564] on li "& Parameters are separated by an ampersand. Note : When embedding an URL in HTM…" at bounding box center [313, 543] width 556 height 99
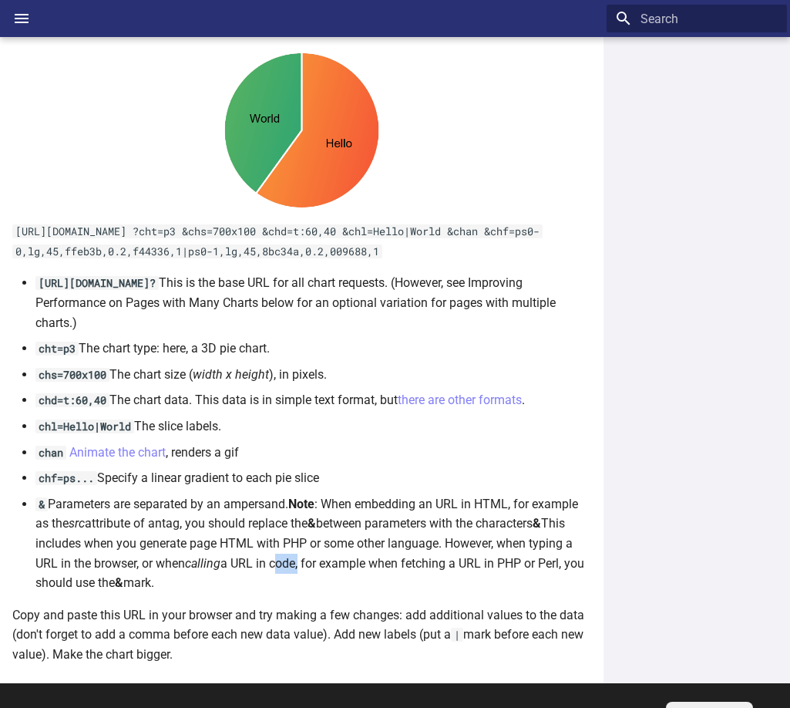
click at [327, 564] on li "& Parameters are separated by an ampersand. Note : When embedding an URL in HTM…" at bounding box center [313, 543] width 556 height 99
click at [409, 567] on li "& Parameters are separated by an ampersand. Note : When embedding an URL in HTM…" at bounding box center [313, 543] width 556 height 99
click at [491, 567] on li "& Parameters are separated by an ampersand. Note : When embedding an URL in HTM…" at bounding box center [313, 543] width 556 height 99
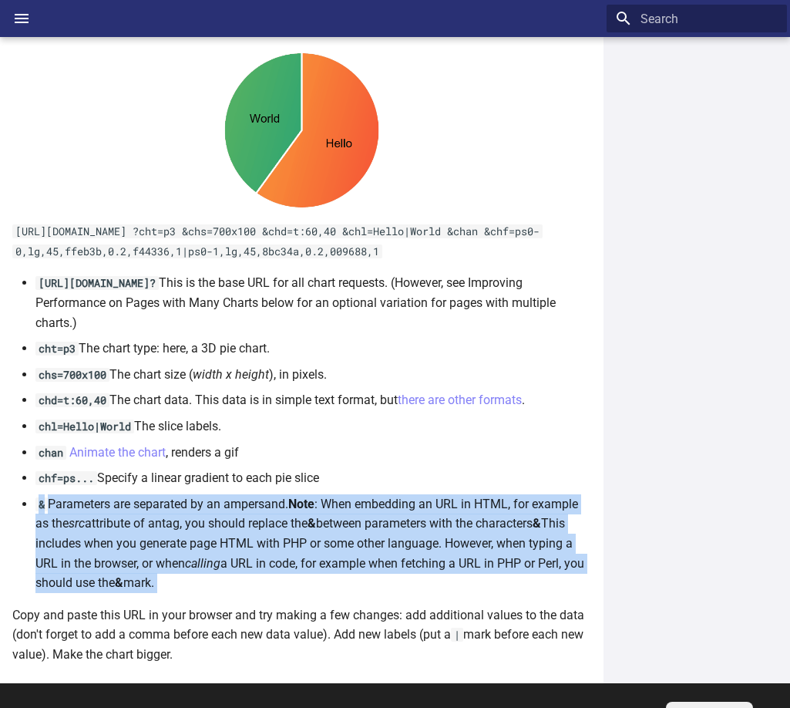
click at [491, 567] on li "& Parameters are separated by an ampersand. Note : When embedding an URL in HTM…" at bounding box center [313, 543] width 556 height 99
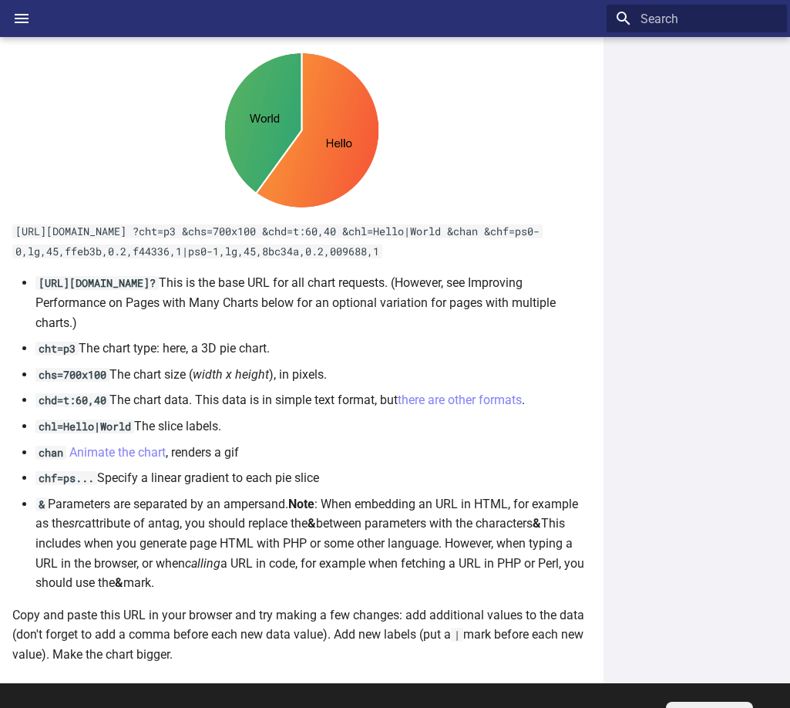
click at [372, 416] on li "chl=Hello|World The slice labels." at bounding box center [313, 426] width 556 height 20
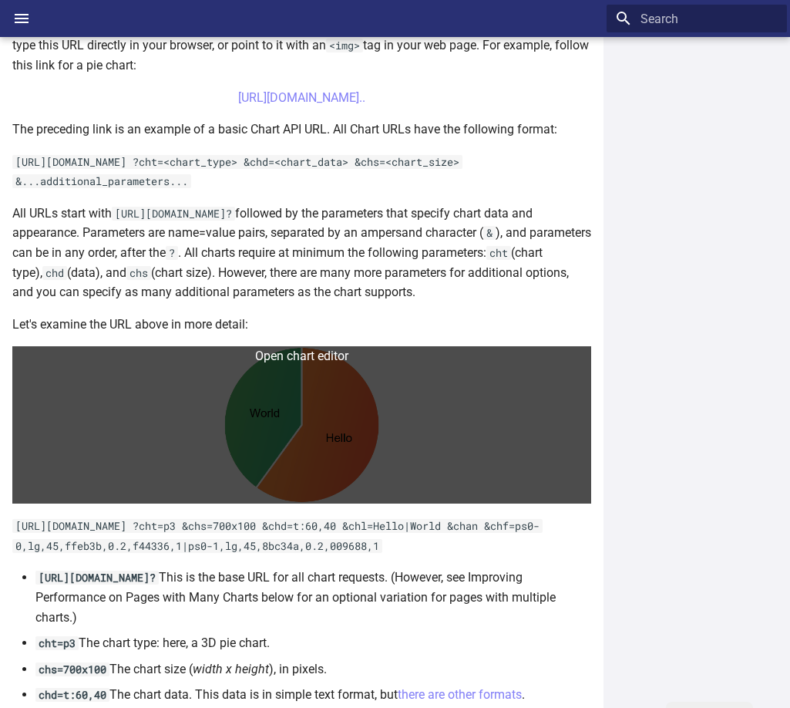
scroll to position [327, 0]
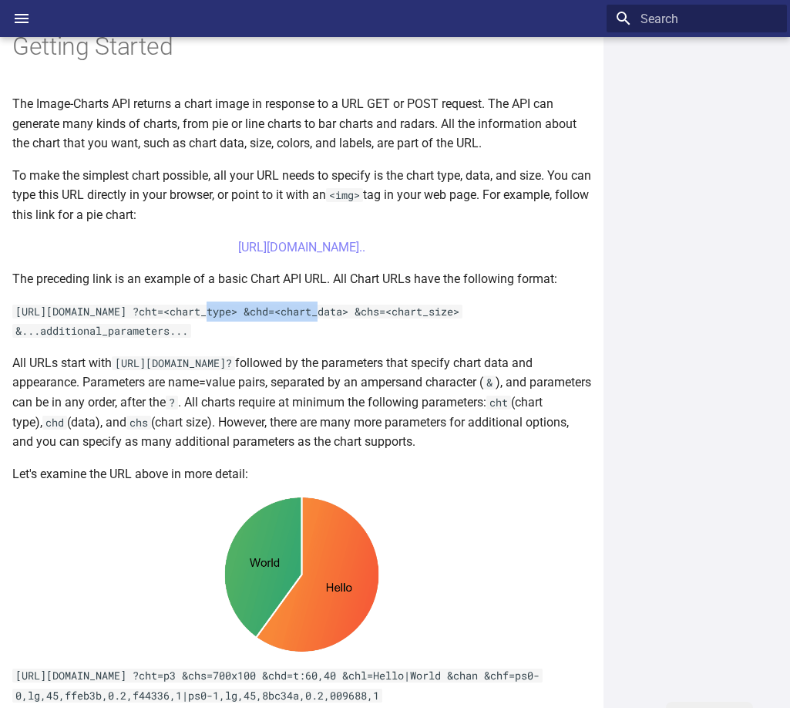
drag, startPoint x: 213, startPoint y: 310, endPoint x: 321, endPoint y: 315, distance: 108.0
click at [321, 315] on code "https://image-charts.com/chart ?cht=<chart_type> &chd=<chart_data> &chs=<chart_…" at bounding box center [237, 322] width 450 height 34
drag, startPoint x: 432, startPoint y: 312, endPoint x: 325, endPoint y: 317, distance: 108.0
click at [325, 317] on code "https://image-charts.com/chart ?cht=<chart_type> &chd=<chart_data> &chs=<chart_…" at bounding box center [237, 322] width 450 height 34
click at [172, 278] on p "The preceding link is an example of a basic Chart API URL. All Chart URLs have …" at bounding box center [301, 279] width 579 height 20
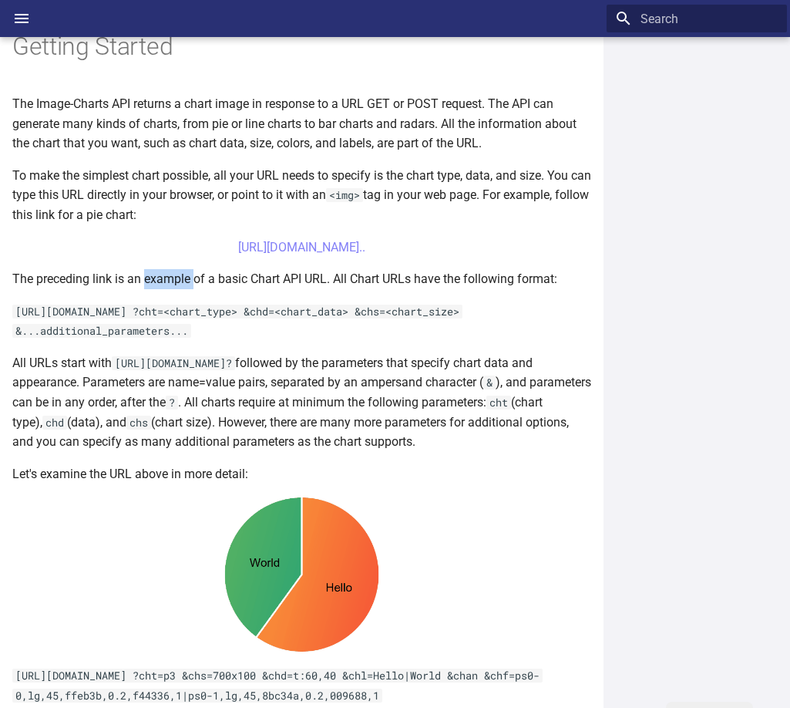
click at [172, 278] on p "The preceding link is an example of a basic Chart API URL. All Chart URLs have …" at bounding box center [301, 279] width 579 height 20
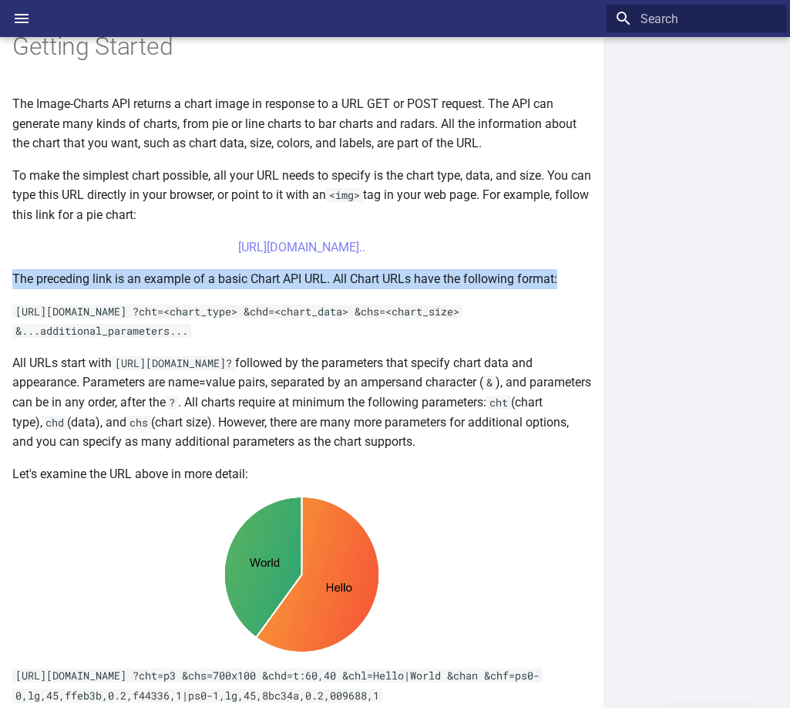
click at [172, 278] on p "The preceding link is an example of a basic Chart API URL. All Chart URLs have …" at bounding box center [301, 279] width 579 height 20
click at [344, 279] on p "The preceding link is an example of a basic Chart API URL. All Chart URLs have …" at bounding box center [301, 279] width 579 height 20
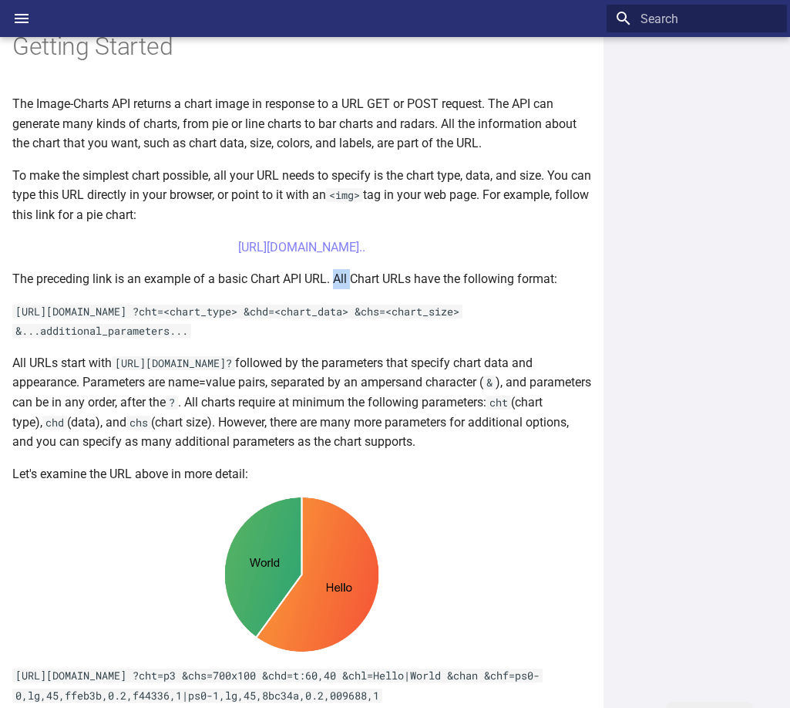
click at [344, 279] on p "The preceding link is an example of a basic Chart API URL. All Chart URLs have …" at bounding box center [301, 279] width 579 height 20
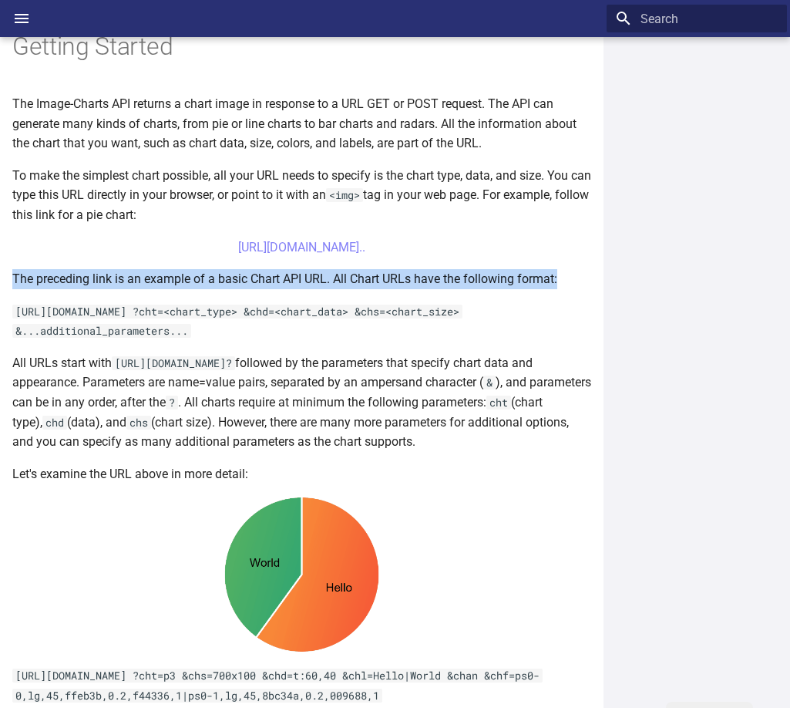
click at [344, 279] on p "The preceding link is an example of a basic Chart API URL. All Chart URLs have …" at bounding box center [301, 279] width 579 height 20
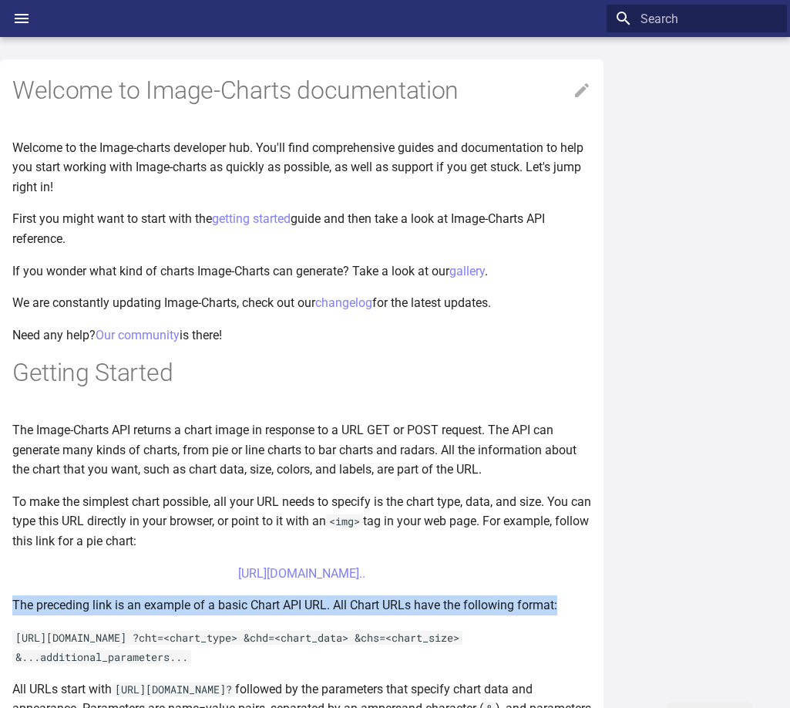
scroll to position [0, 0]
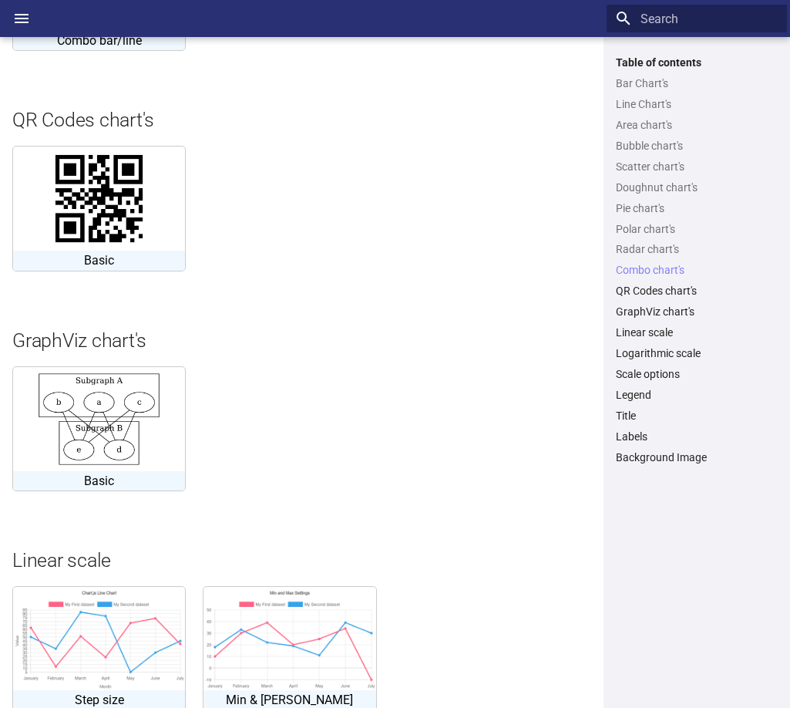
scroll to position [3392, 0]
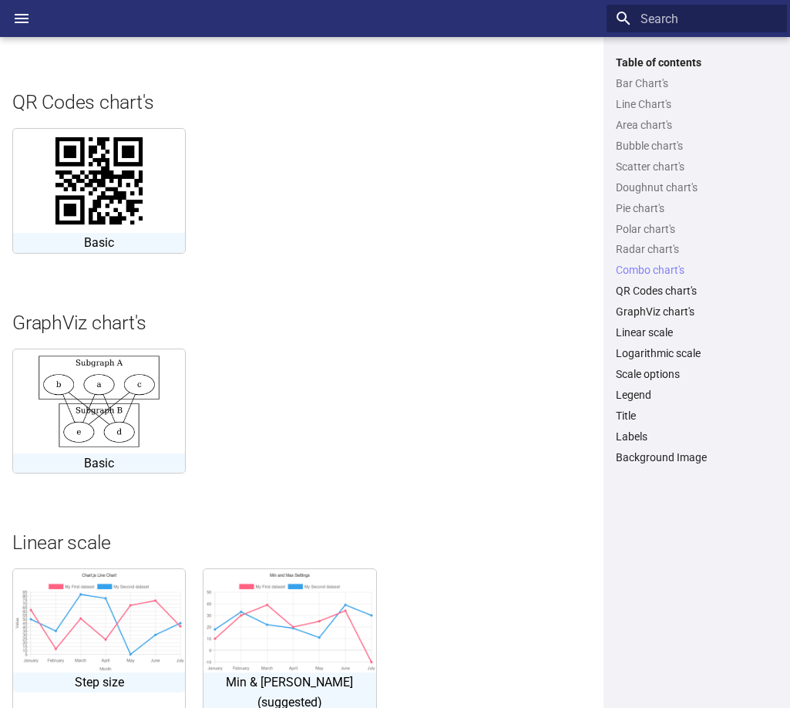
click at [96, 233] on img at bounding box center [99, 181] width 104 height 104
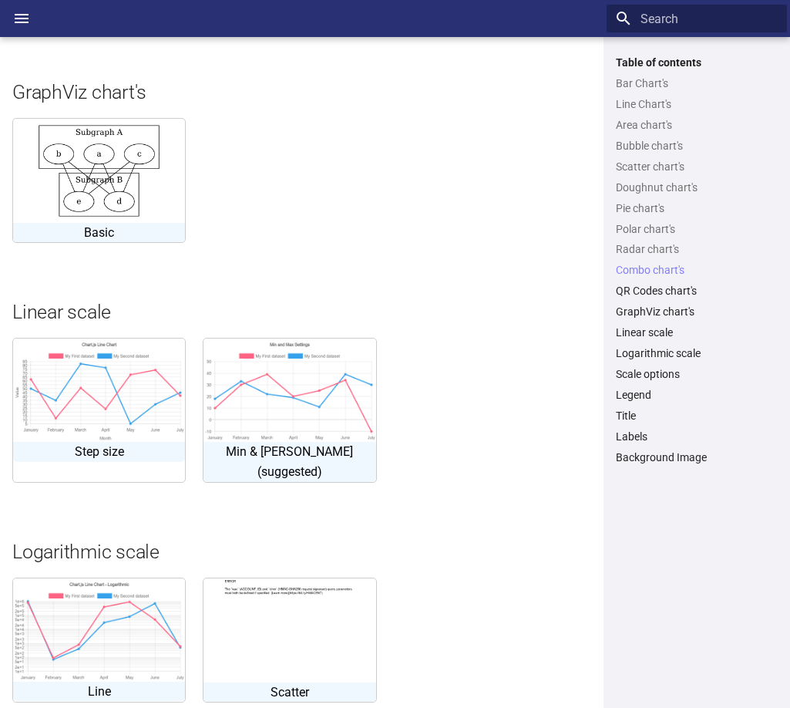
scroll to position [3414, 0]
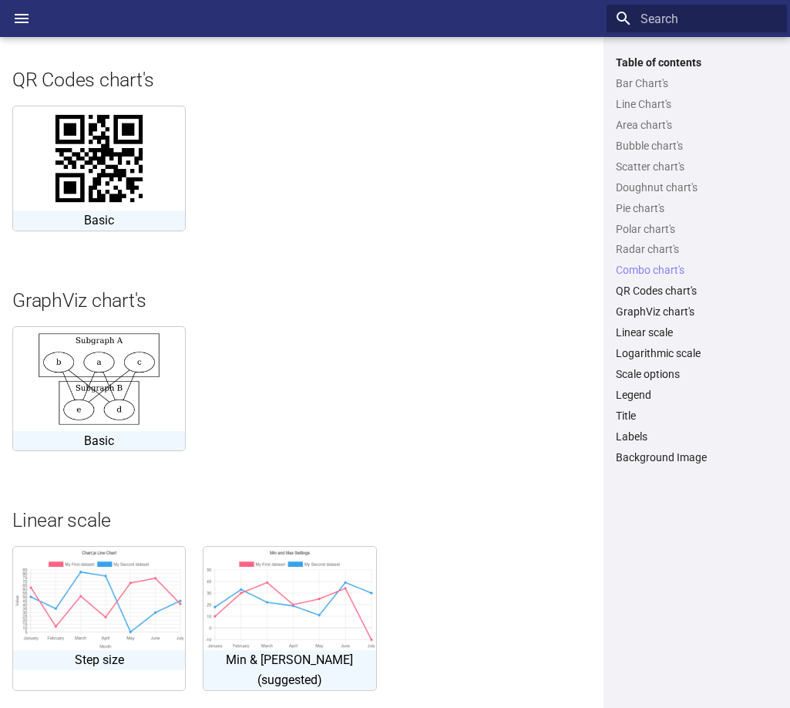
click at [77, 210] on img at bounding box center [99, 158] width 104 height 104
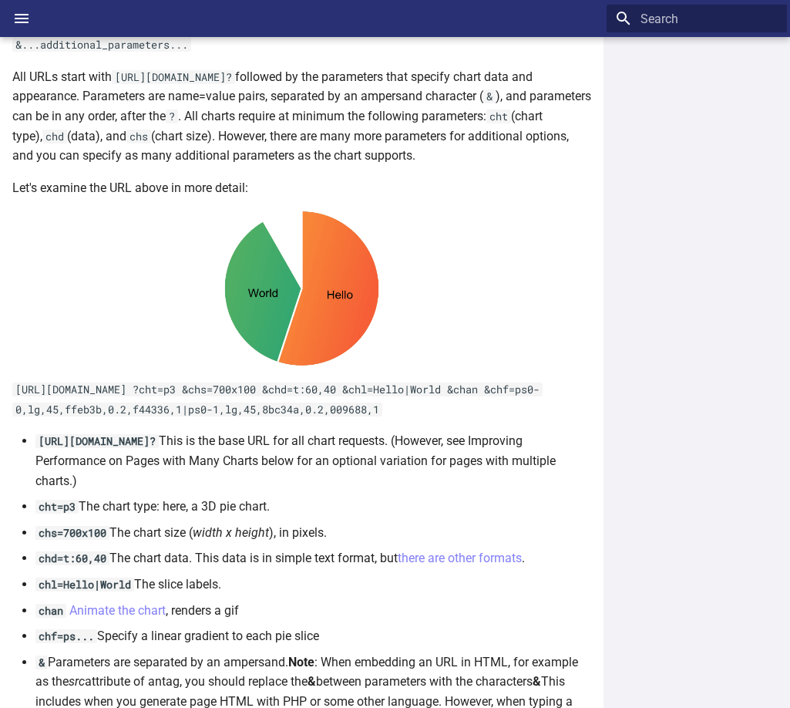
scroll to position [614, 0]
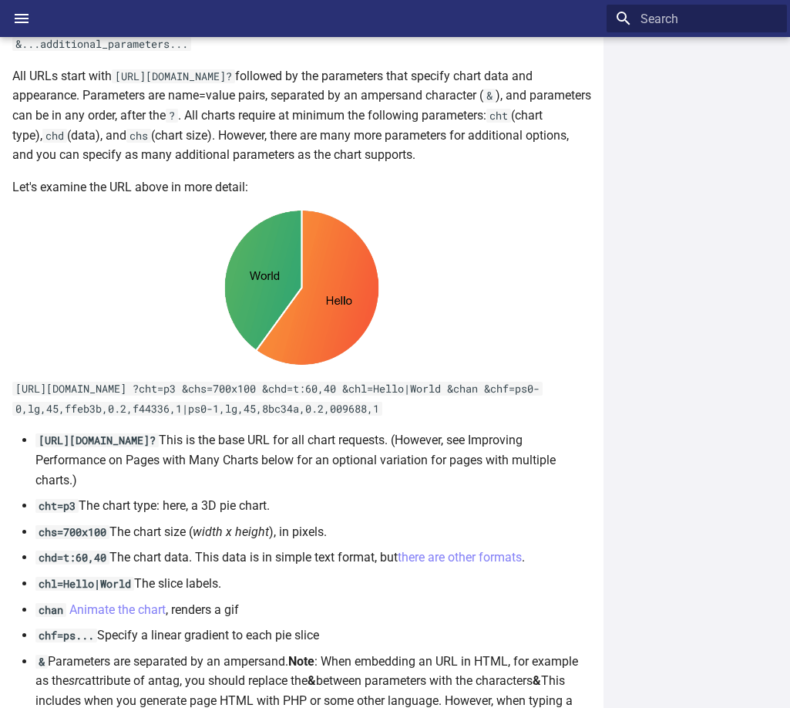
drag, startPoint x: 241, startPoint y: 441, endPoint x: 134, endPoint y: 474, distance: 112.2
click at [134, 474] on li "https://image-charts.com/chart? This is the base URL for all chart requests. (H…" at bounding box center [313, 459] width 556 height 59
drag, startPoint x: 364, startPoint y: 484, endPoint x: 344, endPoint y: 488, distance: 20.4
click at [362, 484] on li "https://image-charts.com/chart? This is the base URL for all chart requests. (H…" at bounding box center [313, 459] width 556 height 59
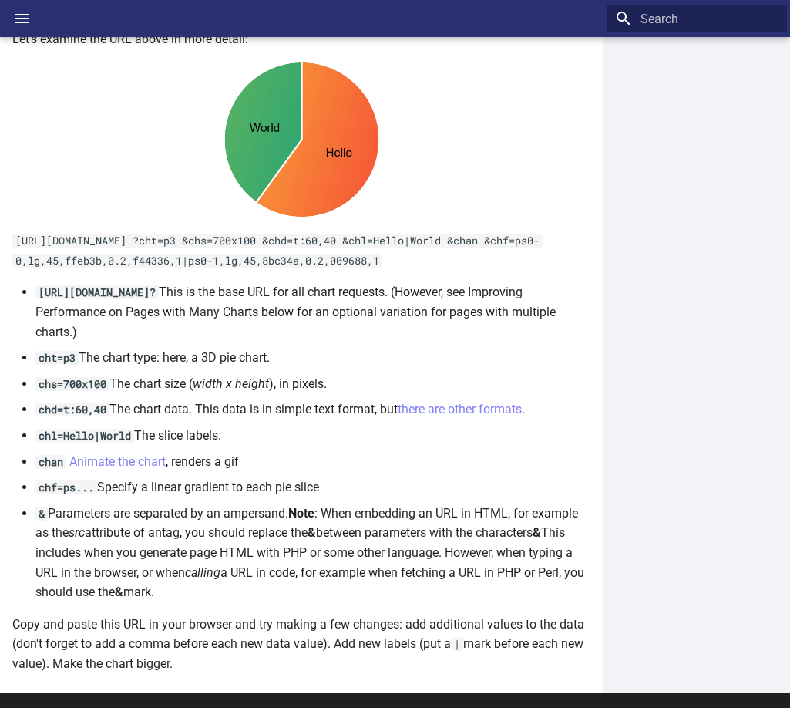
scroll to position [768, 0]
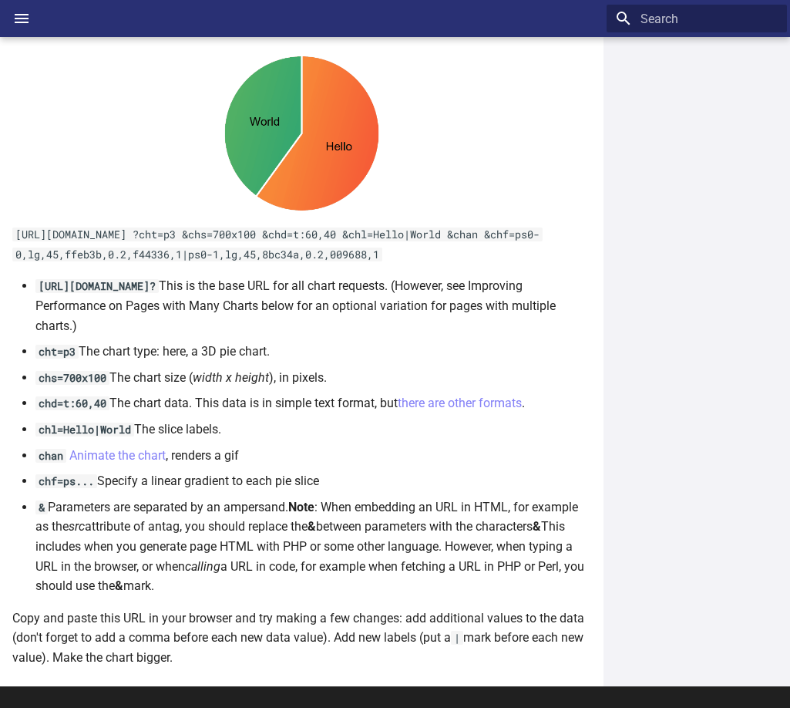
click at [166, 352] on li "cht=p3 The chart type: here, a 3D pie chart." at bounding box center [313, 352] width 556 height 20
click at [160, 374] on li "chs=700x100 The chart size ( width x height ), in pixels." at bounding box center [313, 378] width 556 height 20
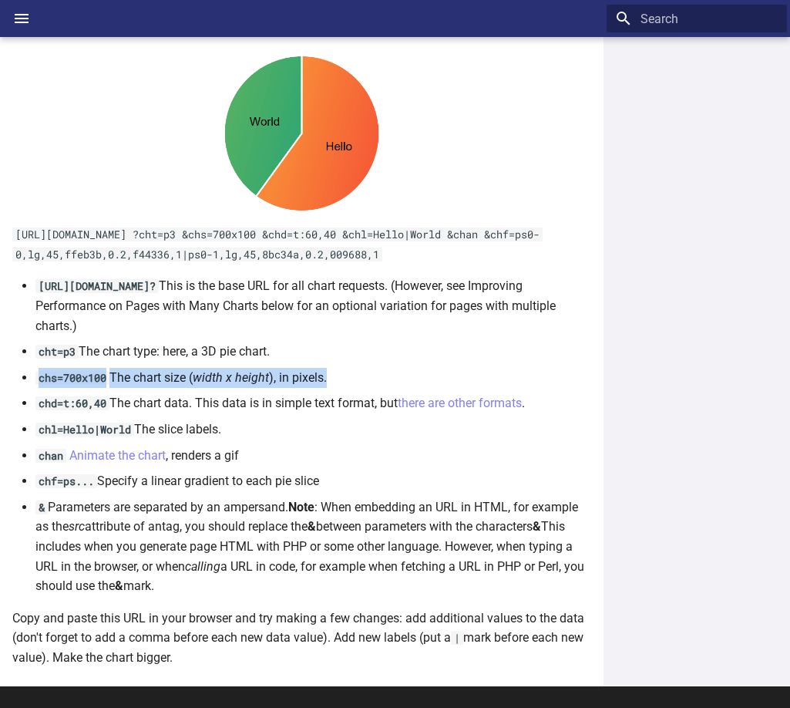
click at [160, 374] on li "chs=700x100 The chart size ( width x height ), in pixels." at bounding box center [313, 378] width 556 height 20
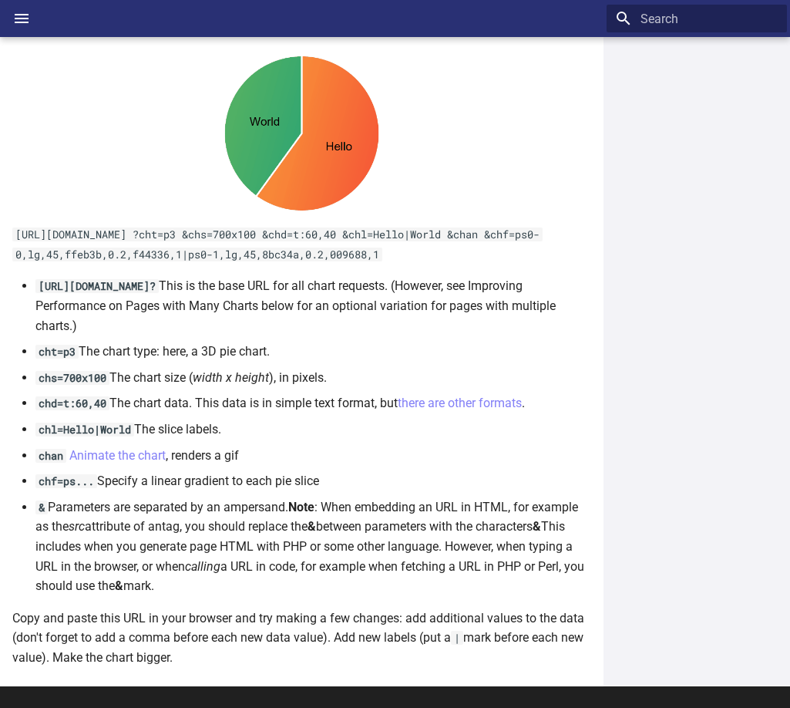
click at [138, 405] on li "chd=t:60,40 The chart data. This data is in simple text format, but there are o…" at bounding box center [313, 403] width 556 height 20
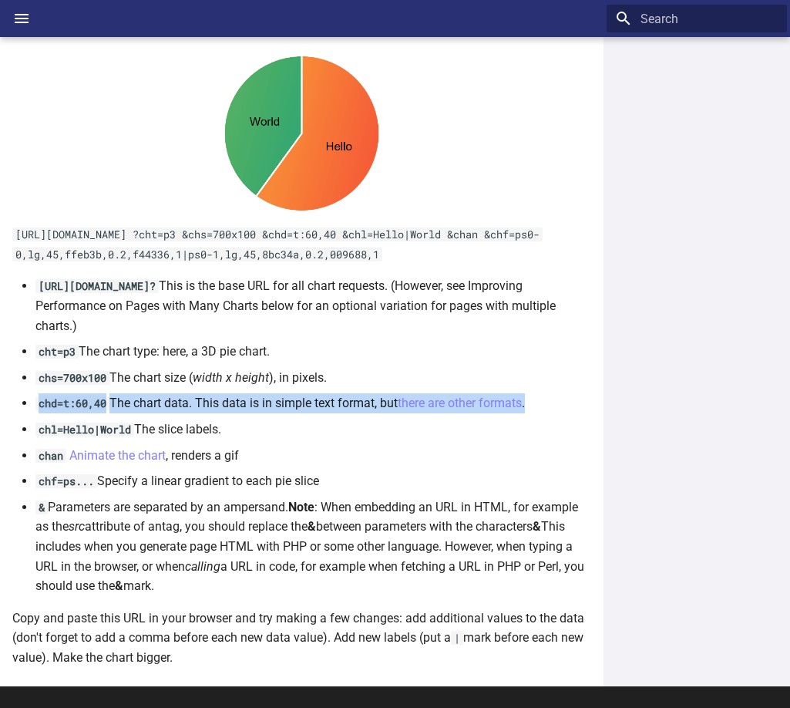
click at [288, 409] on li "chd=t:60,40 The chart data. This data is in simple text format, but there are o…" at bounding box center [313, 403] width 556 height 20
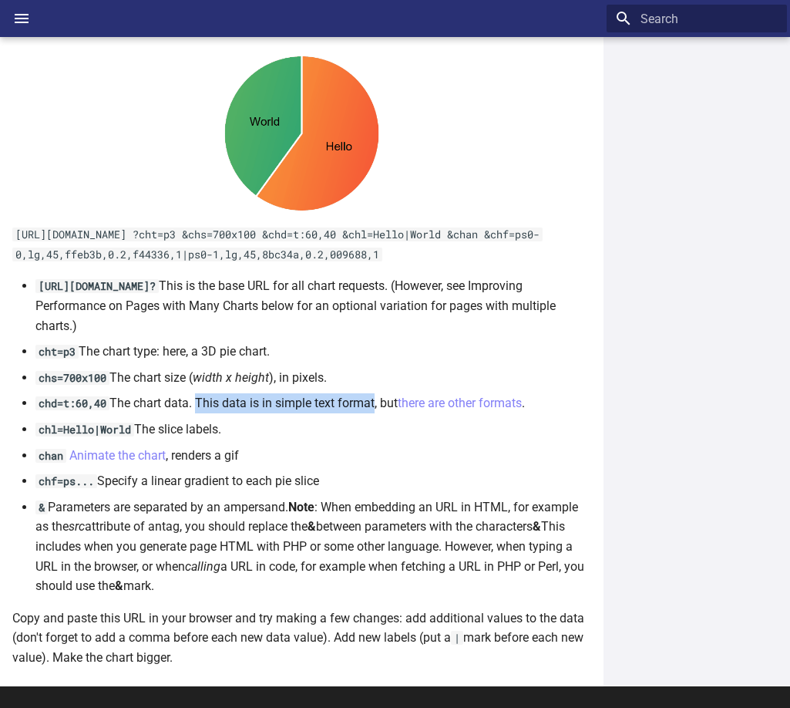
drag, startPoint x: 196, startPoint y: 403, endPoint x: 377, endPoint y: 400, distance: 181.2
click at [377, 400] on li "chd=t:60,40 The chart data. This data is in simple text format, but there are o…" at bounding box center [313, 403] width 556 height 20
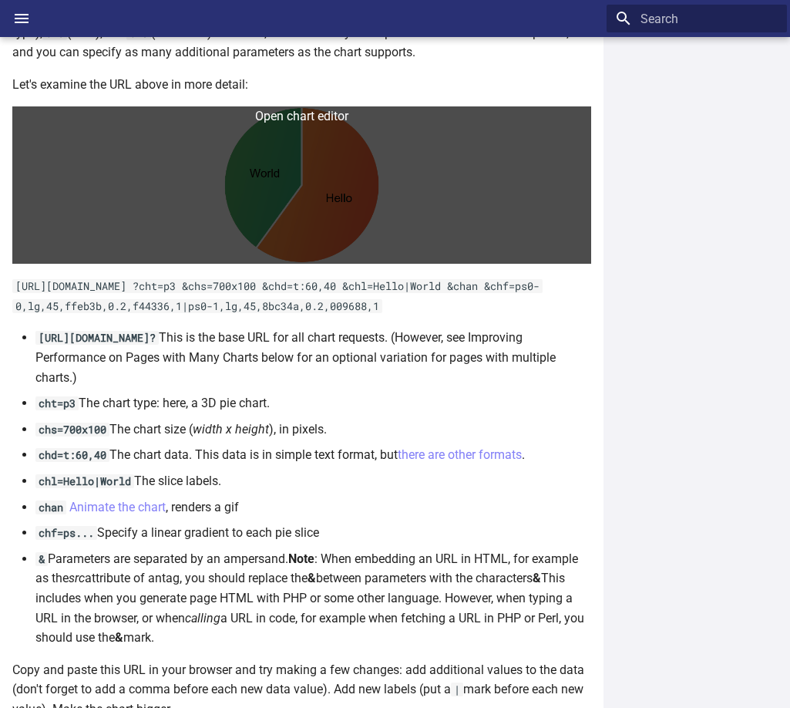
scroll to position [712, 0]
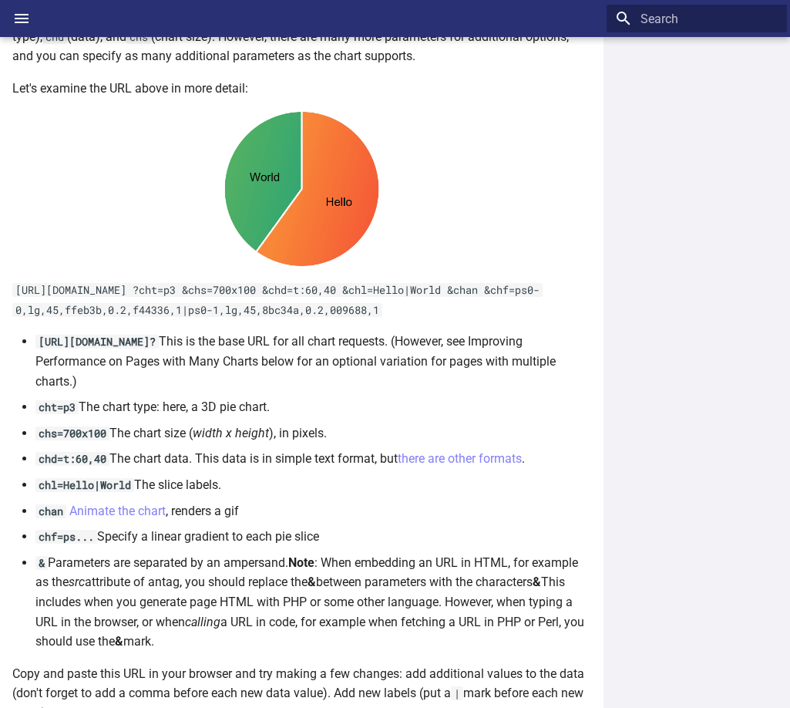
click at [308, 339] on li "https://image-charts.com/chart? This is the base URL for all chart requests. (H…" at bounding box center [313, 360] width 556 height 59
click at [426, 342] on li "https://image-charts.com/chart? This is the base URL for all chart requests. (H…" at bounding box center [313, 360] width 556 height 59
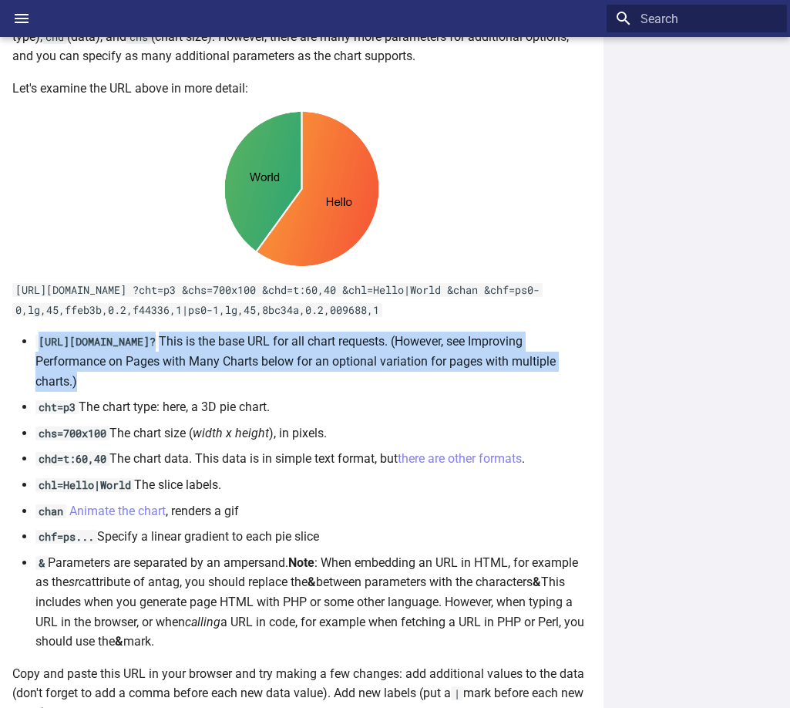
click at [426, 342] on li "https://image-charts.com/chart? This is the base URL for all chart requests. (H…" at bounding box center [313, 360] width 556 height 59
click at [133, 362] on li "https://image-charts.com/chart? This is the base URL for all chart requests. (H…" at bounding box center [313, 360] width 556 height 59
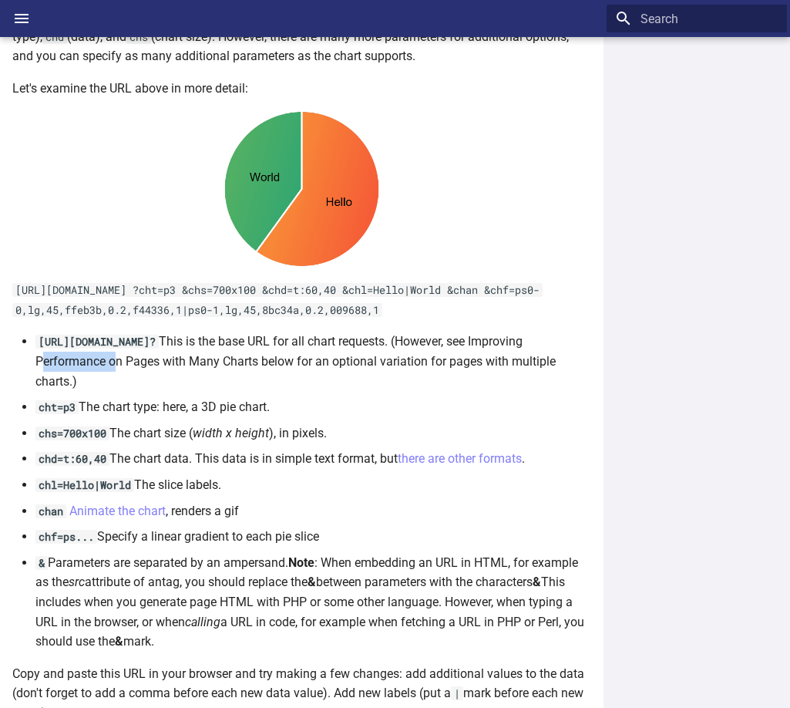
click at [133, 362] on li "https://image-charts.com/chart? This is the base URL for all chart requests. (H…" at bounding box center [313, 360] width 556 height 59
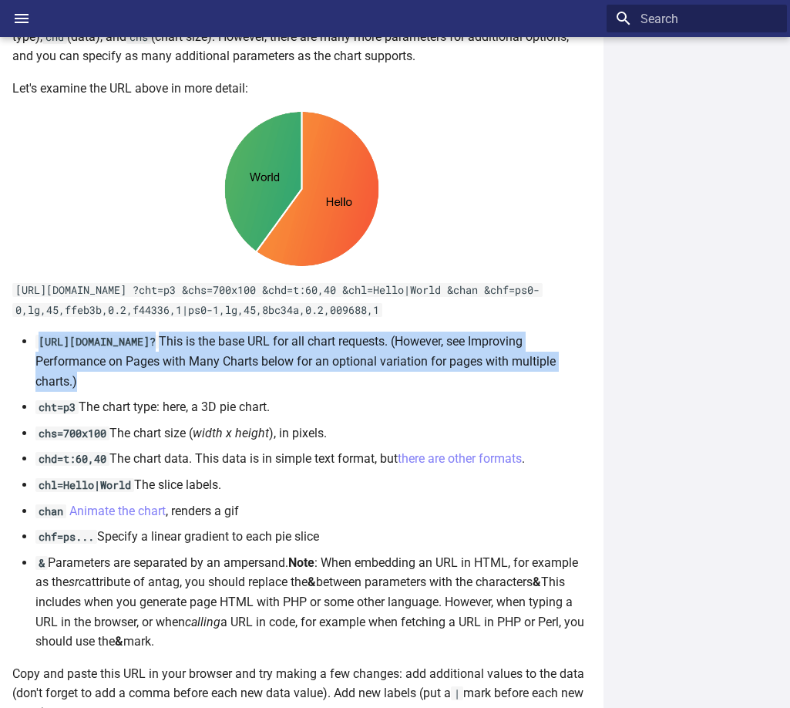
click at [133, 362] on li "https://image-charts.com/chart? This is the base URL for all chart requests. (H…" at bounding box center [313, 360] width 556 height 59
click at [303, 367] on li "https://image-charts.com/chart? This is the base URL for all chart requests. (H…" at bounding box center [313, 360] width 556 height 59
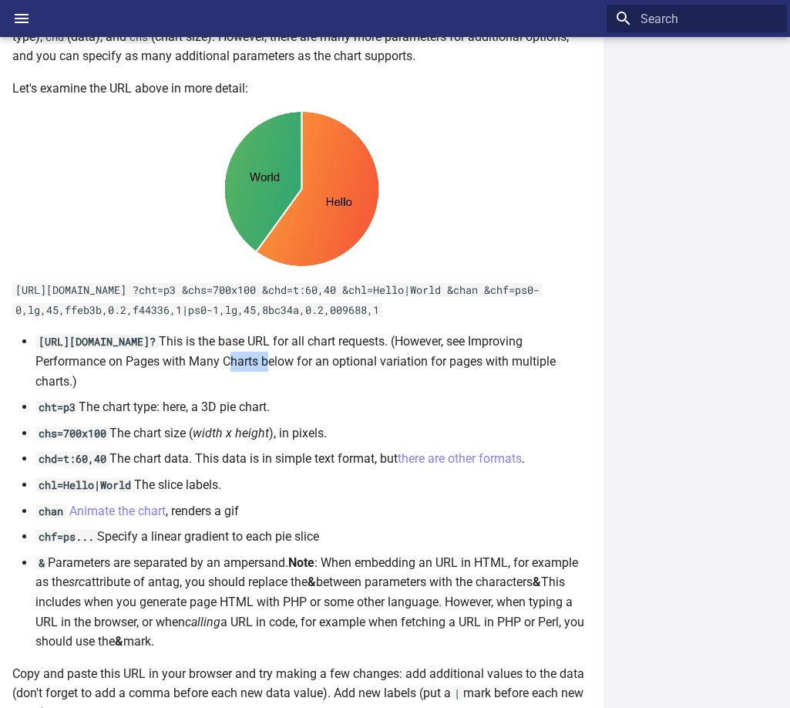
click at [303, 367] on li "https://image-charts.com/chart? This is the base URL for all chart requests. (H…" at bounding box center [313, 360] width 556 height 59
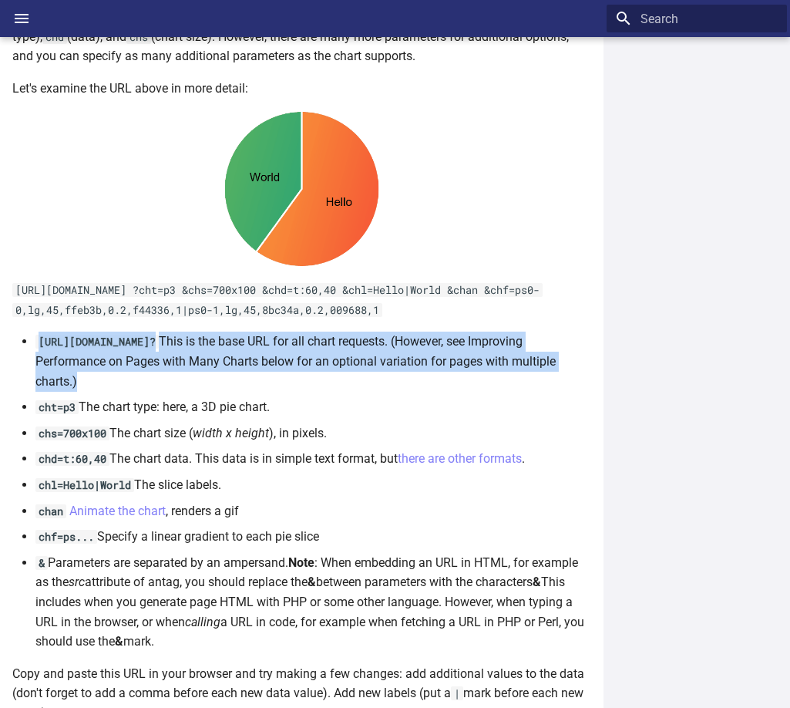
click at [303, 367] on li "https://image-charts.com/chart? This is the base URL for all chart requests. (H…" at bounding box center [313, 360] width 556 height 59
click at [467, 365] on li "https://image-charts.com/chart? This is the base URL for all chart requests. (H…" at bounding box center [313, 360] width 556 height 59
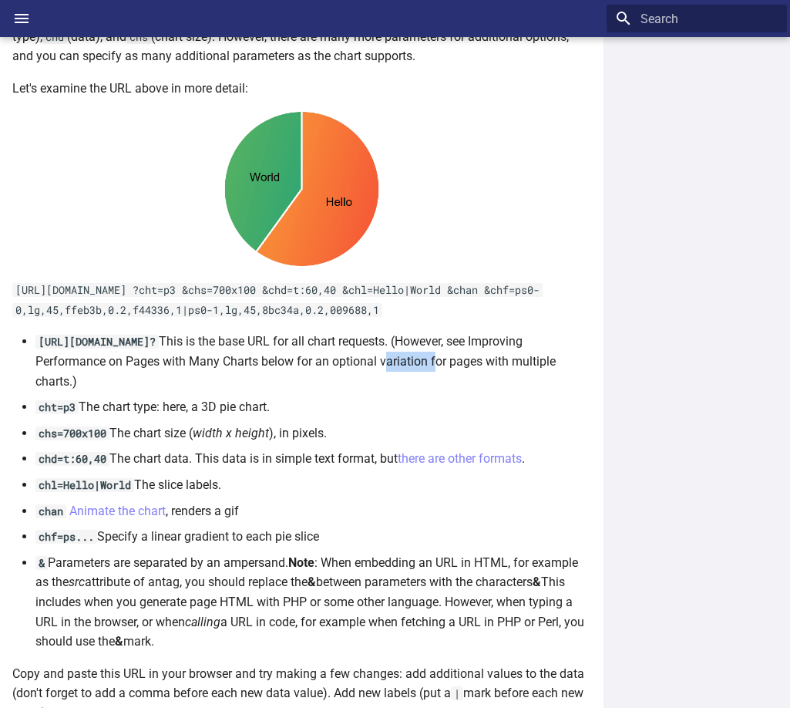
click at [467, 365] on li "https://image-charts.com/chart? This is the base URL for all chart requests. (H…" at bounding box center [313, 360] width 556 height 59
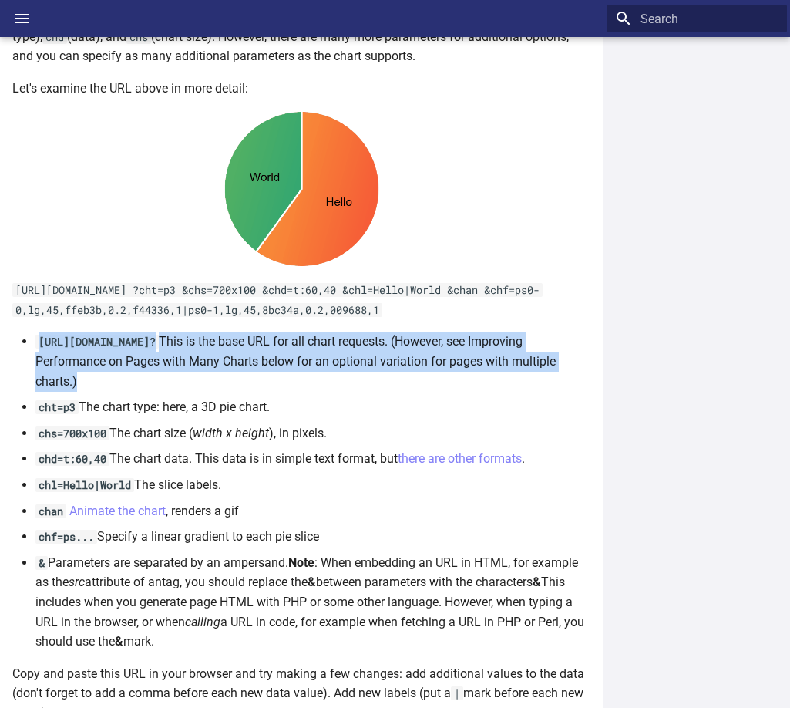
click at [467, 365] on li "https://image-charts.com/chart? This is the base URL for all chart requests. (H…" at bounding box center [313, 360] width 556 height 59
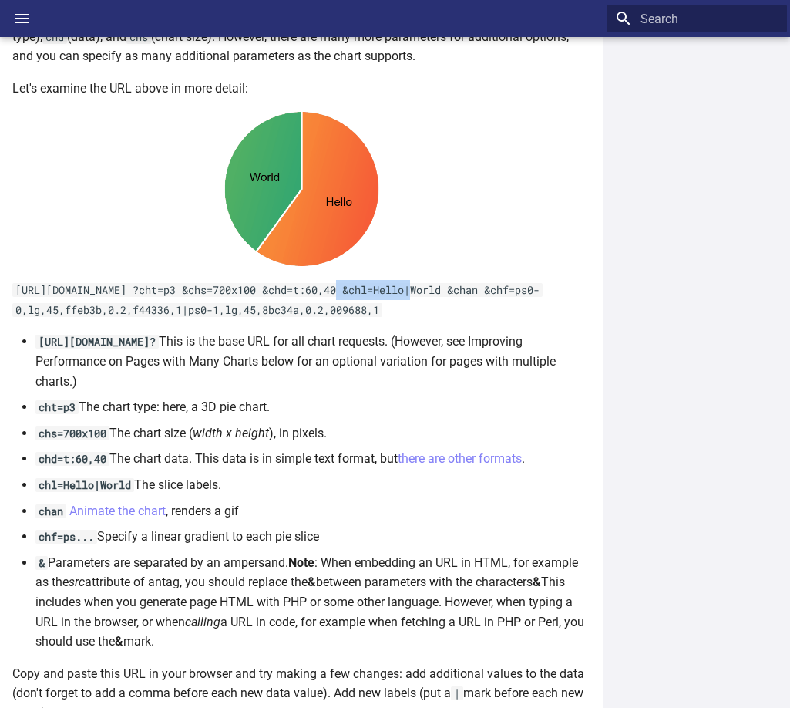
drag, startPoint x: 340, startPoint y: 291, endPoint x: 420, endPoint y: 288, distance: 80.2
click at [420, 288] on code "https://image-charts.com/chart ?cht=p3 &chs=700x100 &chd=t:60,40 &chl=Hello|Wor…" at bounding box center [277, 300] width 530 height 34
click at [433, 293] on code "https://image-charts.com/chart ?cht=p3 &chs=700x100 &chd=t:60,40 &chl=Hello|Wor…" at bounding box center [277, 300] width 530 height 34
drag, startPoint x: 424, startPoint y: 288, endPoint x: 527, endPoint y: 289, distance: 102.5
click at [527, 289] on code "https://image-charts.com/chart ?cht=p3 &chs=700x100 &chd=t:60,40 &chl=Hello|Wor…" at bounding box center [277, 300] width 530 height 34
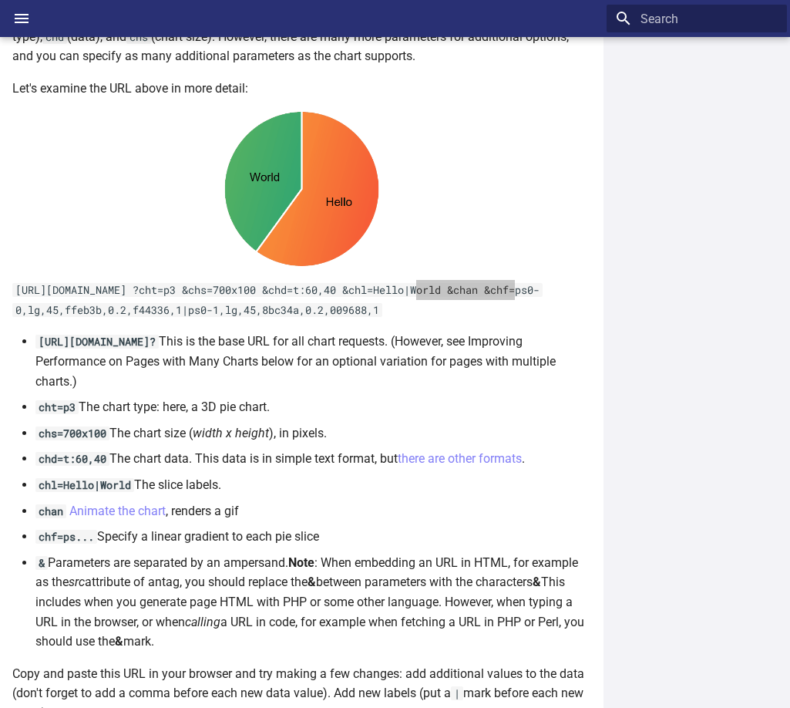
scroll to position [327, 0]
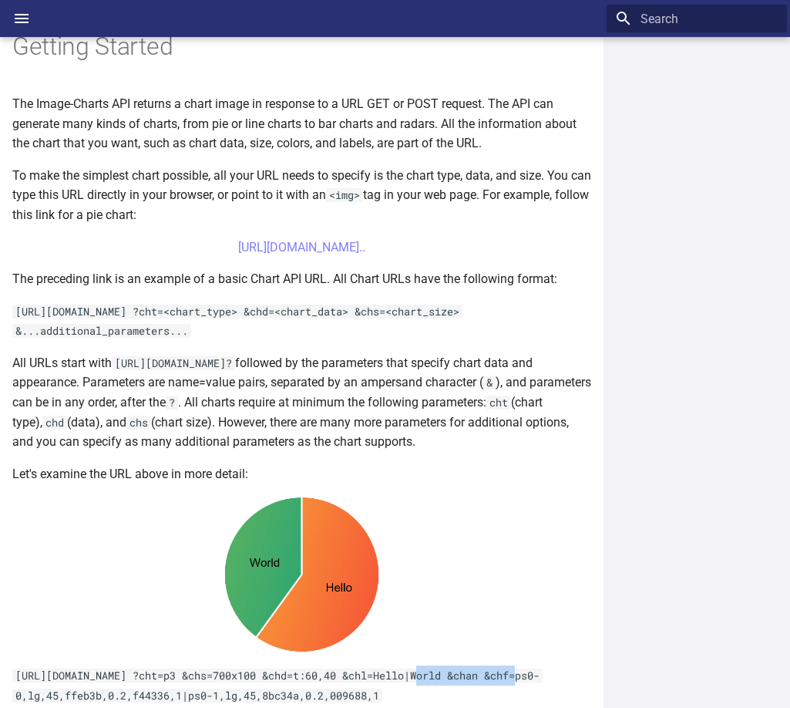
click at [180, 190] on p "To make the simplest chart possible, all your URL needs to specify is the chart…" at bounding box center [301, 195] width 579 height 59
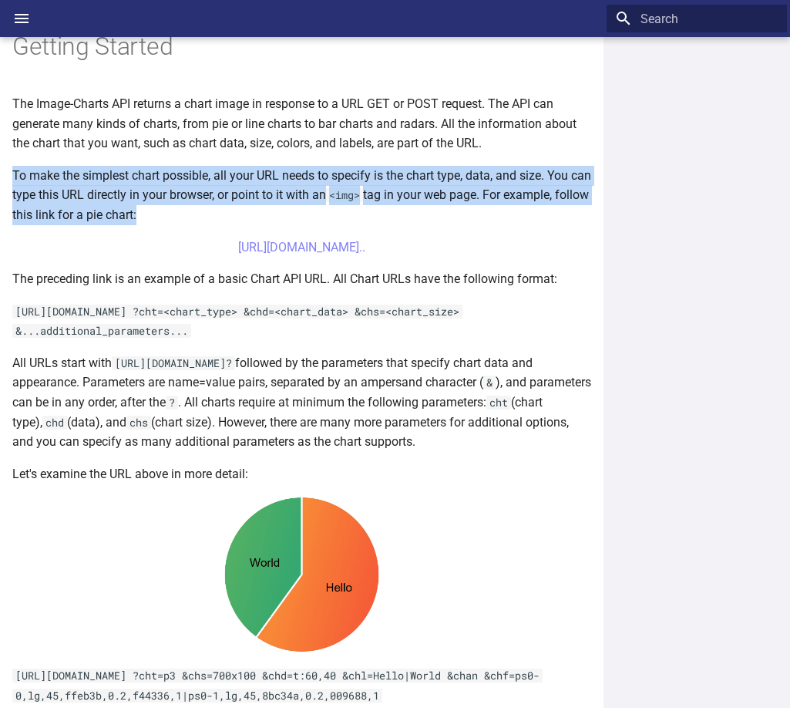
click at [180, 190] on p "To make the simplest chart possible, all your URL needs to specify is the chart…" at bounding box center [301, 195] width 579 height 59
click at [64, 217] on p "To make the simplest chart possible, all your URL needs to specify is the chart…" at bounding box center [301, 195] width 579 height 59
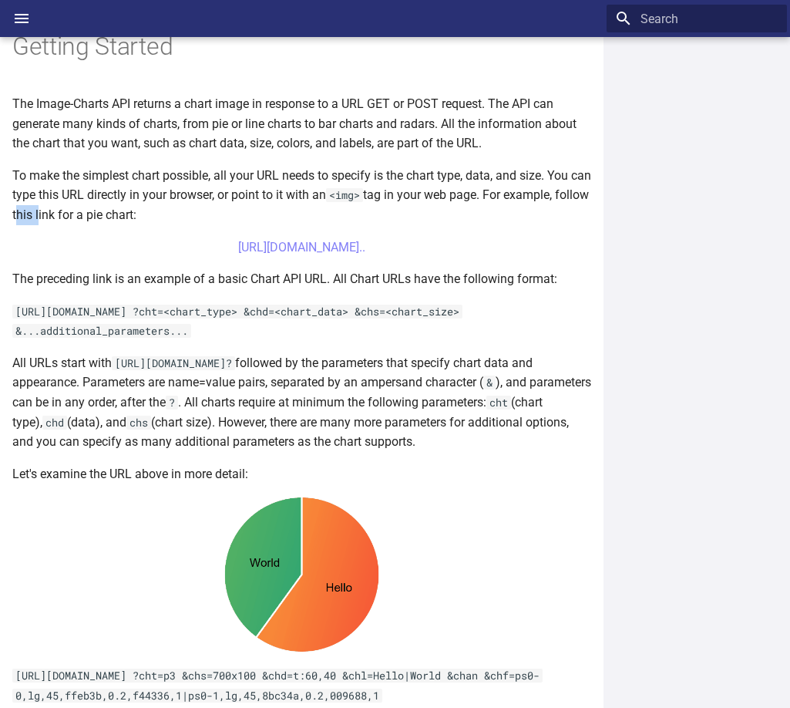
click at [64, 217] on p "To make the simplest chart possible, all your URL needs to specify is the chart…" at bounding box center [301, 195] width 579 height 59
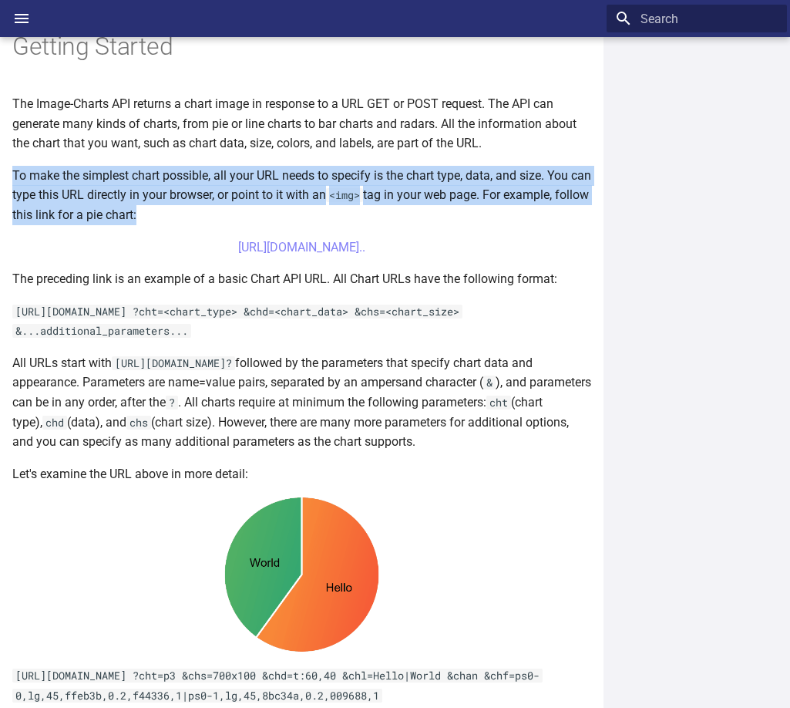
click at [64, 217] on p "To make the simplest chart possible, all your URL needs to specify is the chart…" at bounding box center [301, 195] width 579 height 59
click at [182, 192] on p "To make the simplest chart possible, all your URL needs to specify is the chart…" at bounding box center [301, 195] width 579 height 59
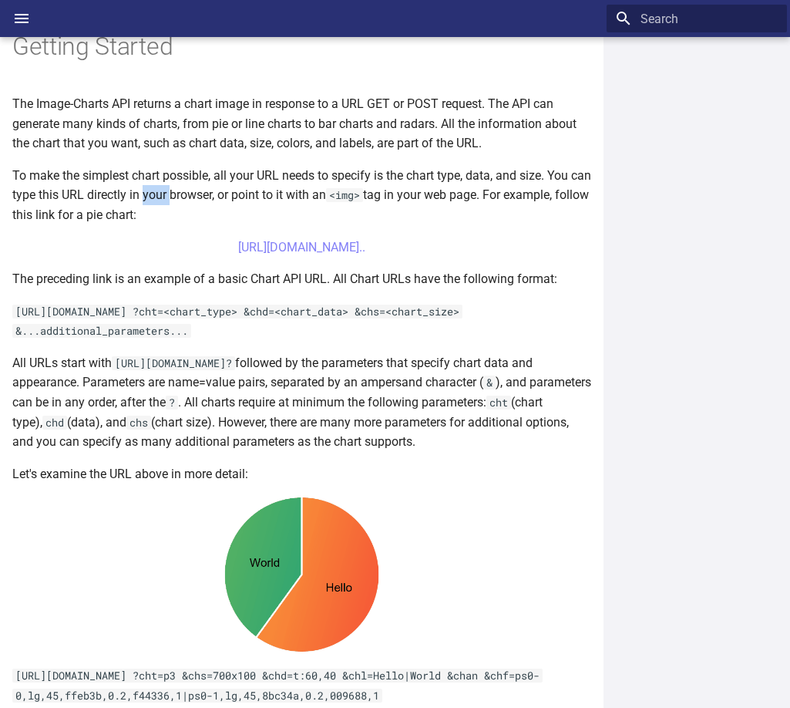
click at [182, 192] on p "To make the simplest chart possible, all your URL needs to specify is the chart…" at bounding box center [301, 195] width 579 height 59
click at [229, 186] on p "To make the simplest chart possible, all your URL needs to specify is the chart…" at bounding box center [301, 195] width 579 height 59
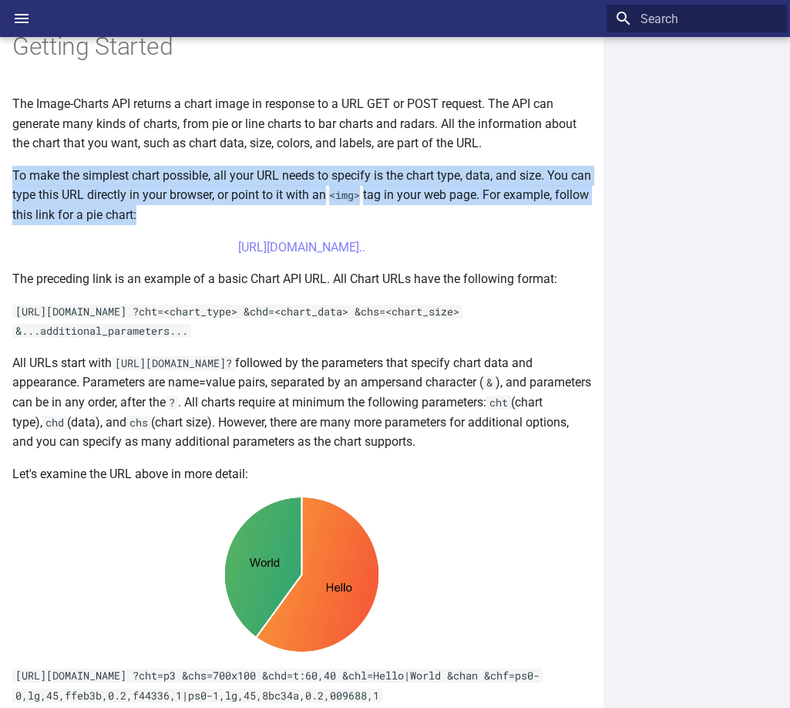
click at [229, 186] on p "To make the simplest chart possible, all your URL needs to specify is the chart…" at bounding box center [301, 195] width 579 height 59
click at [466, 180] on p "To make the simplest chart possible, all your URL needs to specify is the chart…" at bounding box center [301, 195] width 579 height 59
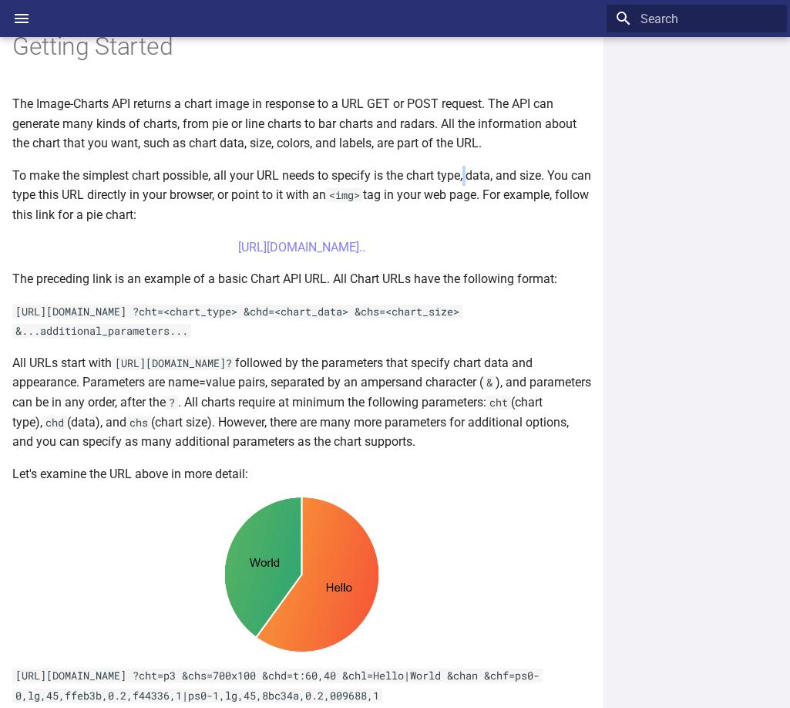
click at [466, 180] on p "To make the simplest chart possible, all your URL needs to specify is the chart…" at bounding box center [301, 195] width 579 height 59
click at [479, 176] on p "To make the simplest chart possible, all your URL needs to specify is the chart…" at bounding box center [301, 195] width 579 height 59
click at [531, 177] on p "To make the simplest chart possible, all your URL needs to specify is the chart…" at bounding box center [301, 195] width 579 height 59
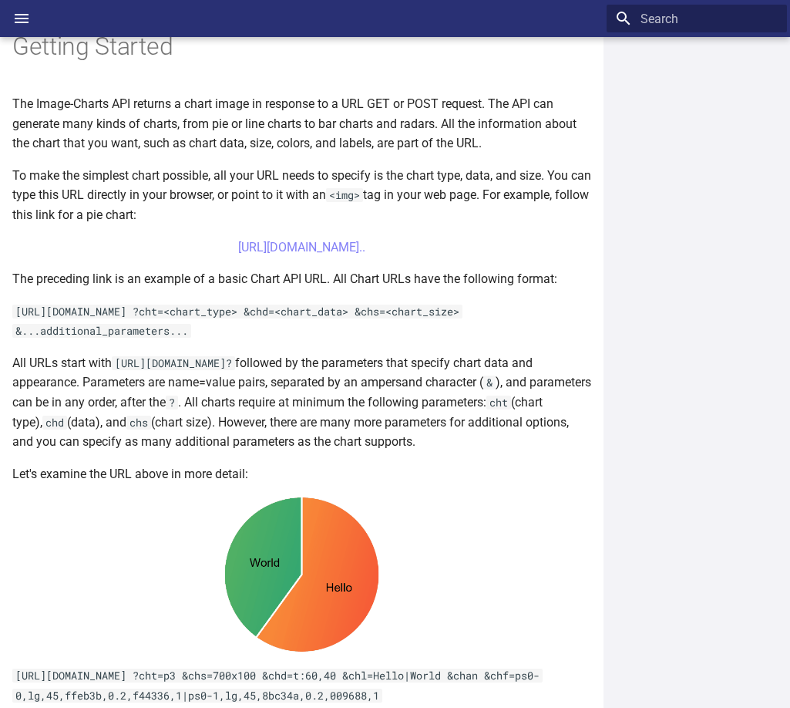
click at [90, 273] on p "The preceding link is an example of a basic Chart API URL. All Chart URLs have …" at bounding box center [301, 279] width 579 height 20
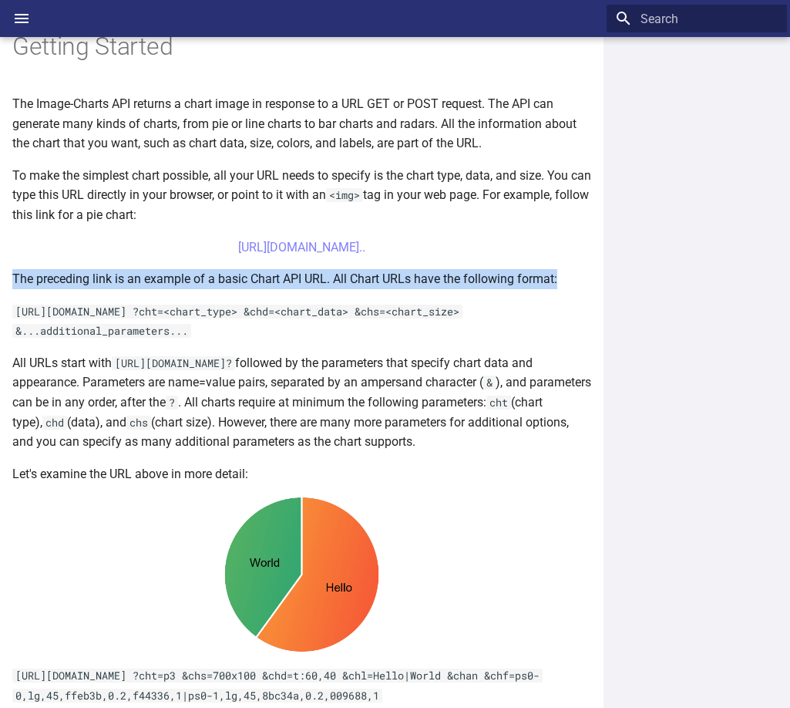
click at [90, 273] on p "The preceding link is an example of a basic Chart API URL. All Chart URLs have …" at bounding box center [301, 279] width 579 height 20
click at [106, 278] on p "The preceding link is an example of a basic Chart API URL. All Chart URLs have …" at bounding box center [301, 279] width 579 height 20
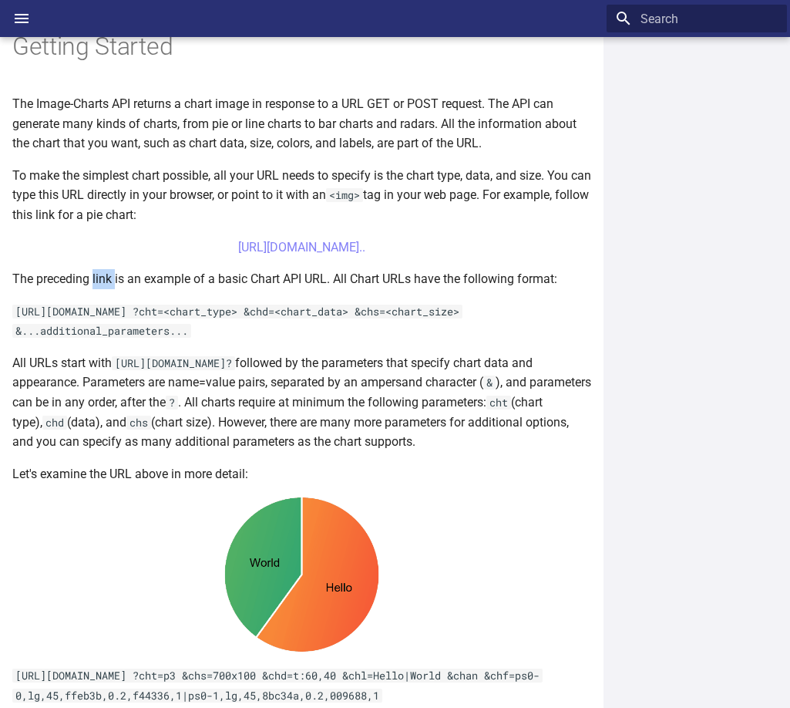
click at [106, 278] on p "The preceding link is an example of a basic Chart API URL. All Chart URLs have …" at bounding box center [301, 279] width 579 height 20
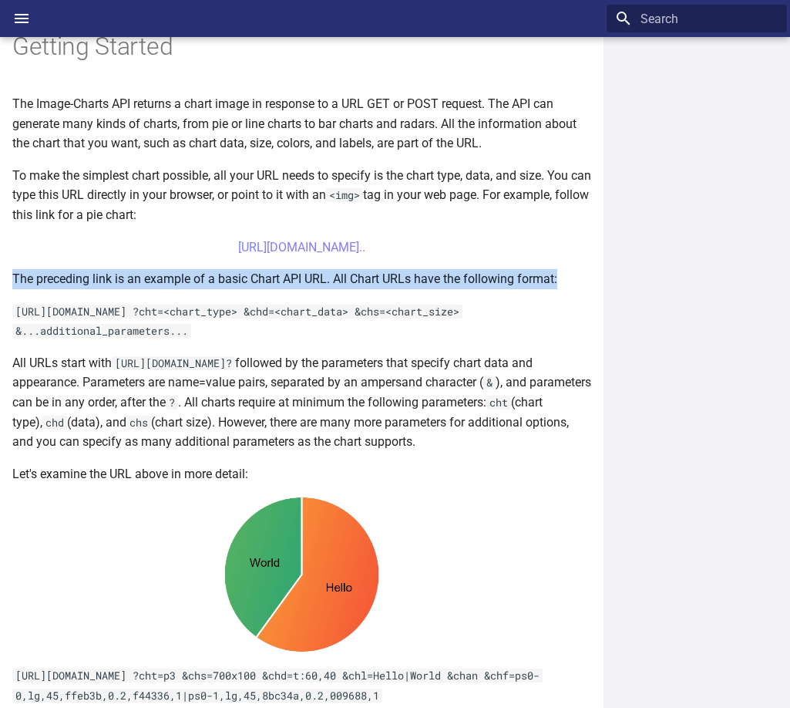
click at [106, 278] on p "The preceding link is an example of a basic Chart API URL. All Chart URLs have …" at bounding box center [301, 279] width 579 height 20
click at [167, 278] on p "The preceding link is an example of a basic Chart API URL. All Chart URLs have …" at bounding box center [301, 279] width 579 height 20
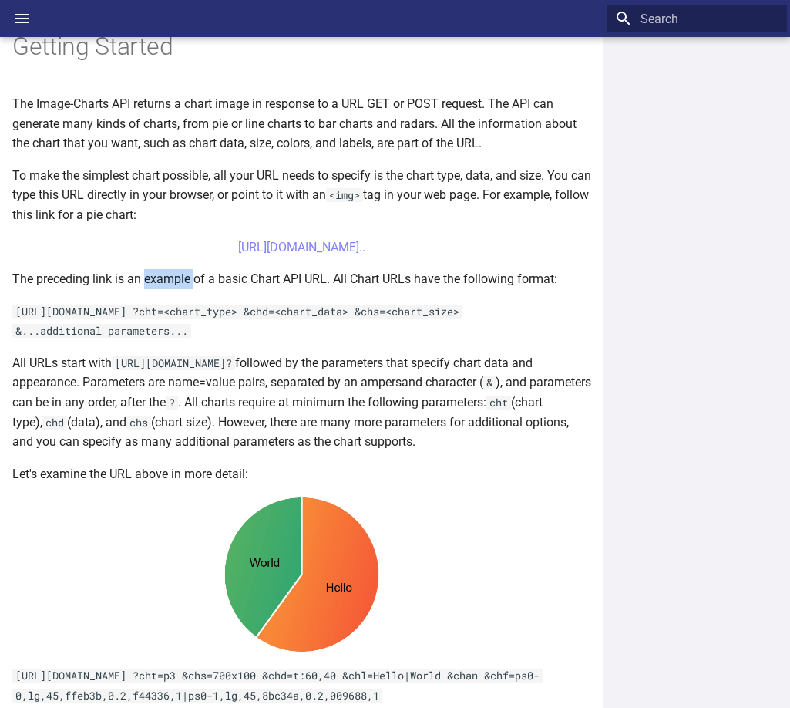
click at [167, 278] on p "The preceding link is an example of a basic Chart API URL. All Chart URLs have …" at bounding box center [301, 279] width 579 height 20
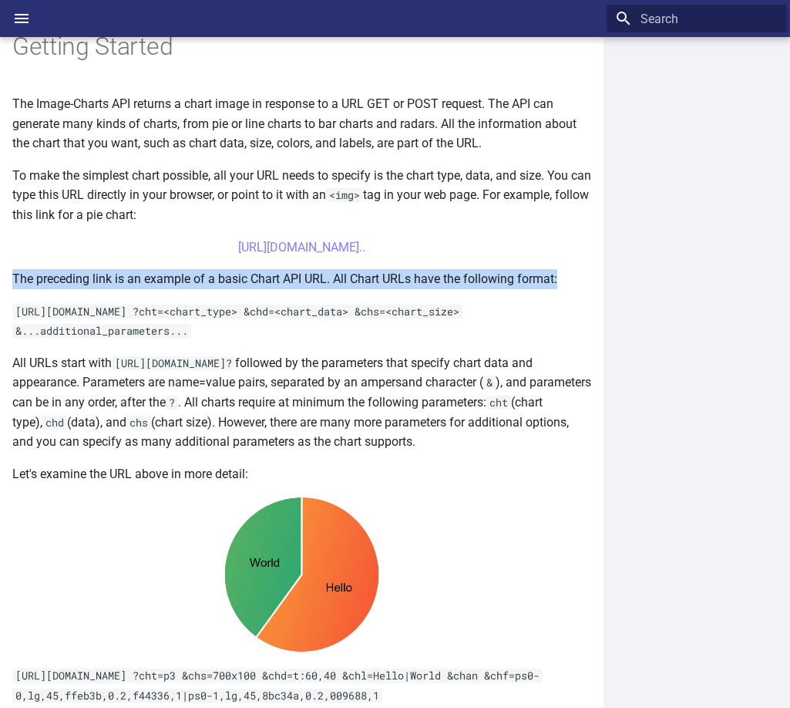
click at [167, 278] on p "The preceding link is an example of a basic Chart API URL. All Chart URLs have …" at bounding box center [301, 279] width 579 height 20
click at [399, 281] on p "The preceding link is an example of a basic Chart API URL. All Chart URLs have …" at bounding box center [301, 279] width 579 height 20
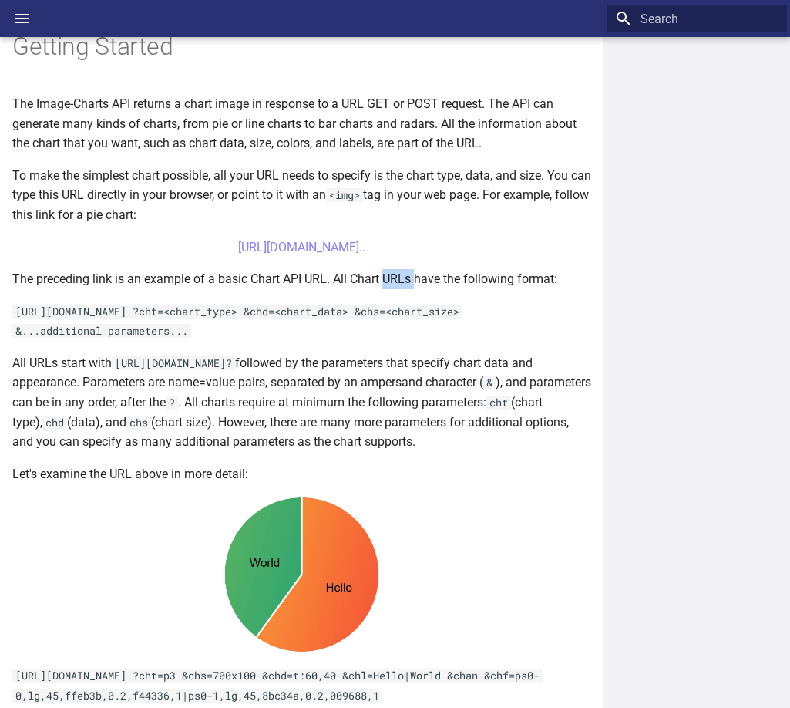
click at [399, 281] on p "The preceding link is an example of a basic Chart API URL. All Chart URLs have …" at bounding box center [301, 279] width 579 height 20
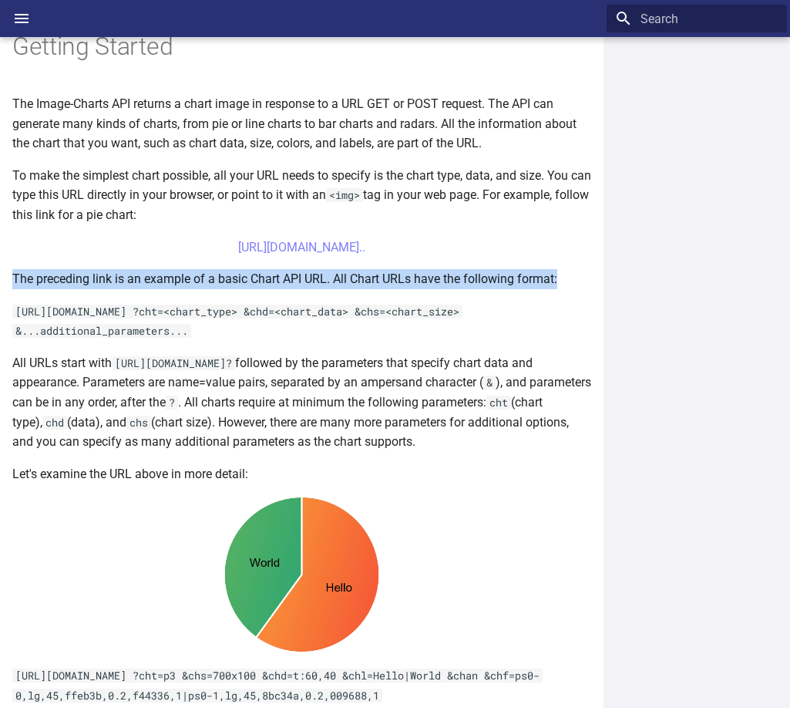
click at [399, 281] on p "The preceding link is an example of a basic Chart API URL. All Chart URLs have …" at bounding box center [301, 279] width 579 height 20
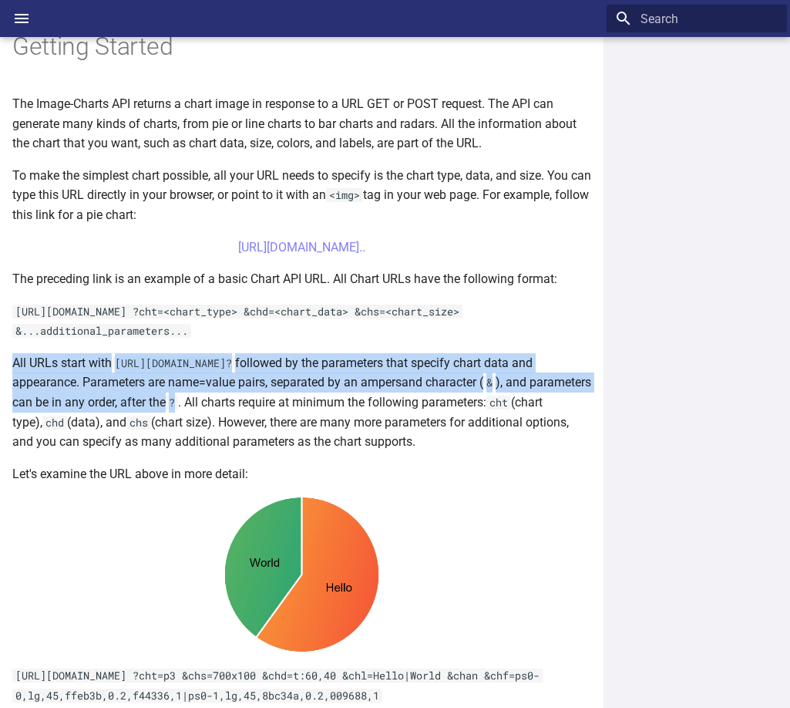
drag, startPoint x: 16, startPoint y: 359, endPoint x: 244, endPoint y: 402, distance: 231.5
click at [244, 402] on p "All URLs start with https://image-charts.com/chart? followed by the parameters …" at bounding box center [301, 402] width 579 height 99
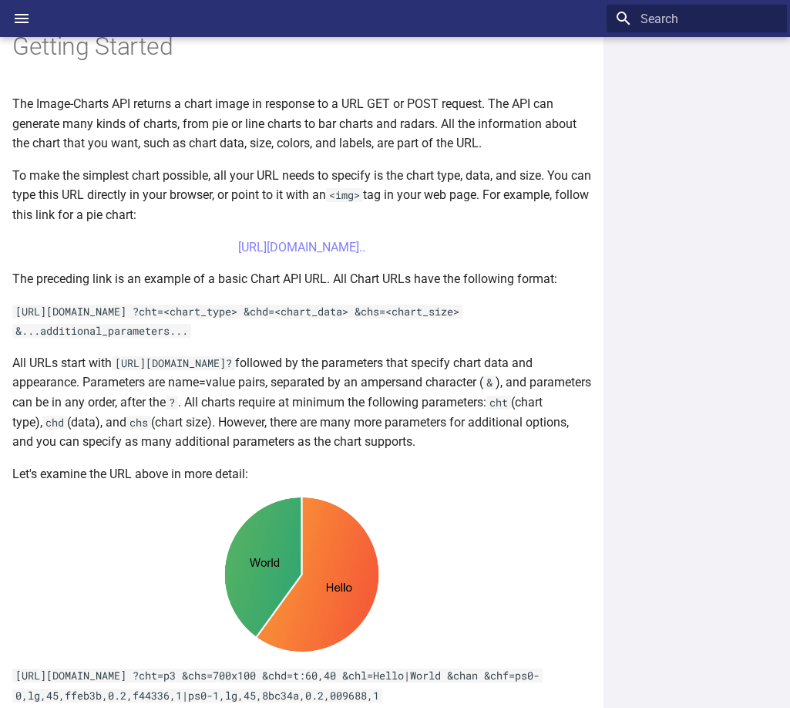
click at [264, 403] on p "All URLs start with https://image-charts.com/chart? followed by the parameters …" at bounding box center [301, 402] width 579 height 99
drag, startPoint x: 254, startPoint y: 402, endPoint x: 469, endPoint y: 440, distance: 218.4
click at [469, 440] on p "All URLs start with https://image-charts.com/chart? followed by the parameters …" at bounding box center [301, 402] width 579 height 99
click at [430, 402] on p "All URLs start with https://image-charts.com/chart? followed by the parameters …" at bounding box center [301, 402] width 579 height 99
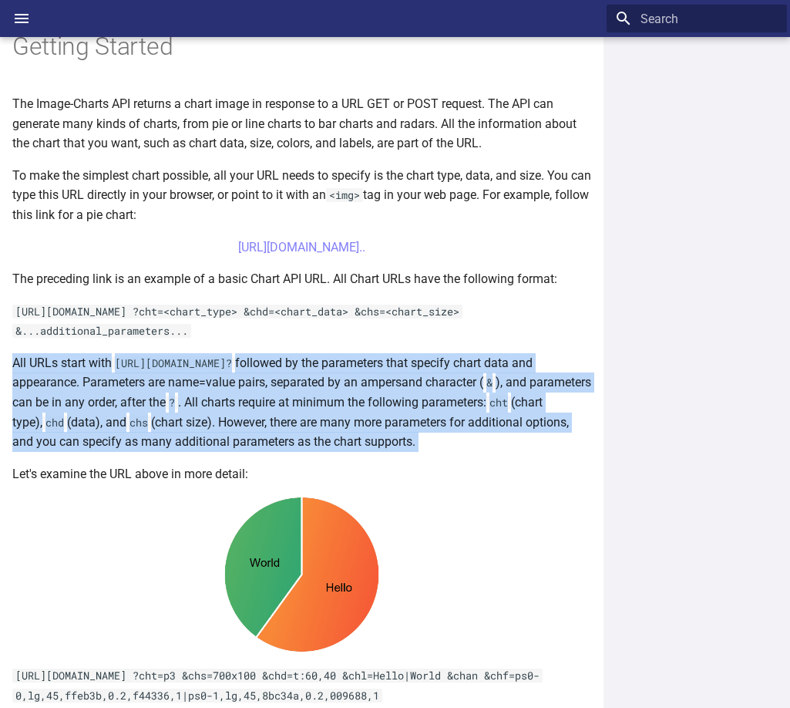
click at [430, 402] on p "All URLs start with https://image-charts.com/chart? followed by the parameters …" at bounding box center [301, 402] width 579 height 99
click at [79, 425] on p "All URLs start with https://image-charts.com/chart? followed by the parameters …" at bounding box center [301, 402] width 579 height 99
drag, startPoint x: 268, startPoint y: 422, endPoint x: 483, endPoint y: 439, distance: 215.7
click at [483, 439] on p "All URLs start with https://image-charts.com/chart? followed by the parameters …" at bounding box center [301, 402] width 579 height 99
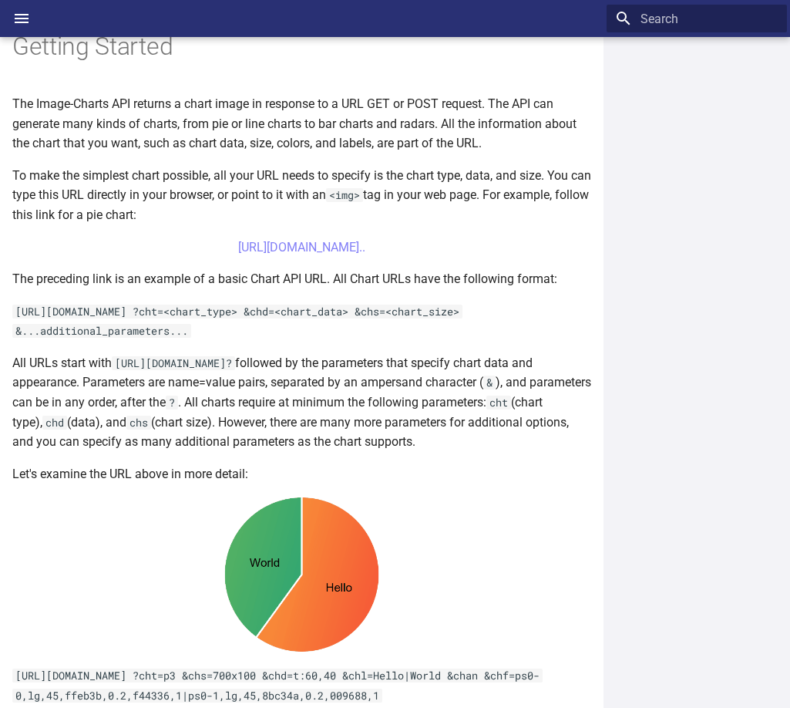
click at [167, 476] on p "Let's examine the URL above in more detail:" at bounding box center [301, 474] width 579 height 20
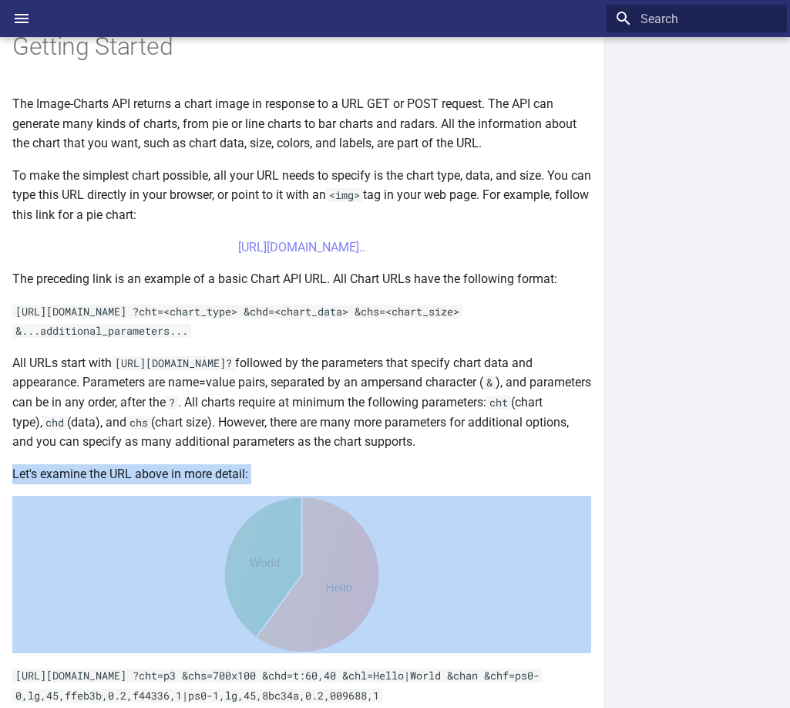
click at [167, 476] on p "Let's examine the URL above in more detail:" at bounding box center [301, 474] width 579 height 20
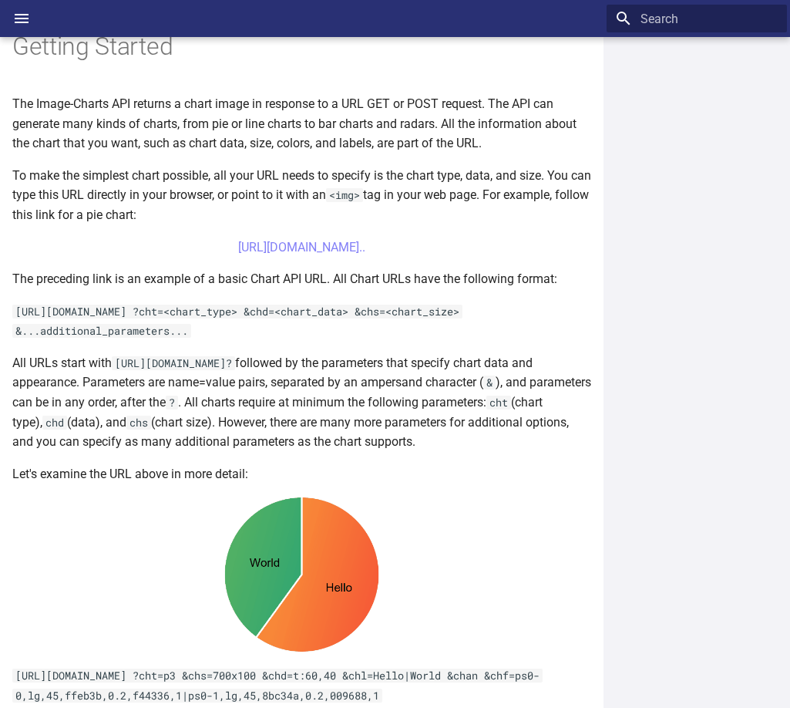
click at [225, 442] on p "All URLs start with https://image-charts.com/chart? followed by the parameters …" at bounding box center [301, 402] width 579 height 99
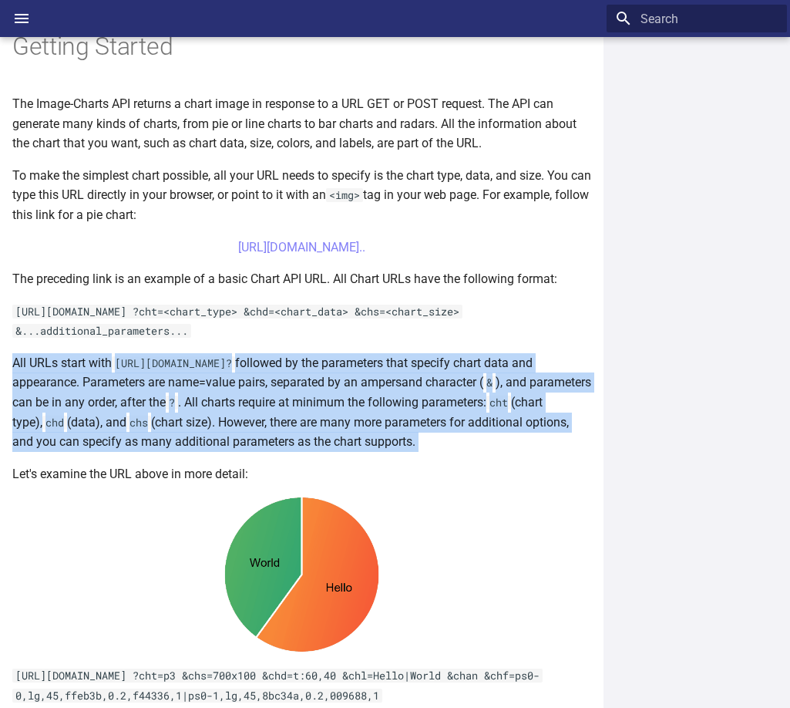
click at [225, 442] on p "All URLs start with https://image-charts.com/chart? followed by the parameters …" at bounding box center [301, 402] width 579 height 99
click at [85, 448] on p "All URLs start with https://image-charts.com/chart? followed by the parameters …" at bounding box center [301, 402] width 579 height 99
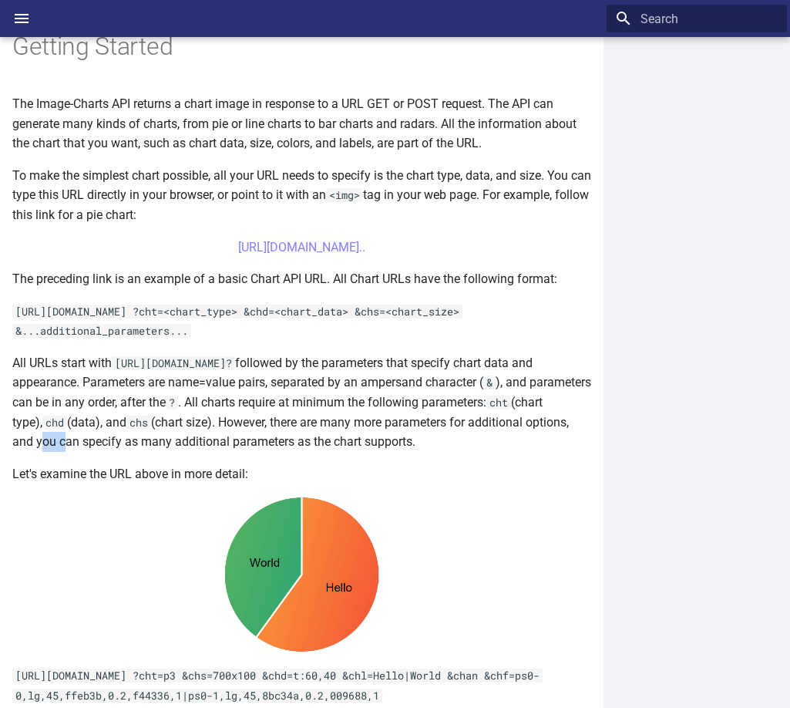
click at [85, 448] on p "All URLs start with https://image-charts.com/chart? followed by the parameters …" at bounding box center [301, 402] width 579 height 99
click at [211, 442] on p "All URLs start with https://image-charts.com/chart? followed by the parameters …" at bounding box center [301, 402] width 579 height 99
click at [332, 440] on p "All URLs start with https://image-charts.com/chart? followed by the parameters …" at bounding box center [301, 402] width 579 height 99
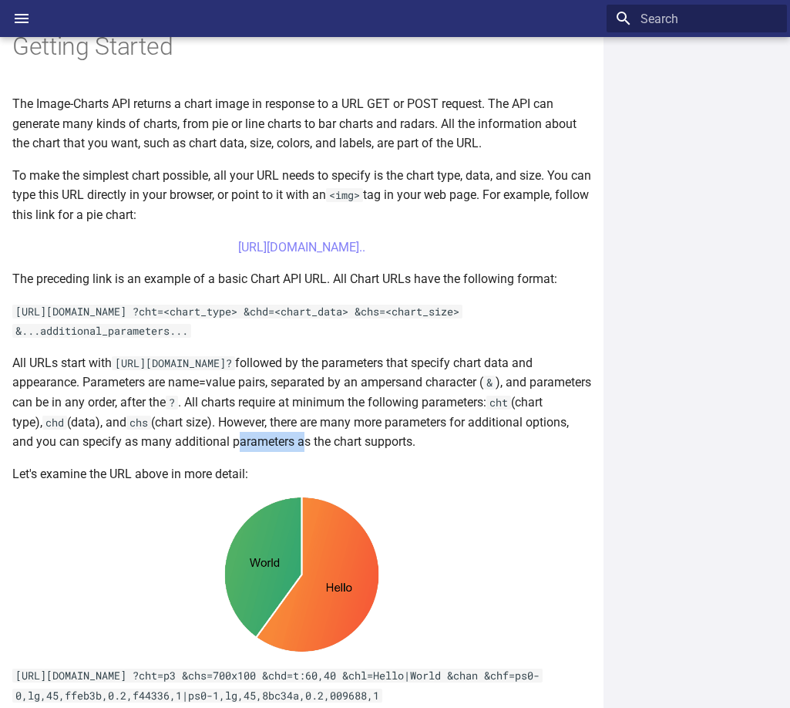
click at [332, 440] on p "All URLs start with https://image-charts.com/chart? followed by the parameters …" at bounding box center [301, 402] width 579 height 99
click at [469, 459] on article "Welcome to Image-Charts documentation Welcome to the Image-charts developer hub…" at bounding box center [301, 420] width 579 height 1375
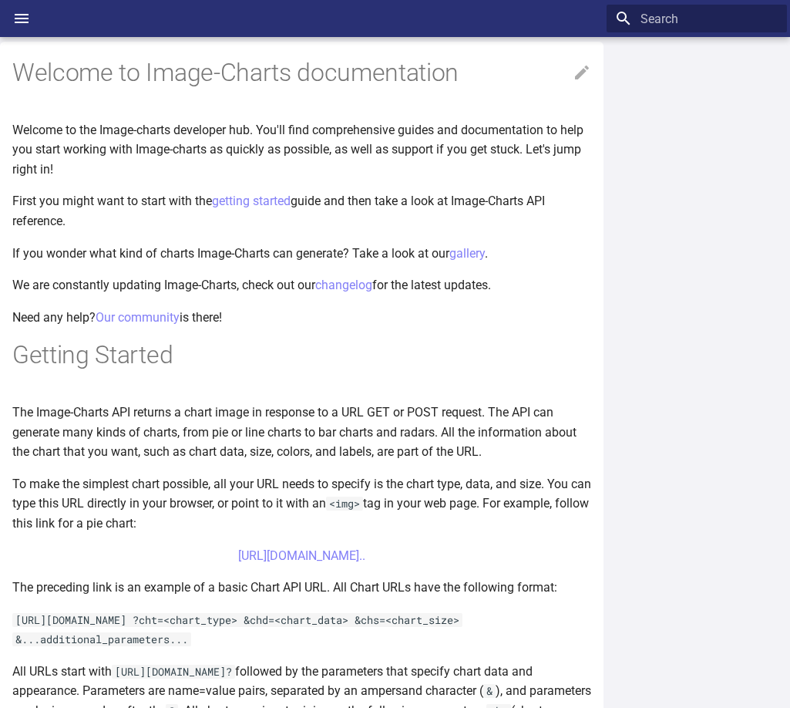
scroll to position [0, 0]
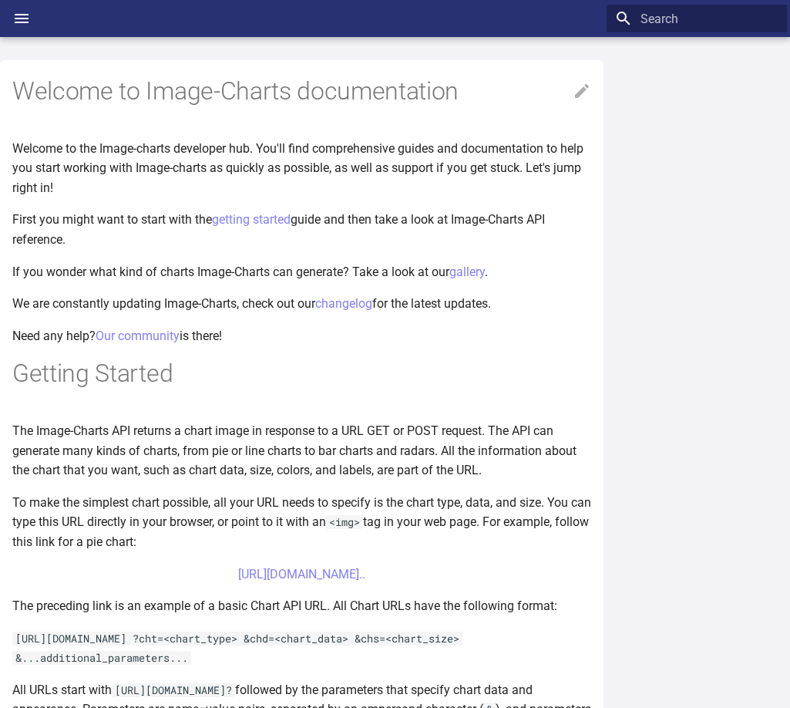
click at [19, 12] on icon "Header" at bounding box center [21, 18] width 19 height 19
click at [0, 0] on input "checkbox" at bounding box center [0, 0] width 0 height 0
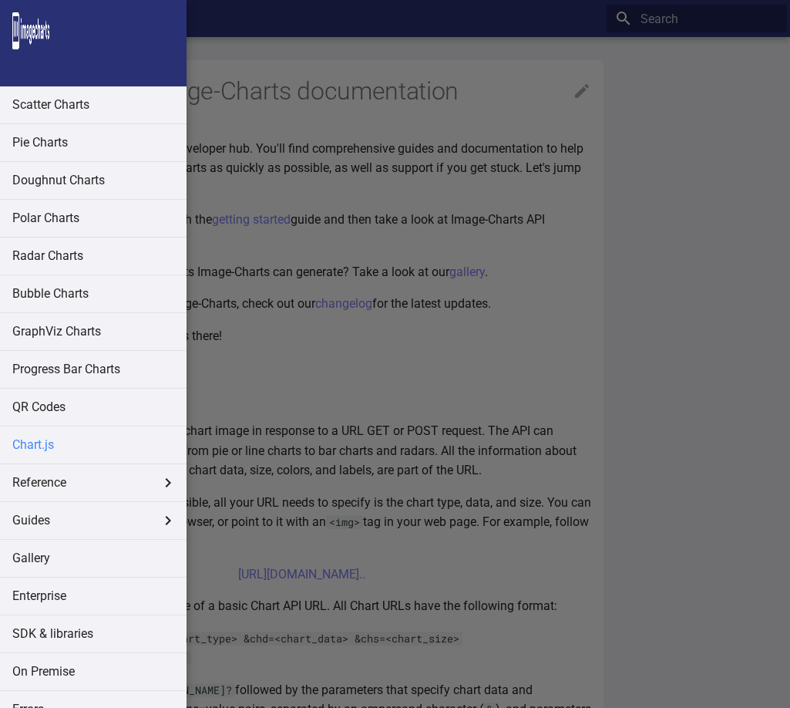
scroll to position [189, 0]
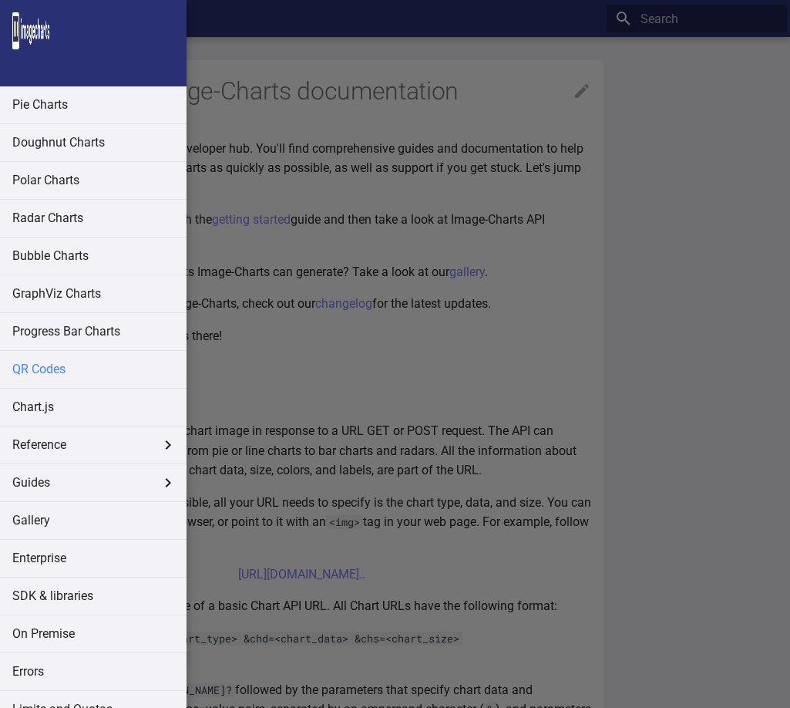
click at [59, 370] on link "QR Codes" at bounding box center [93, 369] width 187 height 37
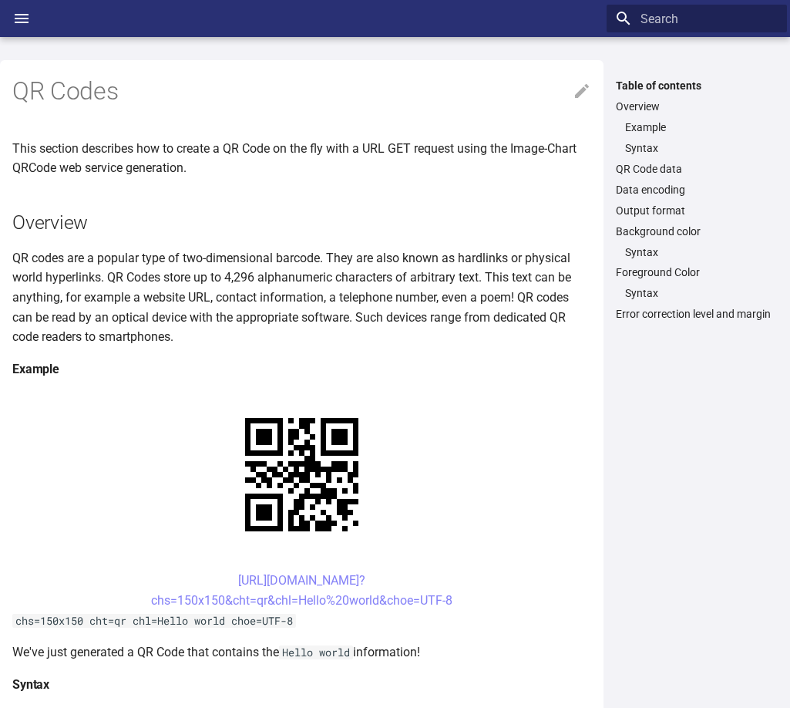
click at [58, 155] on p "This section describes how to create a QR Code on the fly with a URL GET reques…" at bounding box center [301, 158] width 579 height 39
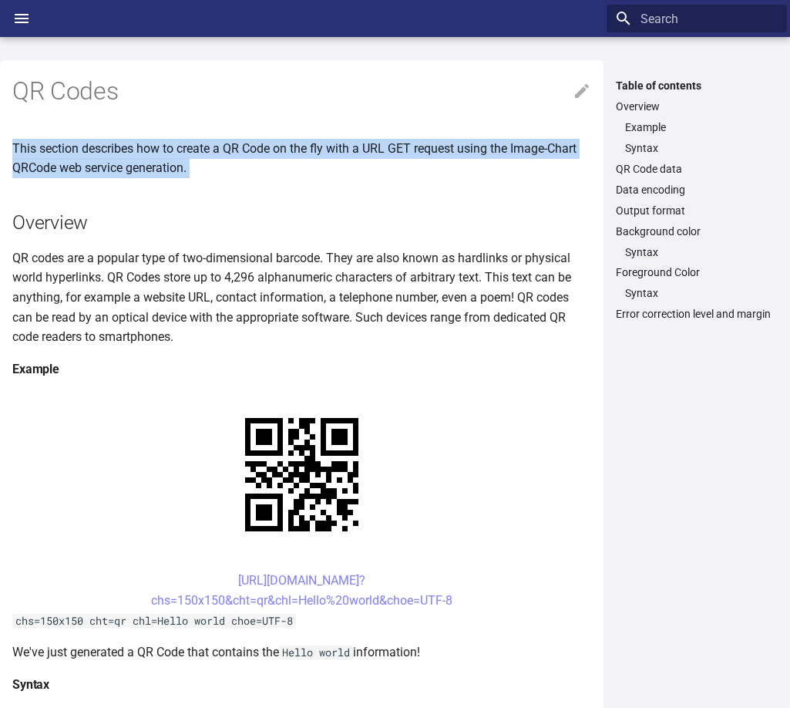
click at [58, 155] on p "This section describes how to create a QR Code on the fly with a URL GET reques…" at bounding box center [301, 158] width 579 height 39
click at [281, 148] on p "This section describes how to create a QR Code on the fly with a URL GET reques…" at bounding box center [301, 158] width 579 height 39
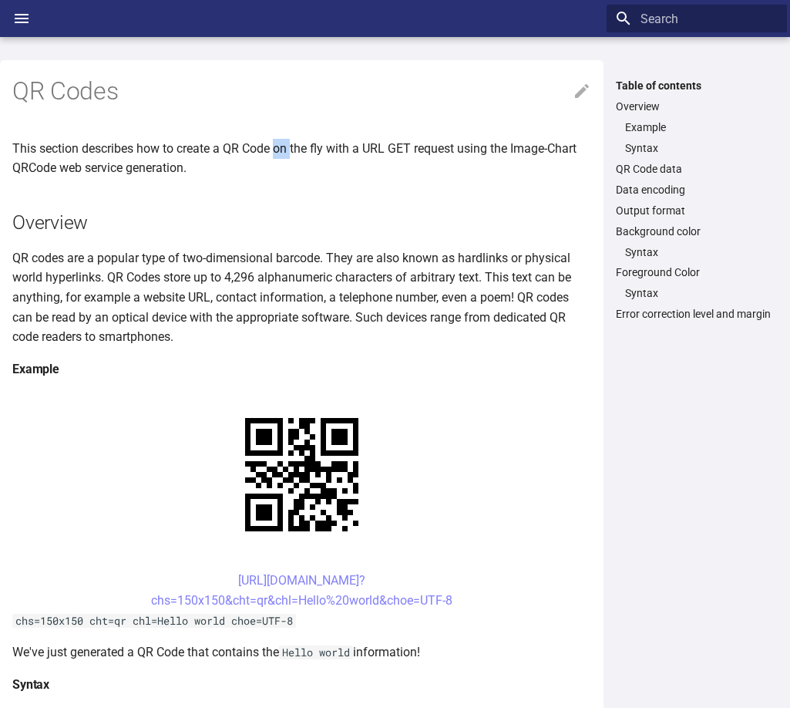
click at [281, 148] on p "This section describes how to create a QR Code on the fly with a URL GET reques…" at bounding box center [301, 158] width 579 height 39
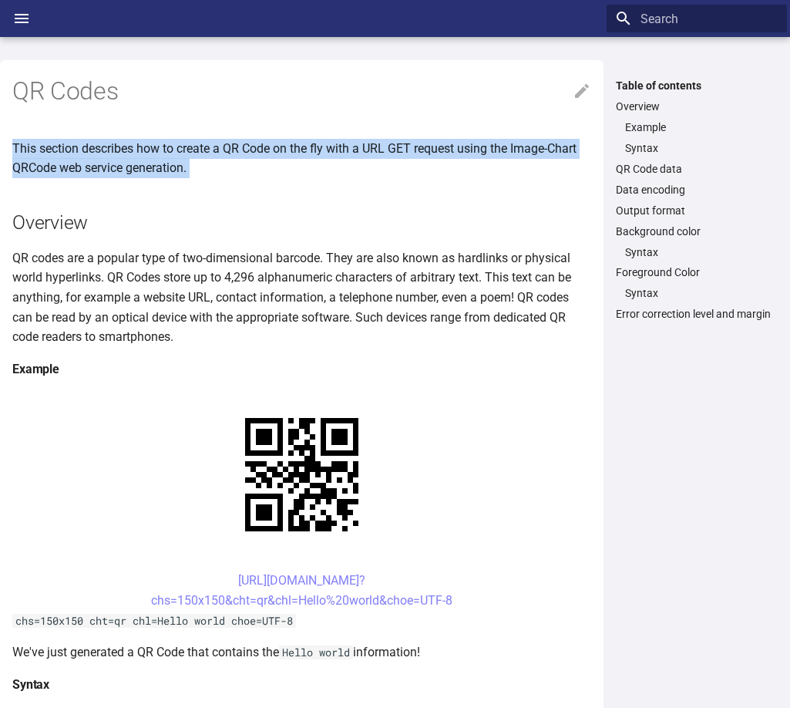
click at [281, 148] on p "This section describes how to create a QR Code on the fly with a URL GET reques…" at bounding box center [301, 158] width 579 height 39
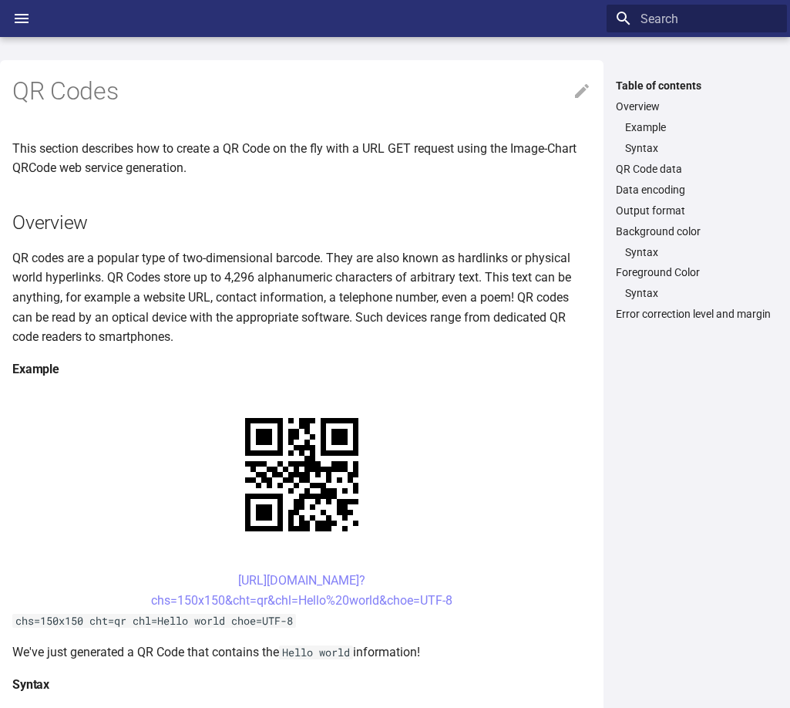
click at [388, 316] on p "QR codes are a popular type of two-dimensional barcode. They are also known as …" at bounding box center [301, 297] width 579 height 99
